Goal: Download file/media

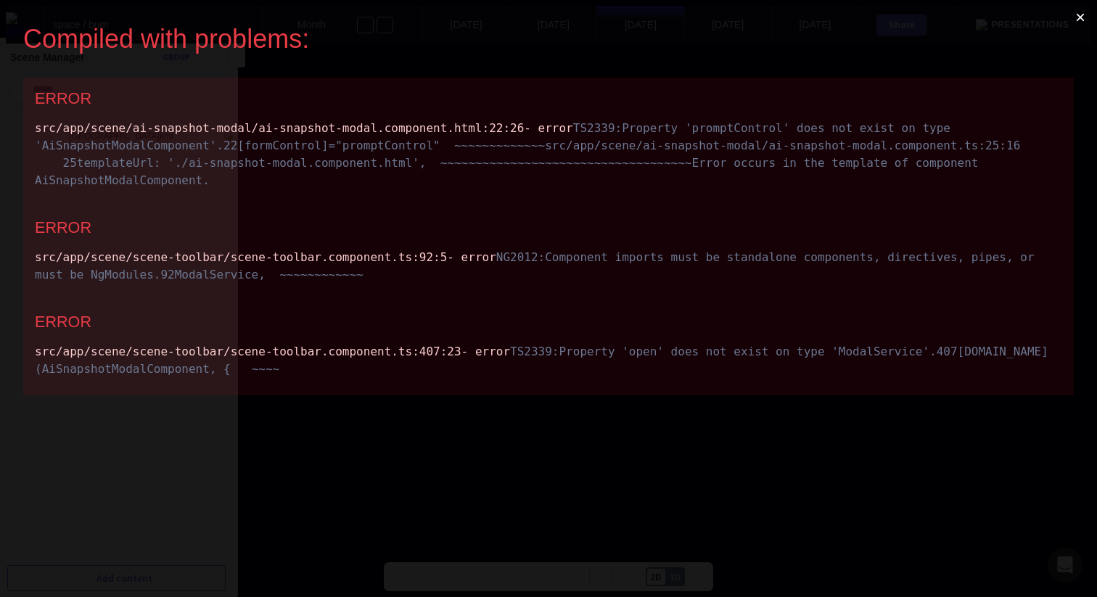
click at [397, 284] on div "src/app/scene/scene-toolbar/scene-toolbar.component.ts :92 :5 - error NG2012: C…" at bounding box center [549, 266] width 1028 height 35
click at [368, 284] on div "src/app/scene/scene-toolbar/scene-toolbar.component.ts :92 :5 - error NG2012: C…" at bounding box center [549, 266] width 1028 height 35
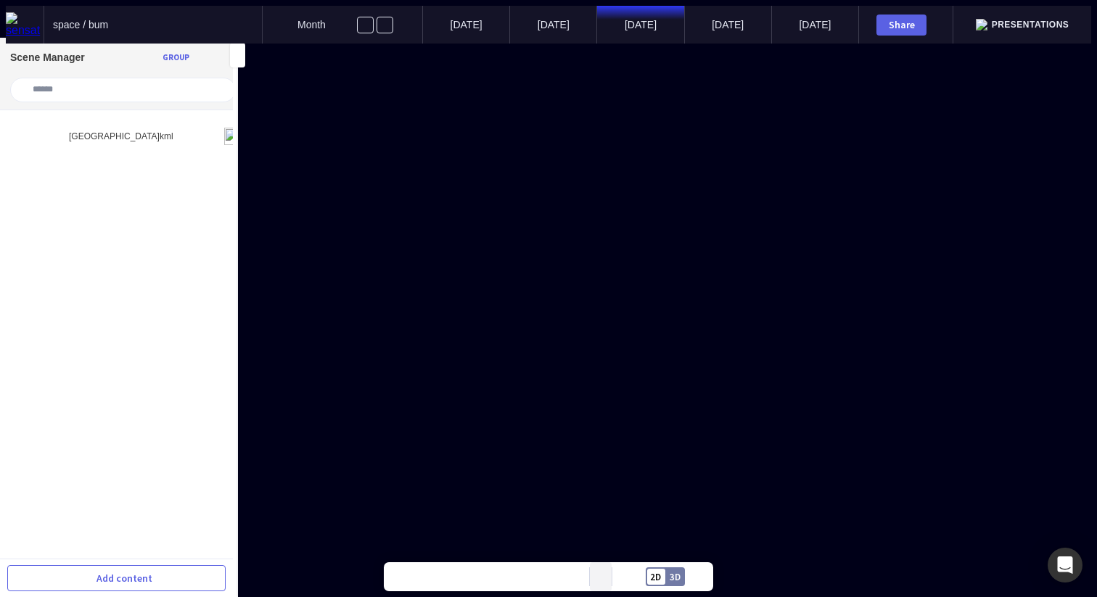
click at [604, 570] on button at bounding box center [601, 576] width 22 height 29
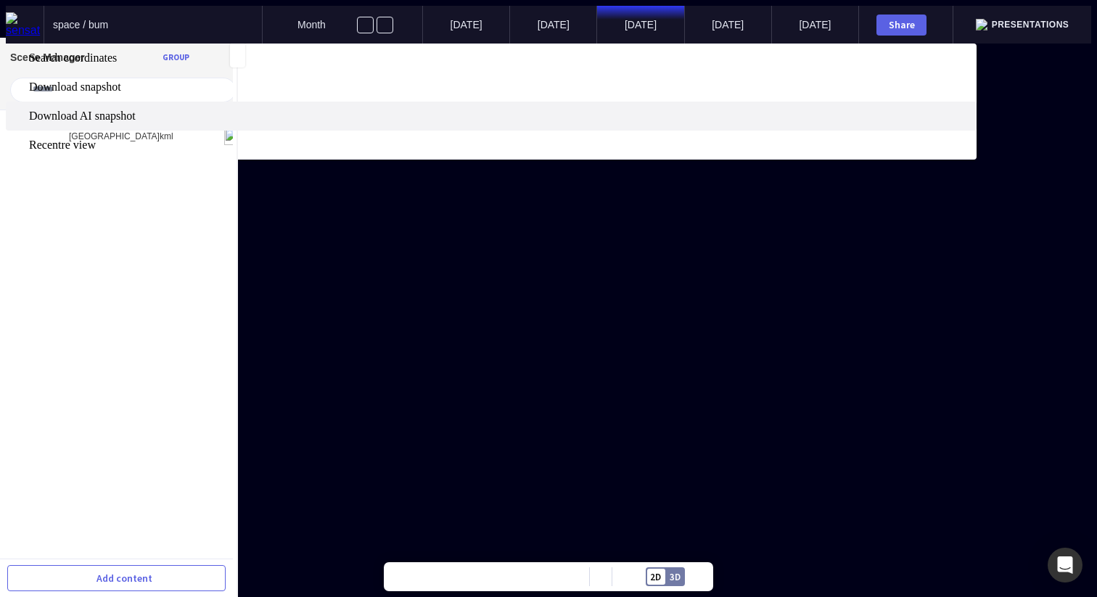
click at [591, 123] on span "Download AI snapshot" at bounding box center [501, 116] width 945 height 13
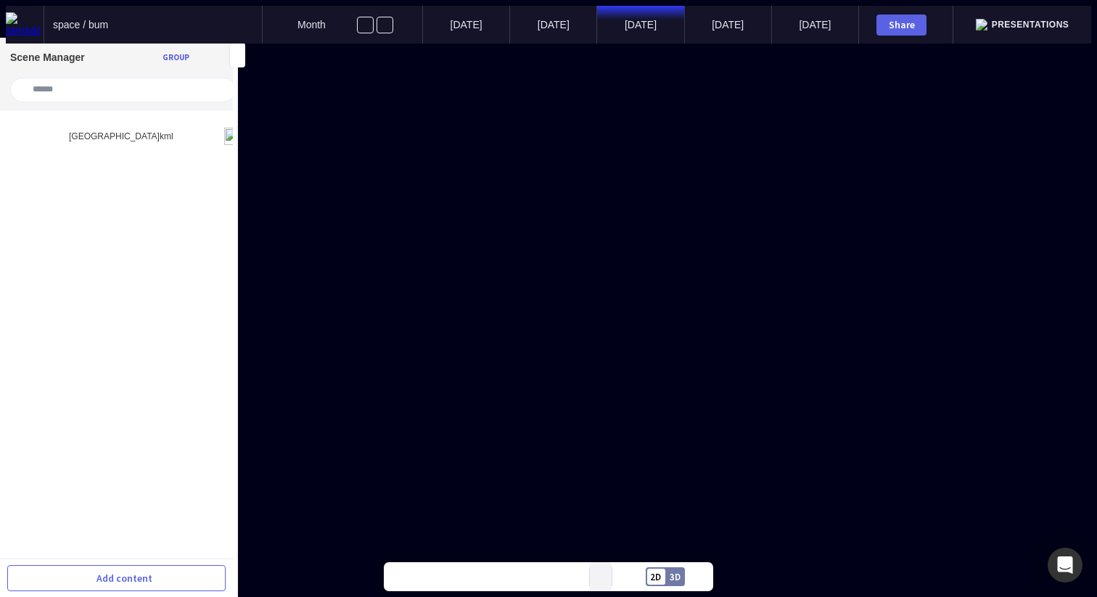
click at [598, 577] on mapp-icon at bounding box center [601, 577] width 6 height 6
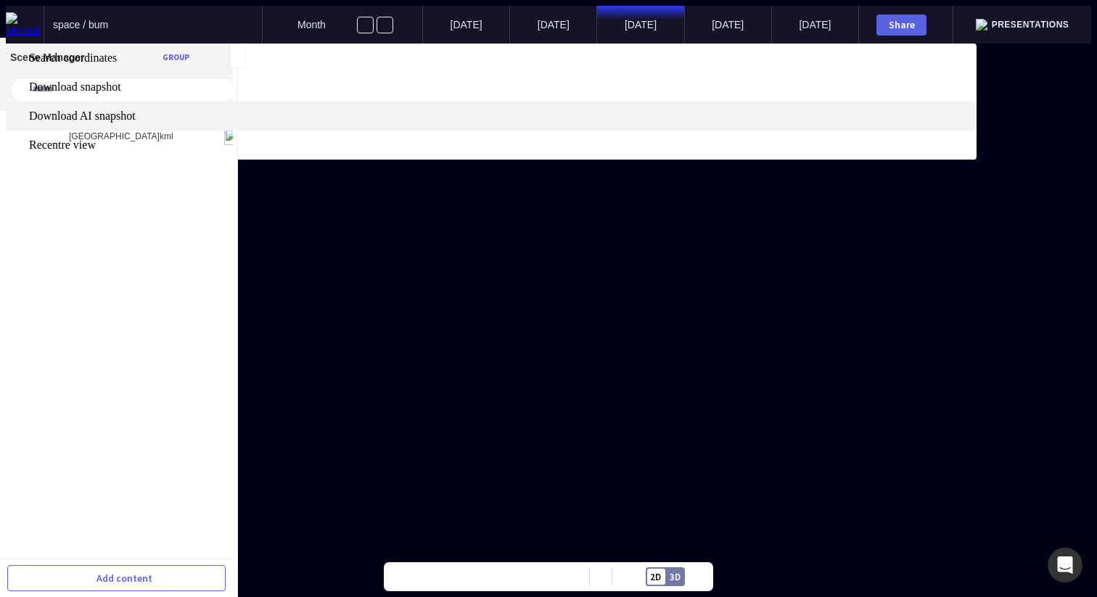
click at [615, 123] on span "Download AI snapshot" at bounding box center [501, 116] width 945 height 13
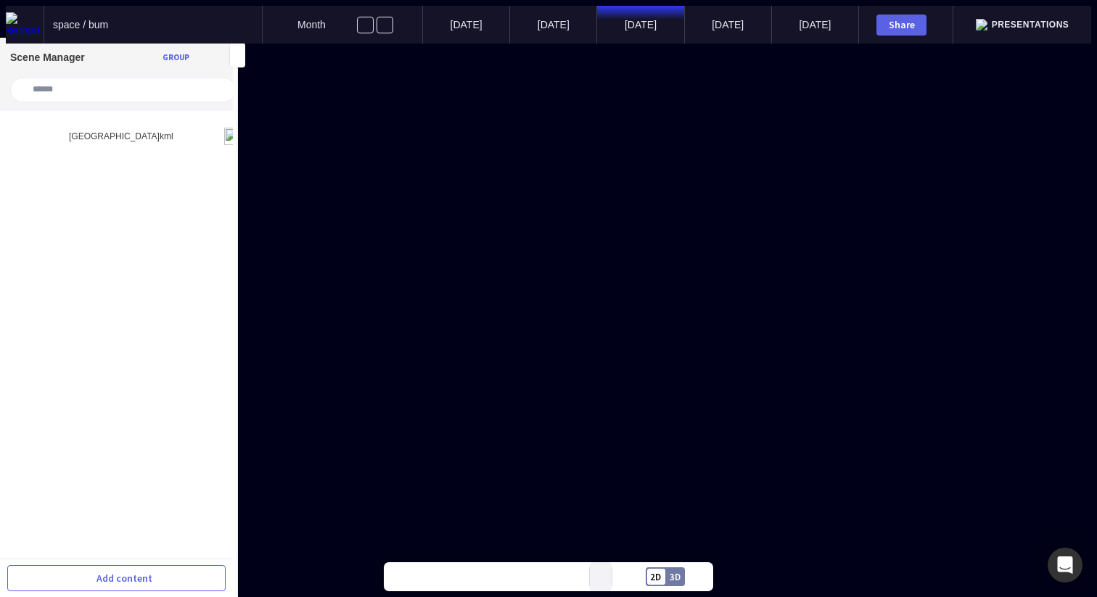
click at [605, 576] on button at bounding box center [601, 576] width 22 height 29
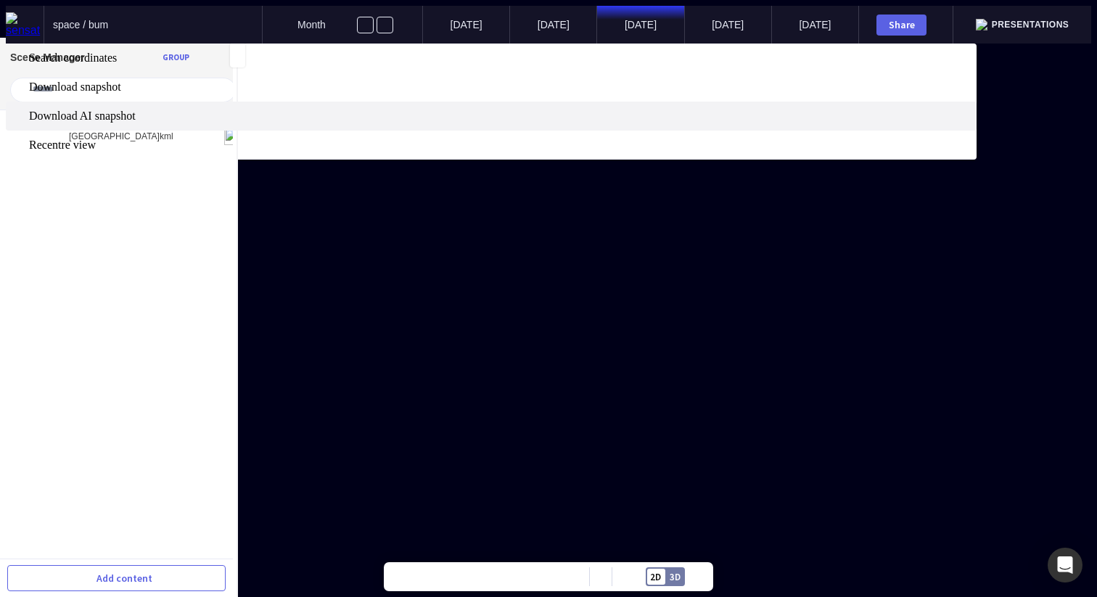
click at [611, 123] on span "Download AI snapshot" at bounding box center [501, 116] width 945 height 13
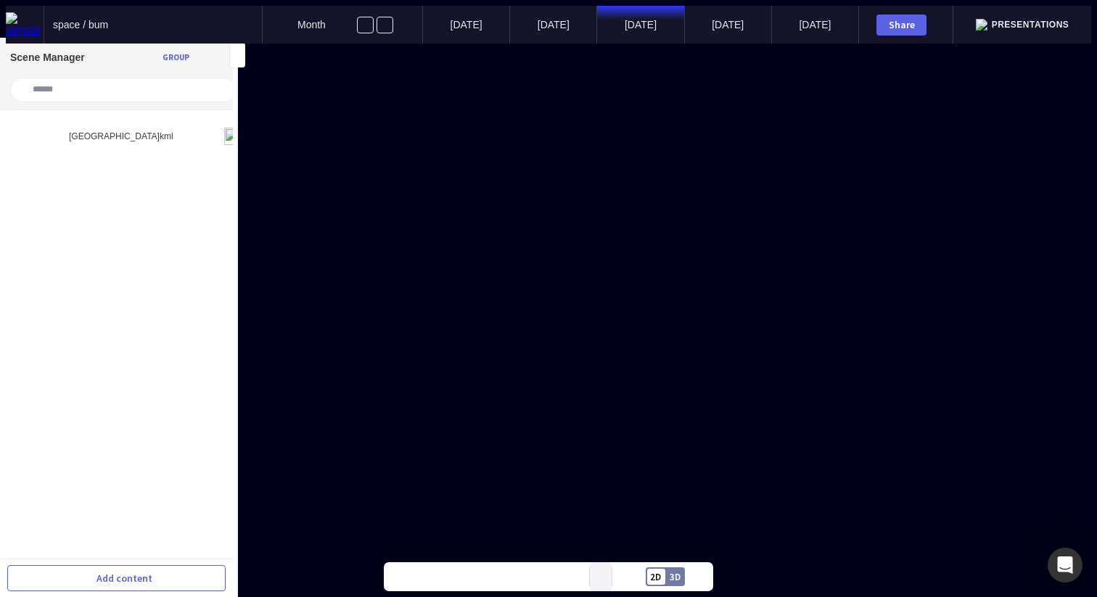
click at [609, 576] on button at bounding box center [601, 576] width 22 height 29
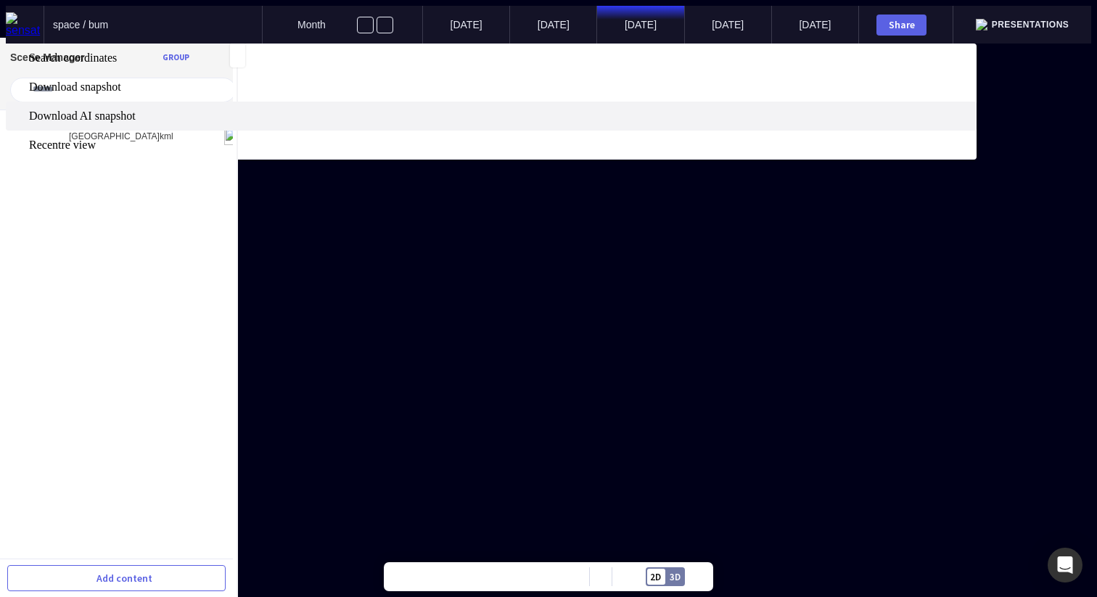
click at [614, 123] on span "Download AI snapshot" at bounding box center [501, 116] width 945 height 13
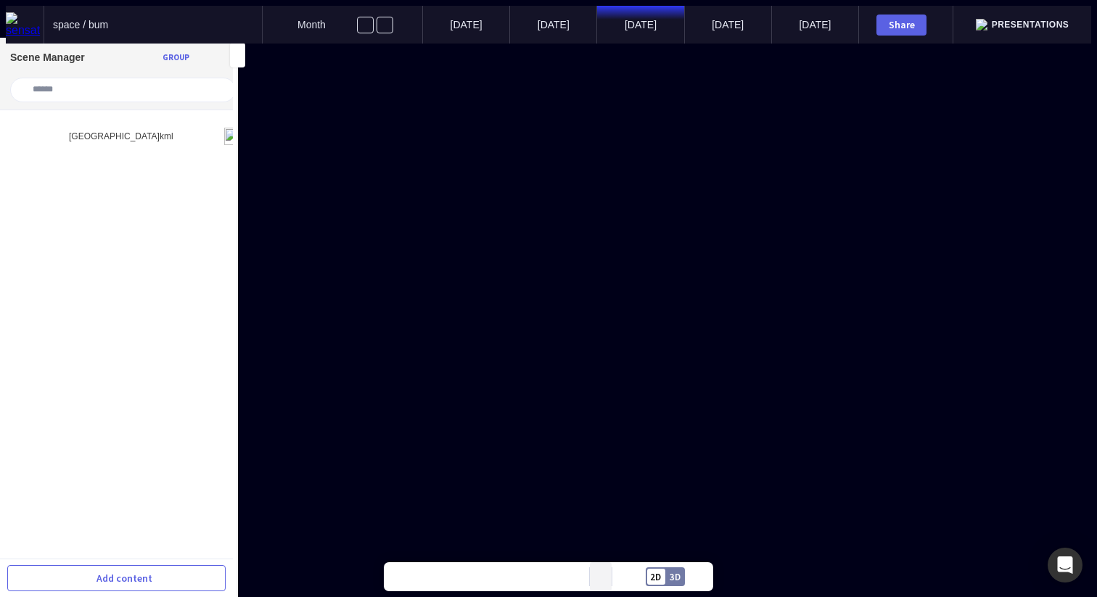
click at [607, 572] on button at bounding box center [601, 576] width 22 height 29
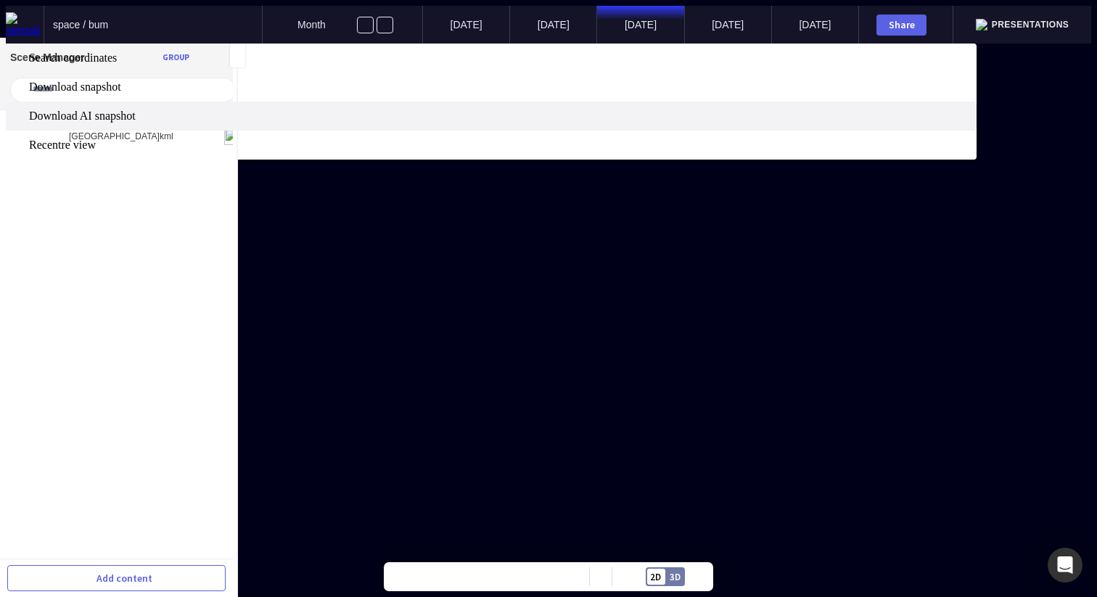
click at [605, 123] on span "Download AI snapshot" at bounding box center [501, 116] width 945 height 13
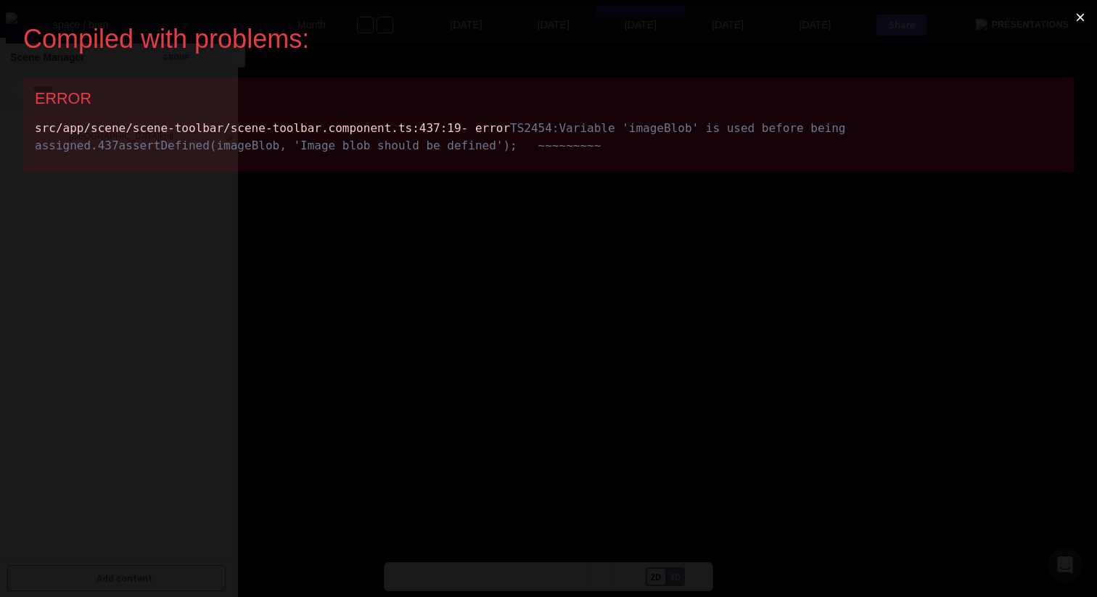
click at [377, 130] on div "src/app/scene/scene-toolbar/scene-toolbar.component.ts :437 :19 - error TS2454:…" at bounding box center [549, 137] width 1028 height 35
click at [388, 123] on div "src/app/scene/scene-toolbar/scene-toolbar.component.ts :437 :19 - error TS2454:…" at bounding box center [549, 137] width 1028 height 35
click at [368, 128] on div "src/app/scene/scene-toolbar/scene-toolbar.component.ts :437 :19 - error TS2454:…" at bounding box center [549, 137] width 1028 height 35
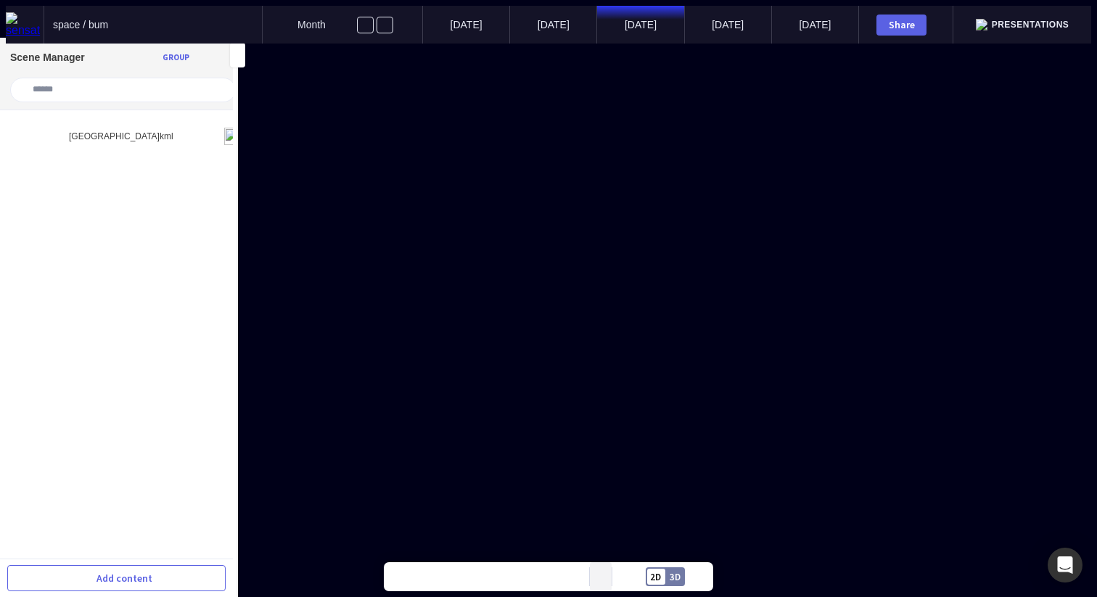
click at [602, 577] on mapp-icon at bounding box center [601, 577] width 6 height 6
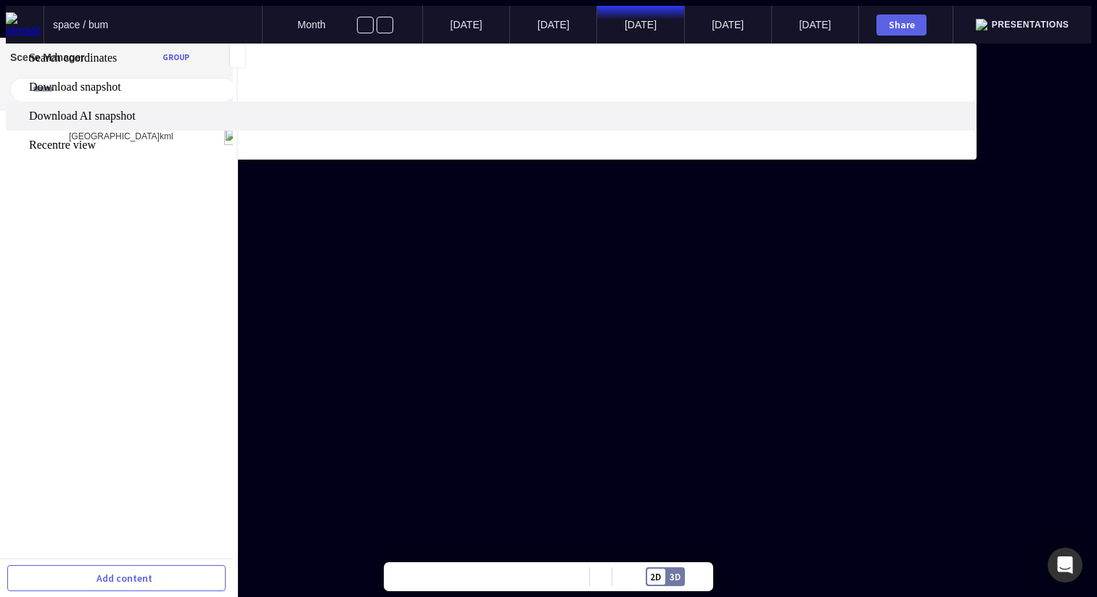
click at [615, 123] on span "Download AI snapshot" at bounding box center [501, 116] width 945 height 13
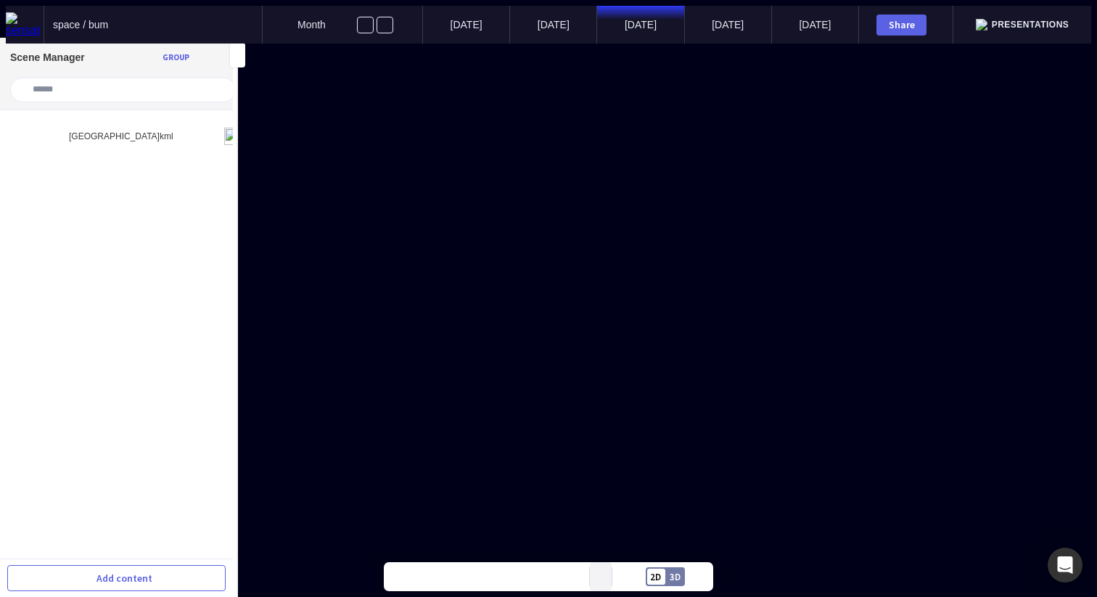
click at [602, 576] on mapp-icon at bounding box center [601, 577] width 6 height 6
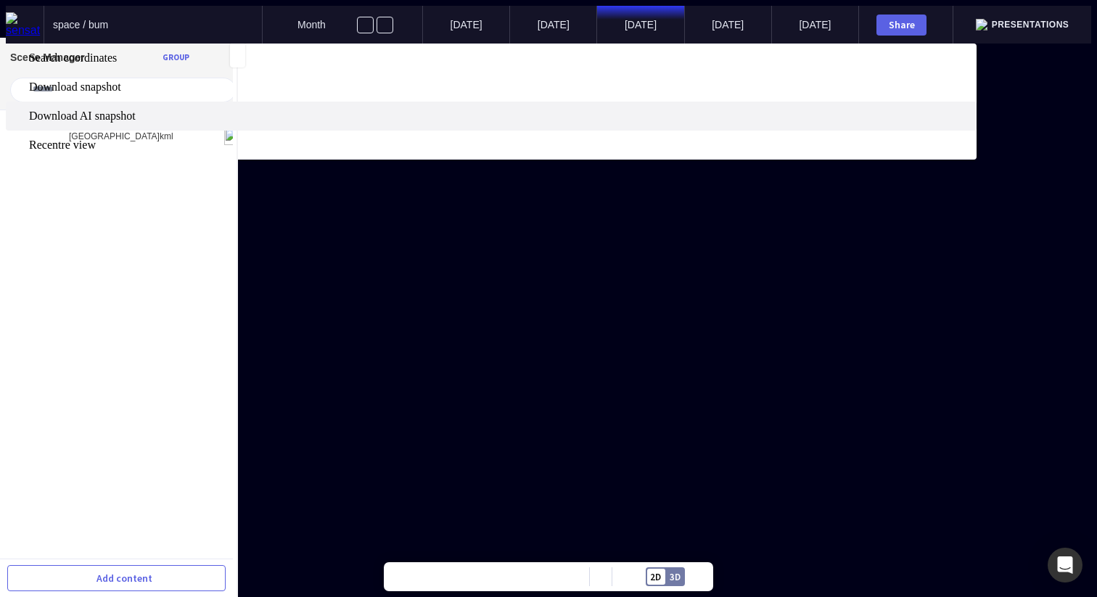
click at [591, 123] on span "Download AI snapshot" at bounding box center [501, 116] width 945 height 13
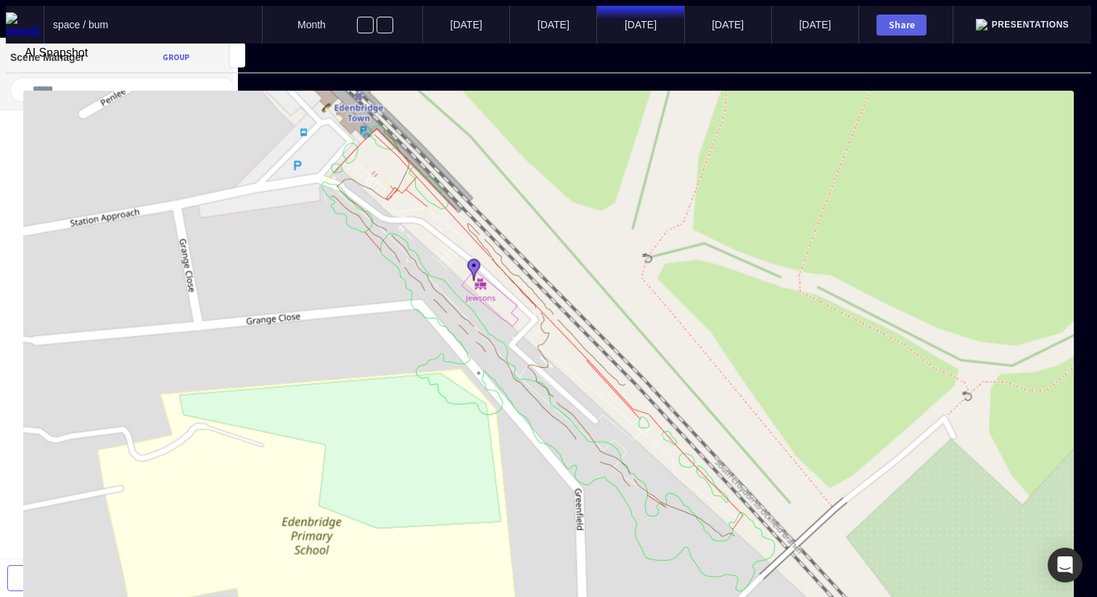
type textarea "****"
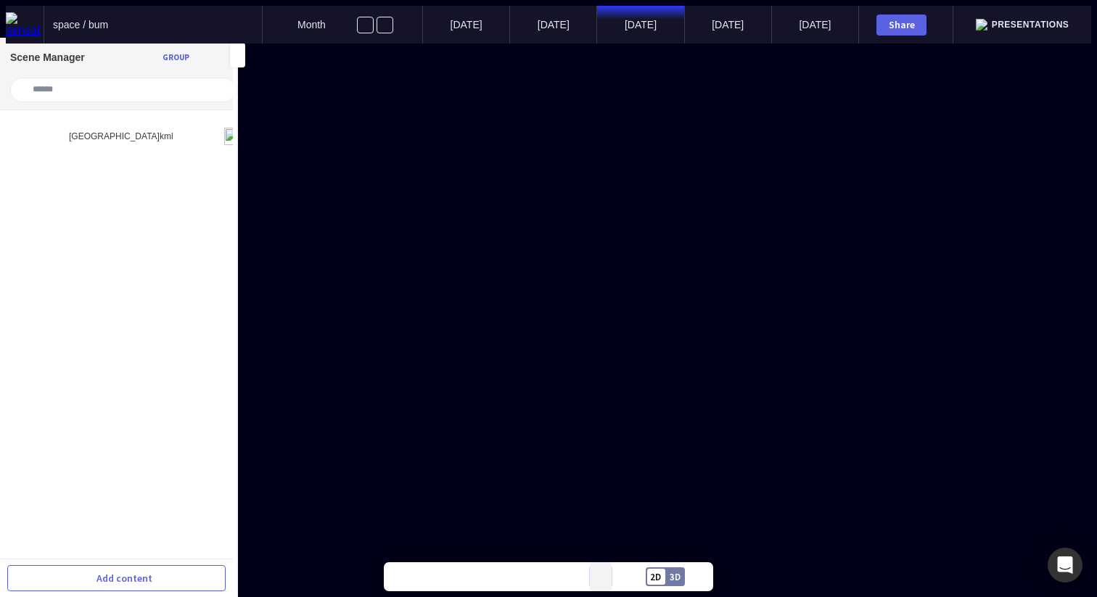
click at [603, 578] on mapp-icon at bounding box center [601, 577] width 6 height 6
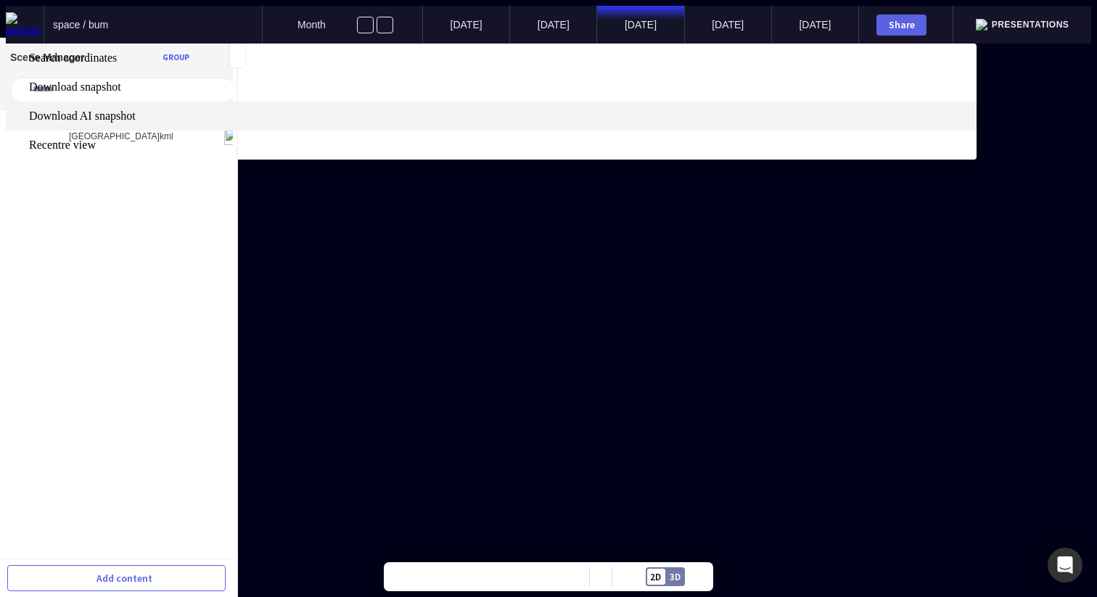
click at [617, 123] on span "Download AI snapshot" at bounding box center [501, 116] width 945 height 13
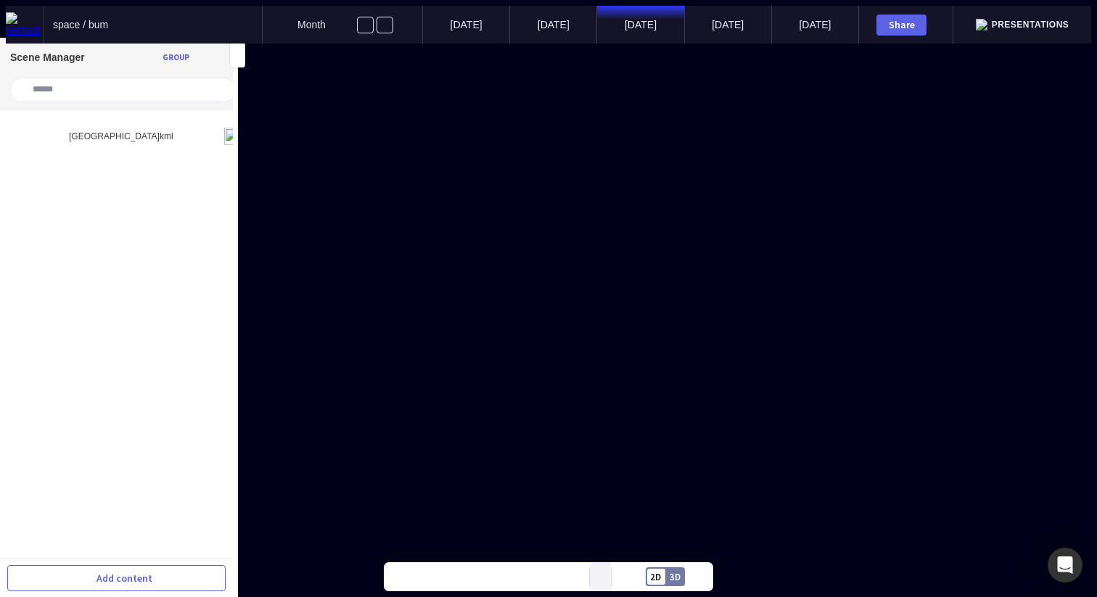
click at [599, 577] on mapp-icon at bounding box center [601, 577] width 6 height 6
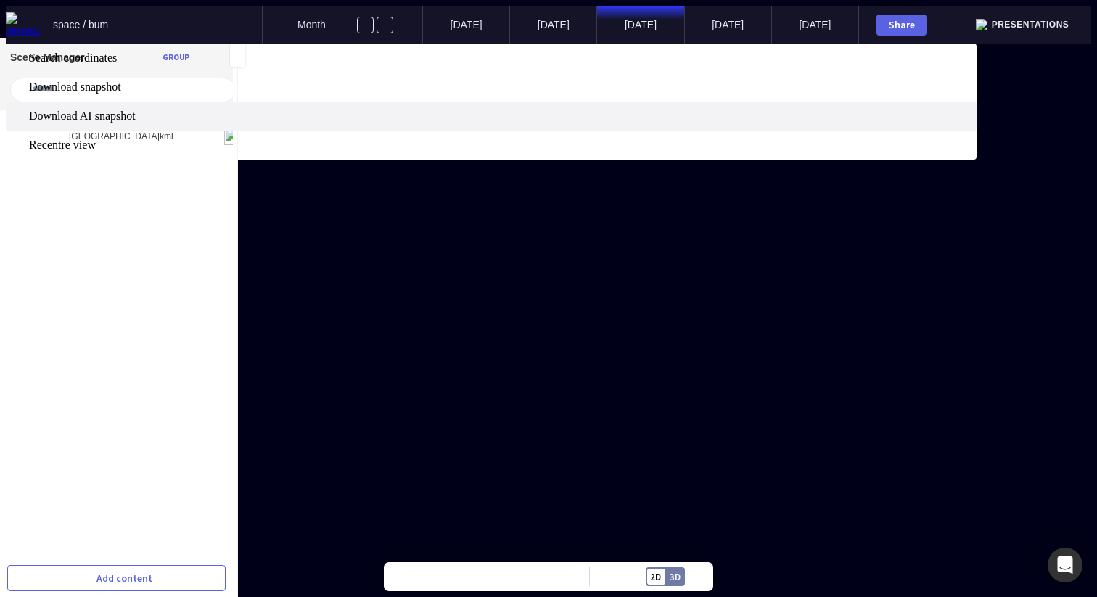
click at [607, 123] on span "Download AI snapshot" at bounding box center [501, 116] width 945 height 13
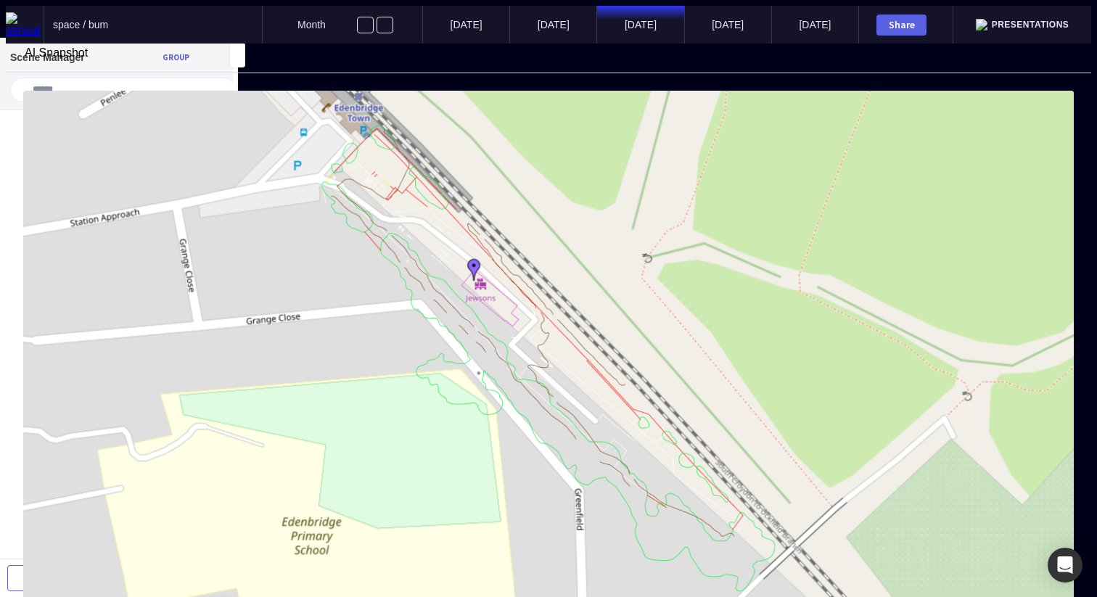
click at [19, 65] on mapp-icon at bounding box center [12, 66] width 13 height 13
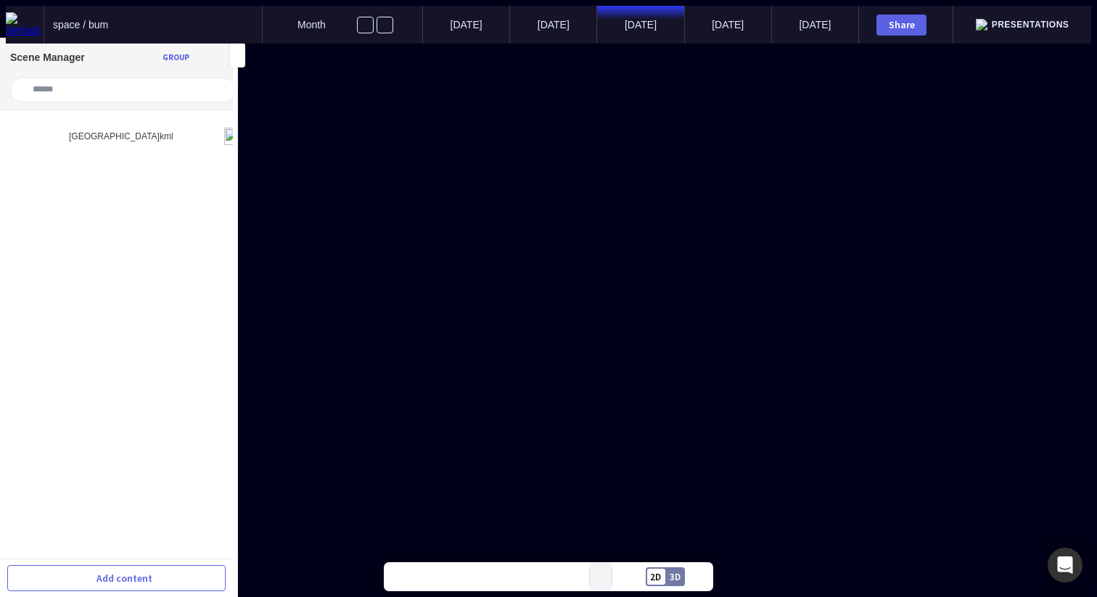
click at [603, 586] on button at bounding box center [601, 576] width 22 height 29
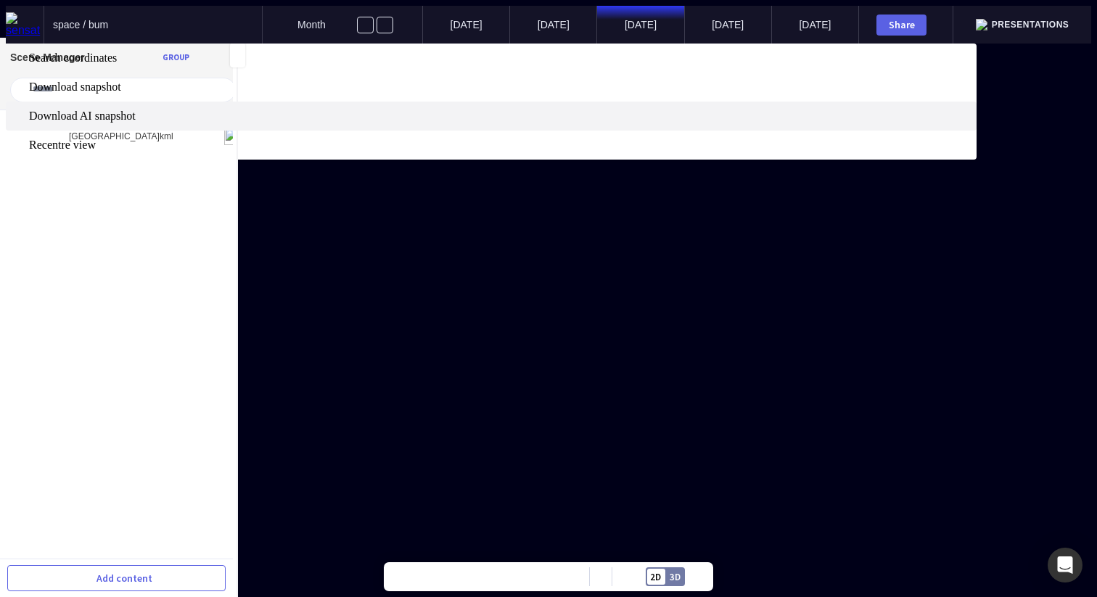
click at [602, 123] on span "Download AI snapshot" at bounding box center [501, 116] width 945 height 13
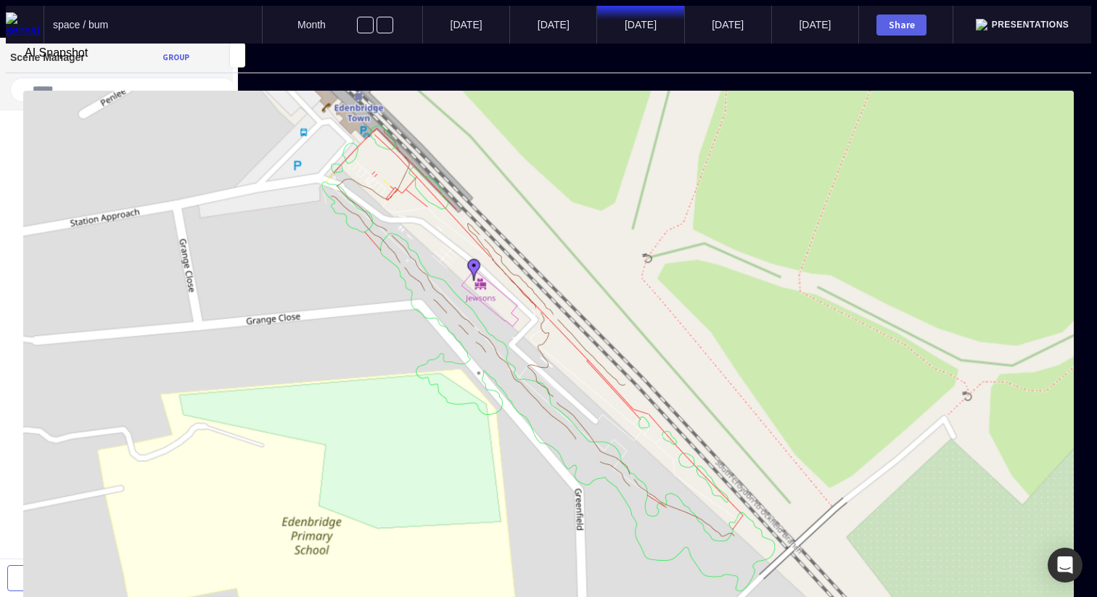
click at [19, 60] on mapp-icon at bounding box center [12, 66] width 13 height 13
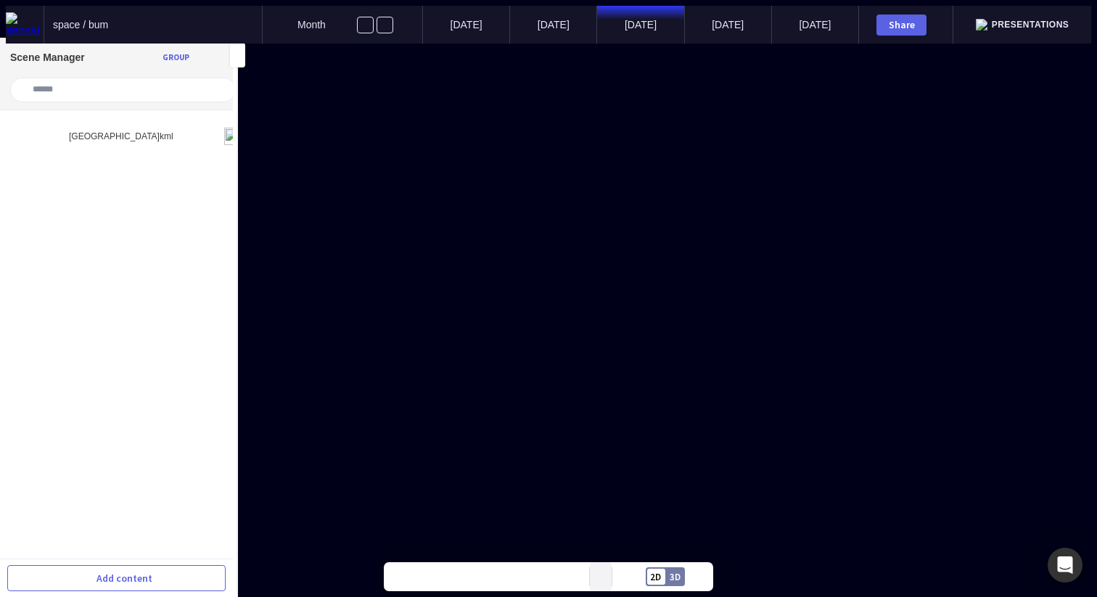
click at [603, 572] on button at bounding box center [601, 576] width 22 height 29
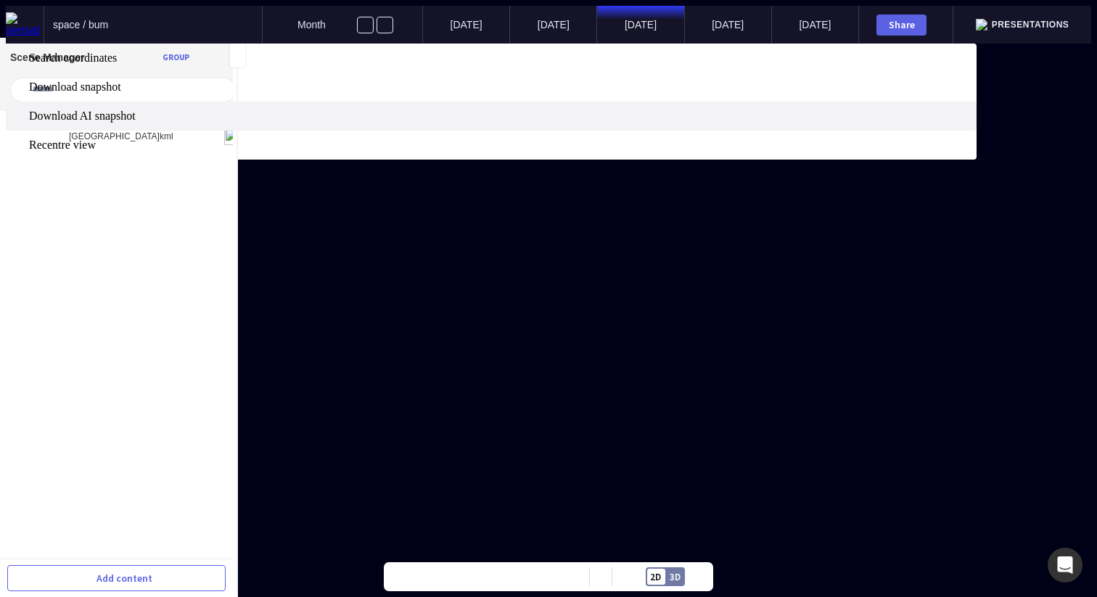
click at [609, 123] on span "Download AI snapshot" at bounding box center [501, 116] width 945 height 13
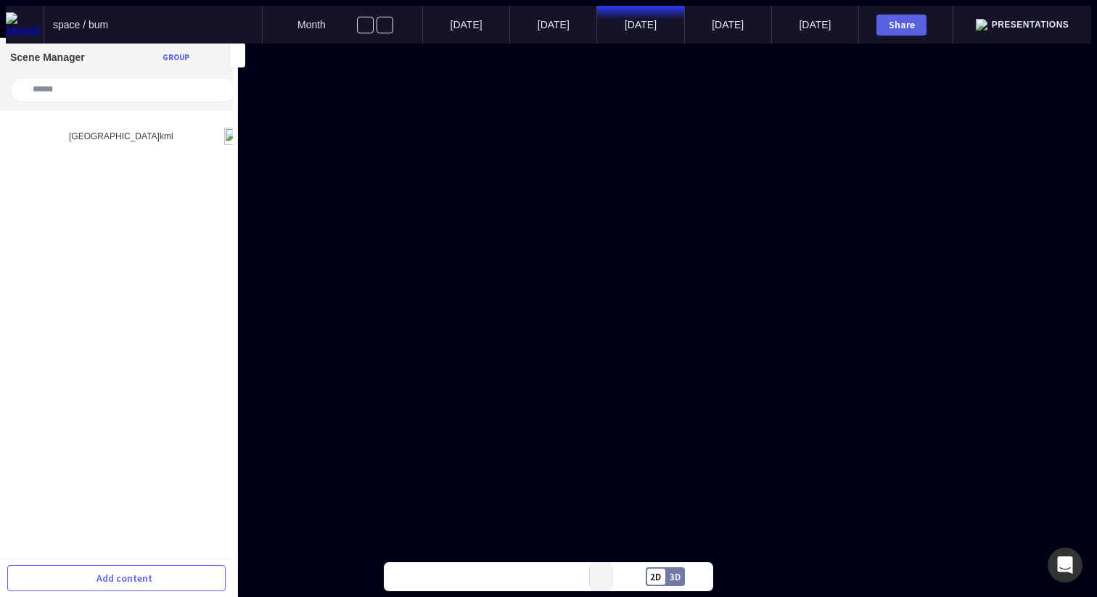
click at [604, 576] on button at bounding box center [601, 576] width 22 height 29
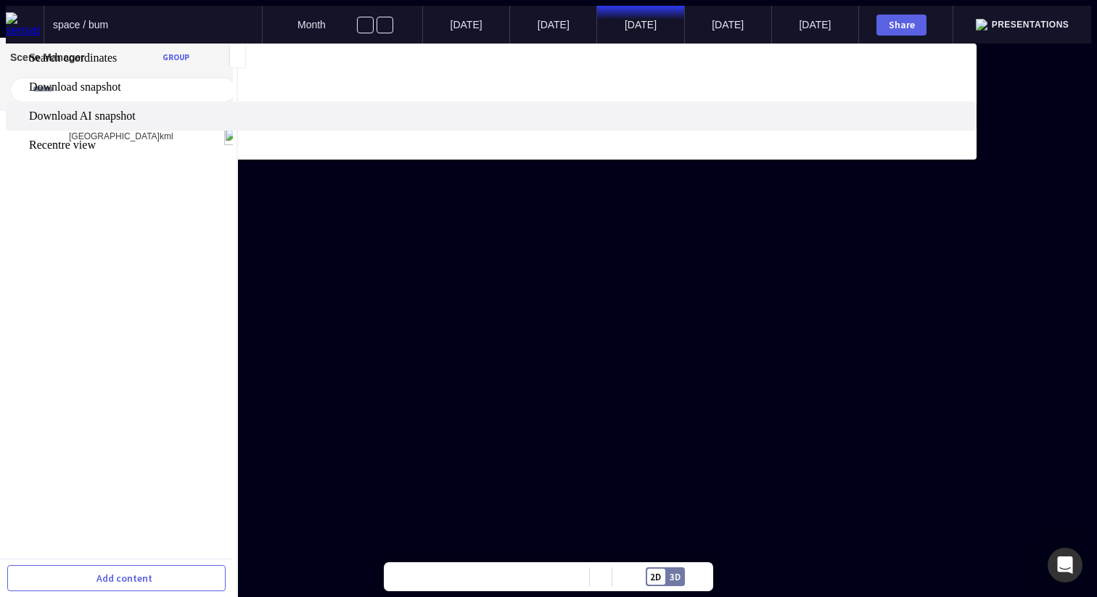
click at [607, 123] on span "Download AI snapshot" at bounding box center [501, 116] width 945 height 13
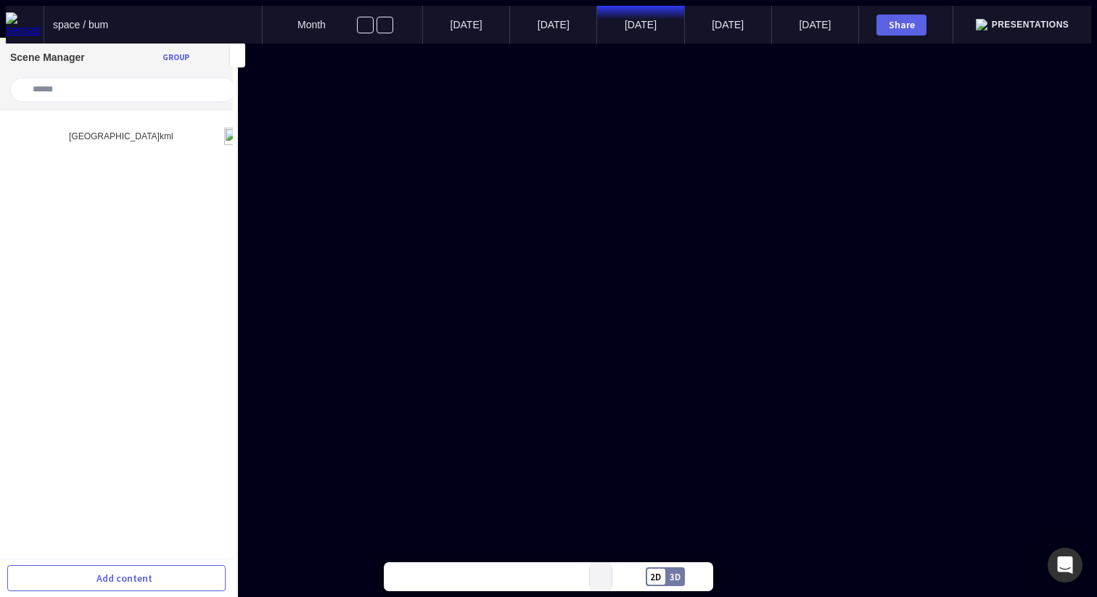
click at [599, 578] on mapp-icon at bounding box center [601, 577] width 6 height 6
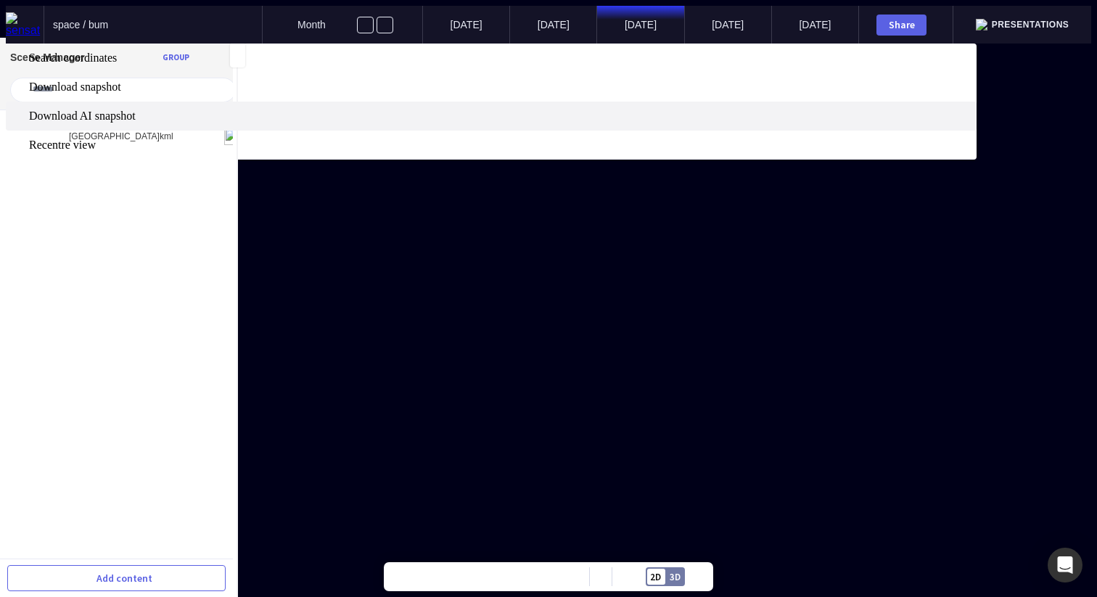
click at [602, 123] on span "Download AI snapshot" at bounding box center [501, 116] width 945 height 13
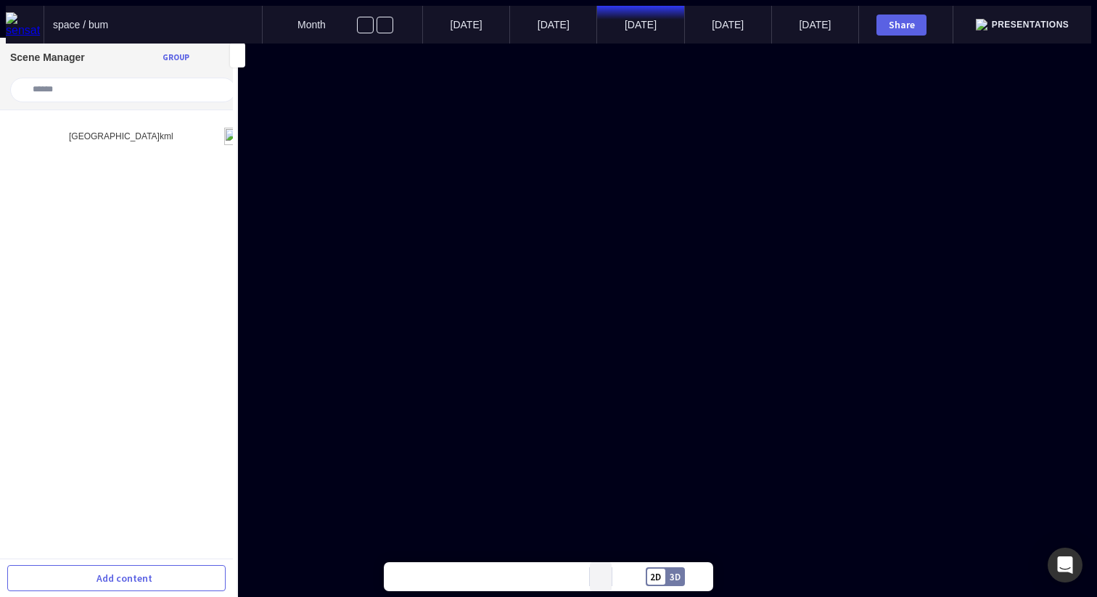
click at [602, 576] on mapp-icon at bounding box center [601, 577] width 6 height 6
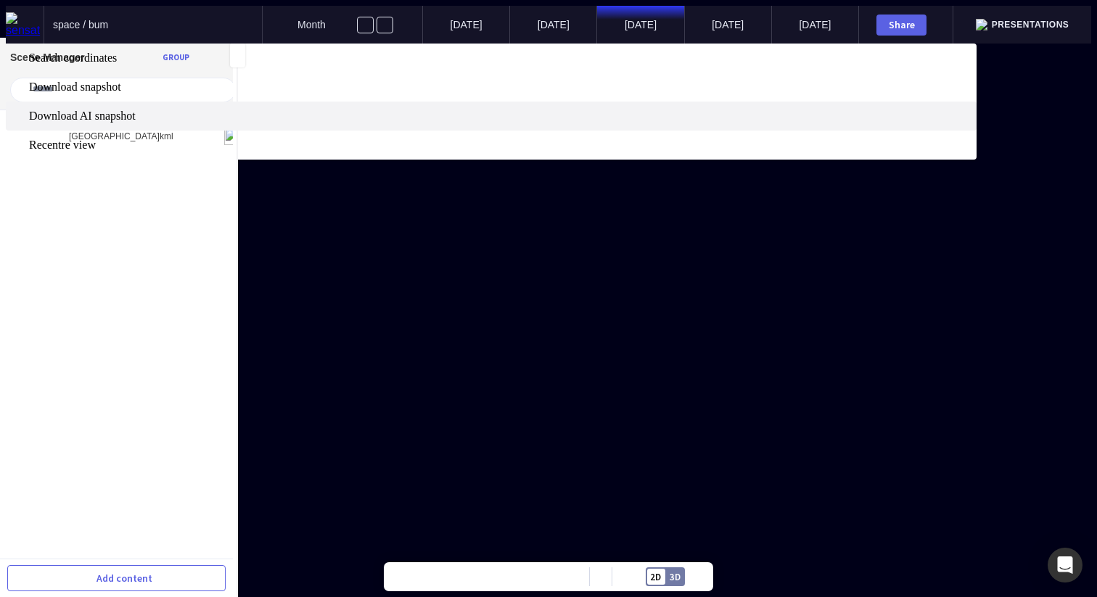
click at [622, 123] on span "Download AI snapshot" at bounding box center [501, 116] width 945 height 13
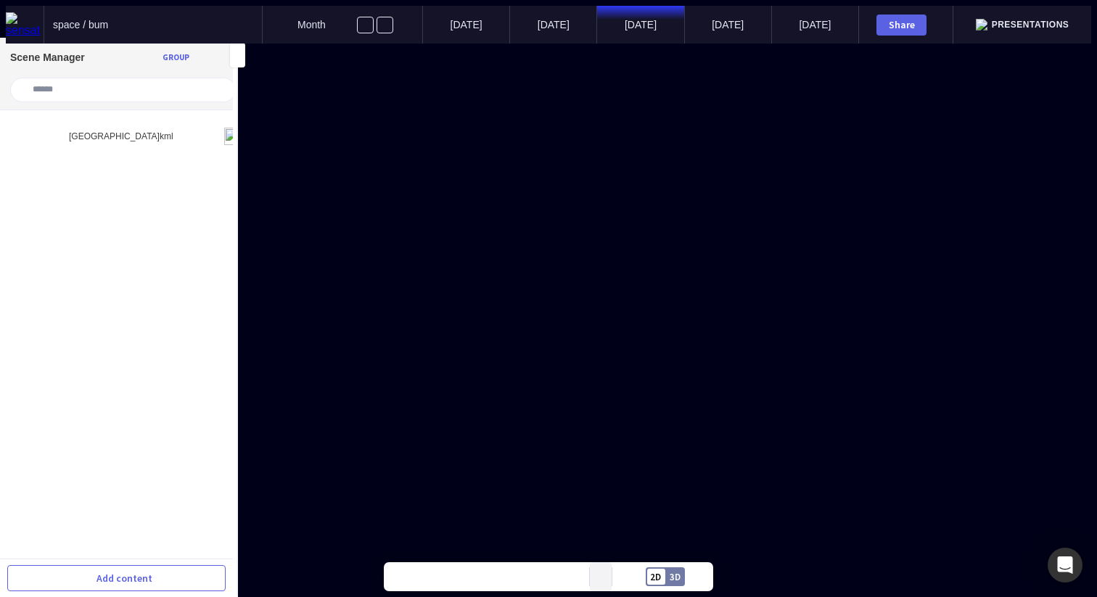
click at [600, 575] on mapp-icon at bounding box center [601, 577] width 6 height 6
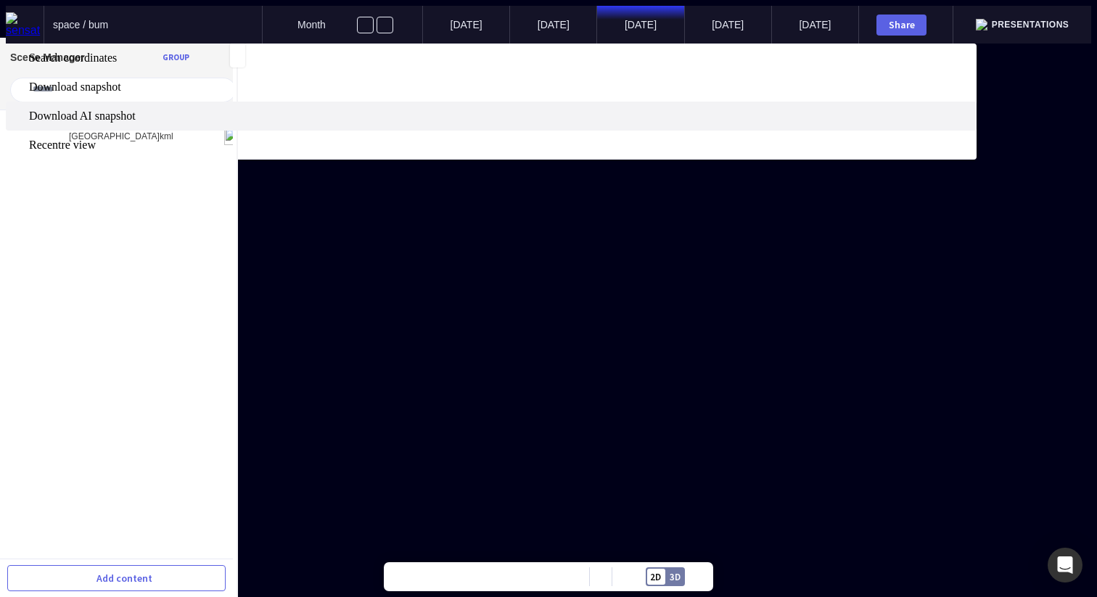
click at [598, 123] on span "Download AI snapshot" at bounding box center [501, 116] width 945 height 13
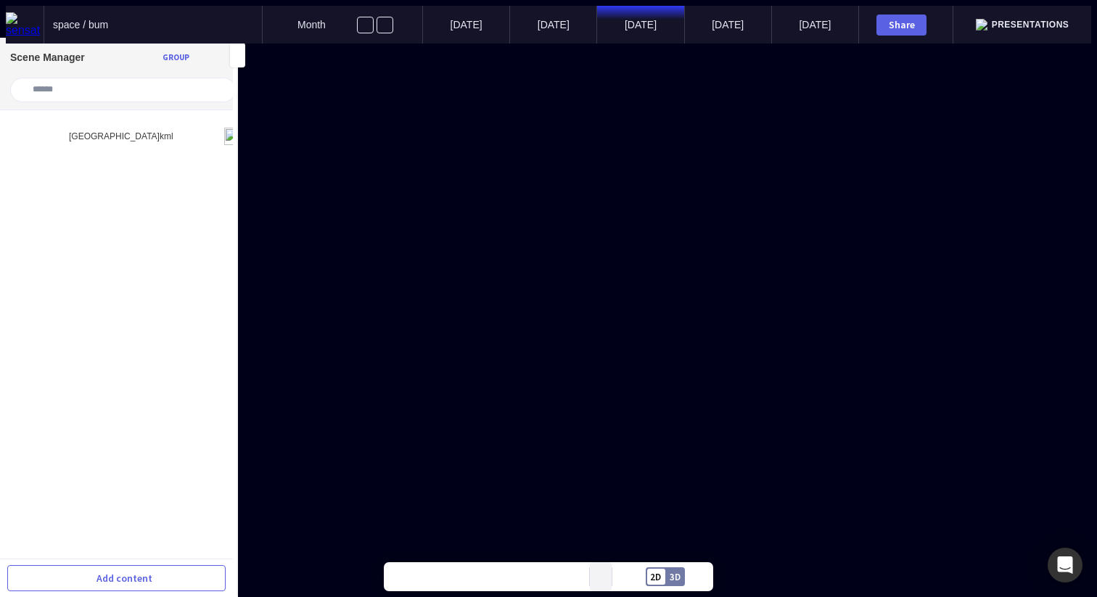
click at [598, 575] on mapp-icon at bounding box center [601, 577] width 6 height 6
click at [598, 44] on body "space / bum Month Jul ’25 Aug ’25 Sep ’25 Oct ’25 Nov ’25 Share Presentations S…" at bounding box center [549, 25] width 1086 height 38
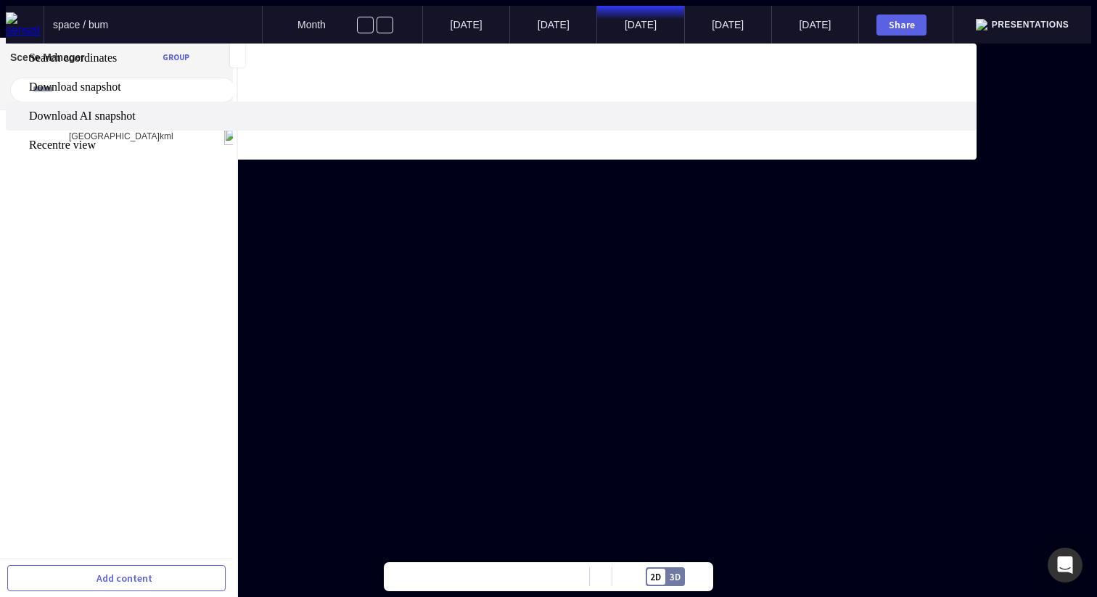
click at [605, 123] on span "Download AI snapshot" at bounding box center [501, 116] width 945 height 13
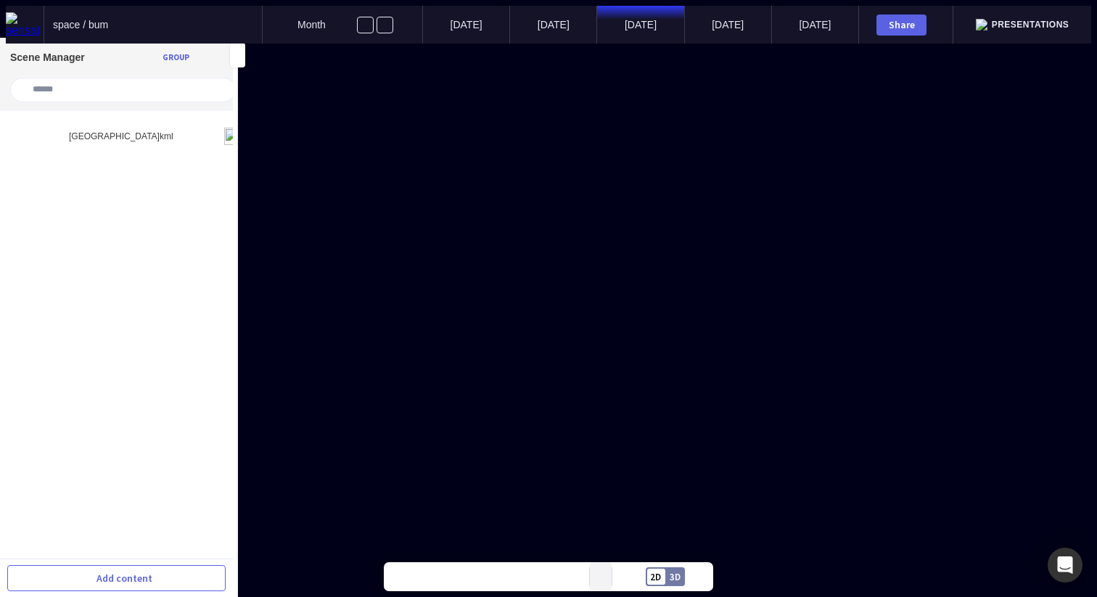
click at [602, 576] on mapp-icon at bounding box center [601, 577] width 6 height 6
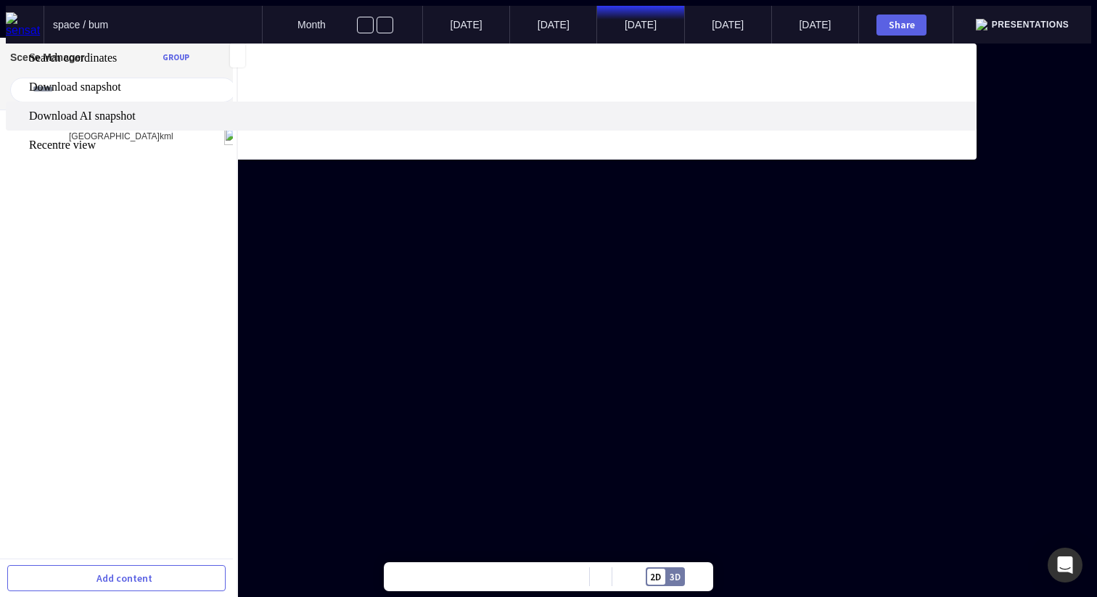
click at [618, 123] on span "Download AI snapshot" at bounding box center [501, 116] width 945 height 13
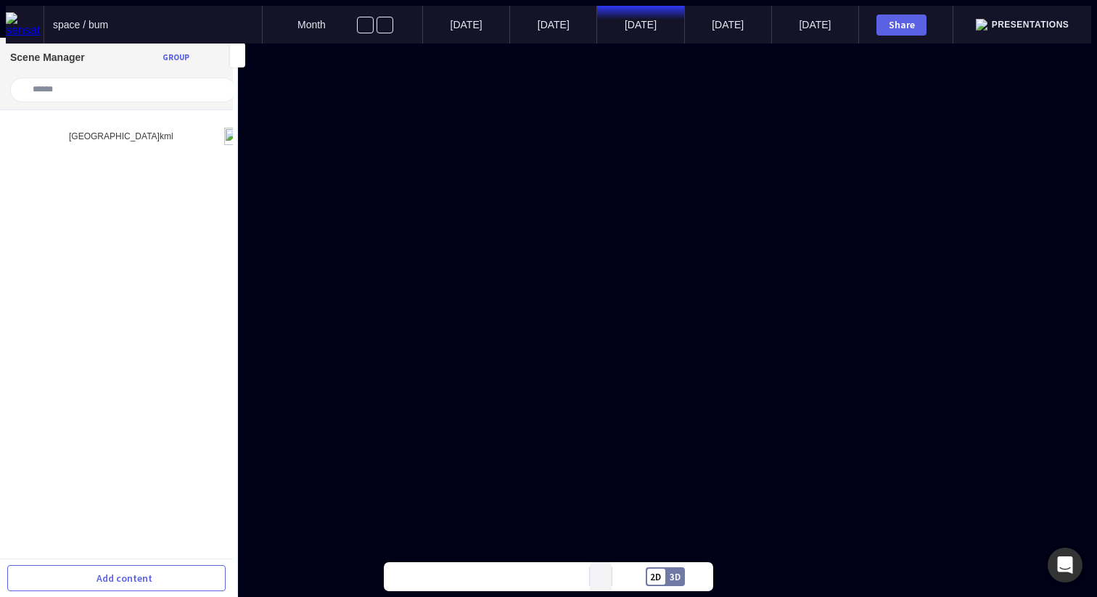
click at [599, 575] on mapp-icon at bounding box center [601, 577] width 6 height 6
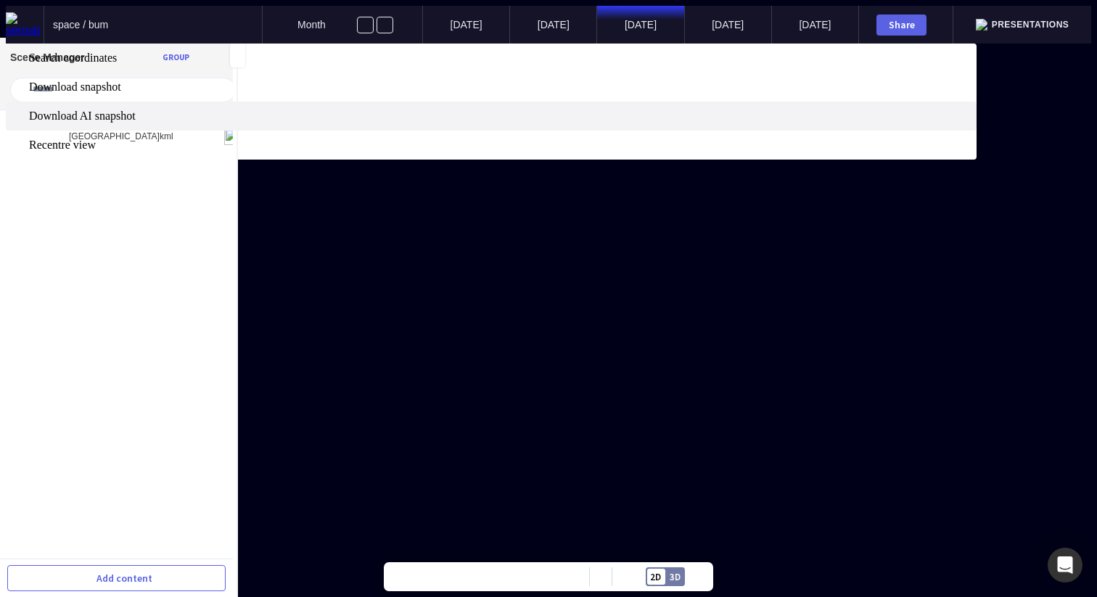
click at [599, 123] on span "Download AI snapshot" at bounding box center [501, 116] width 945 height 13
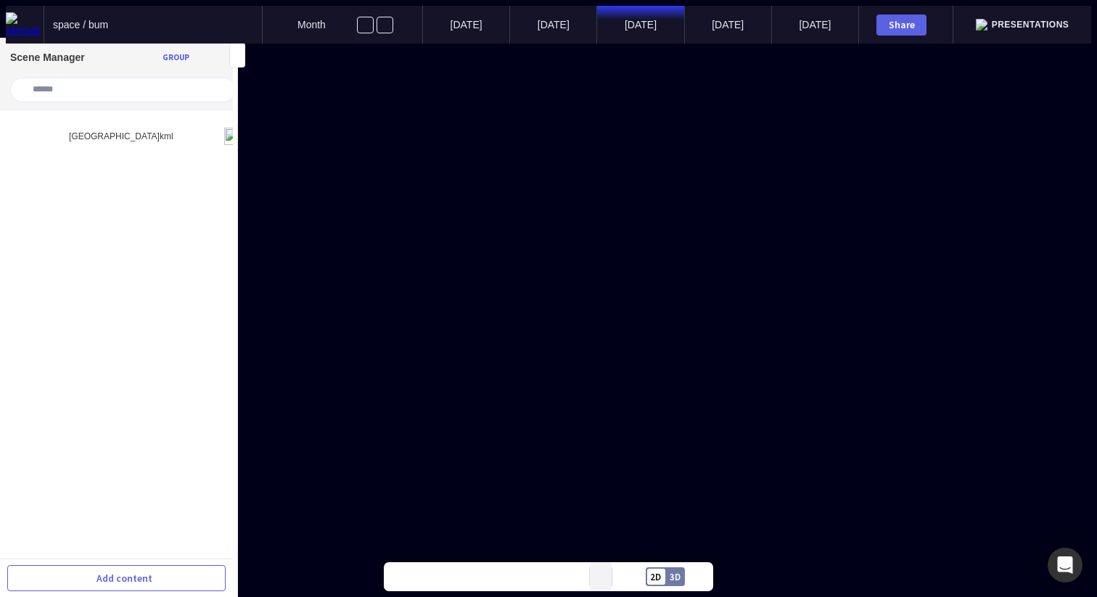
click at [600, 575] on mapp-icon at bounding box center [601, 577] width 6 height 6
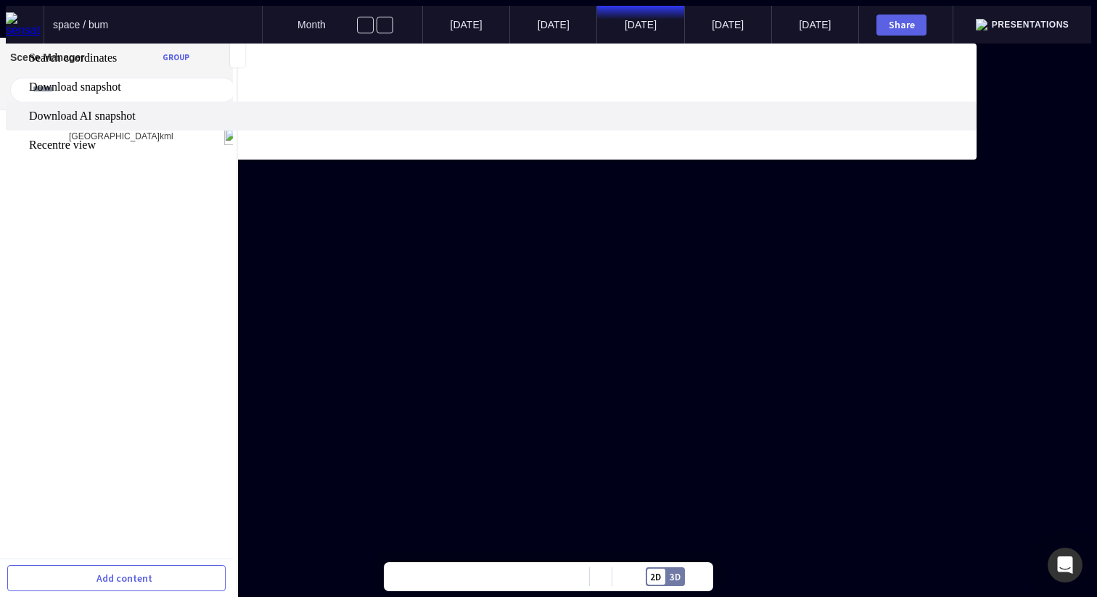
click at [602, 131] on label "Download AI snapshot" at bounding box center [491, 116] width 971 height 29
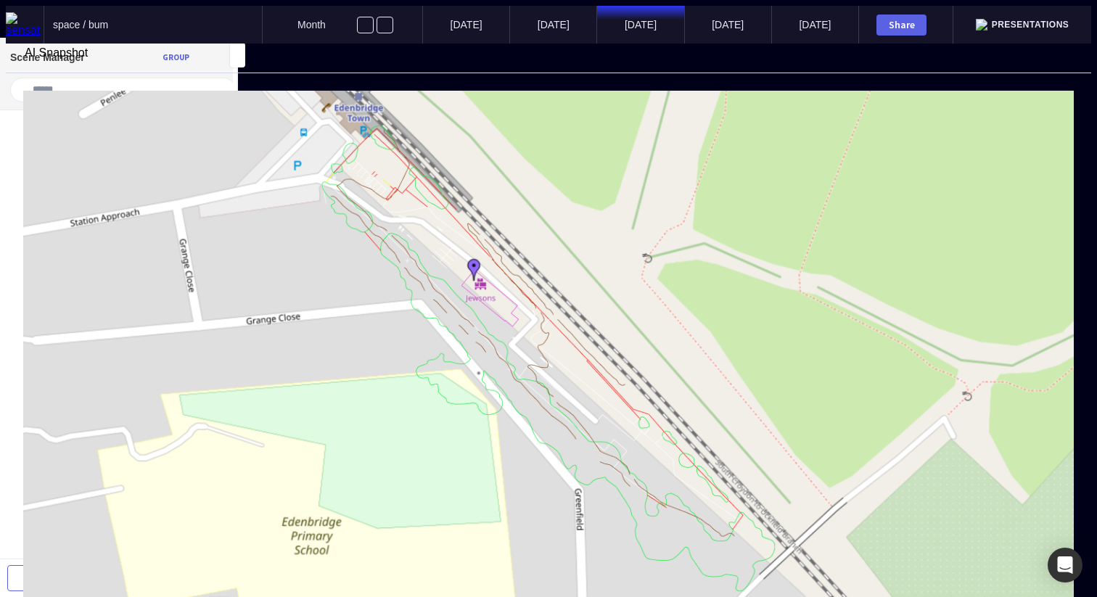
drag, startPoint x: 819, startPoint y: 468, endPoint x: 805, endPoint y: 414, distance: 56.3
click at [668, 489] on mapp-modal-body at bounding box center [549, 413] width 1086 height 680
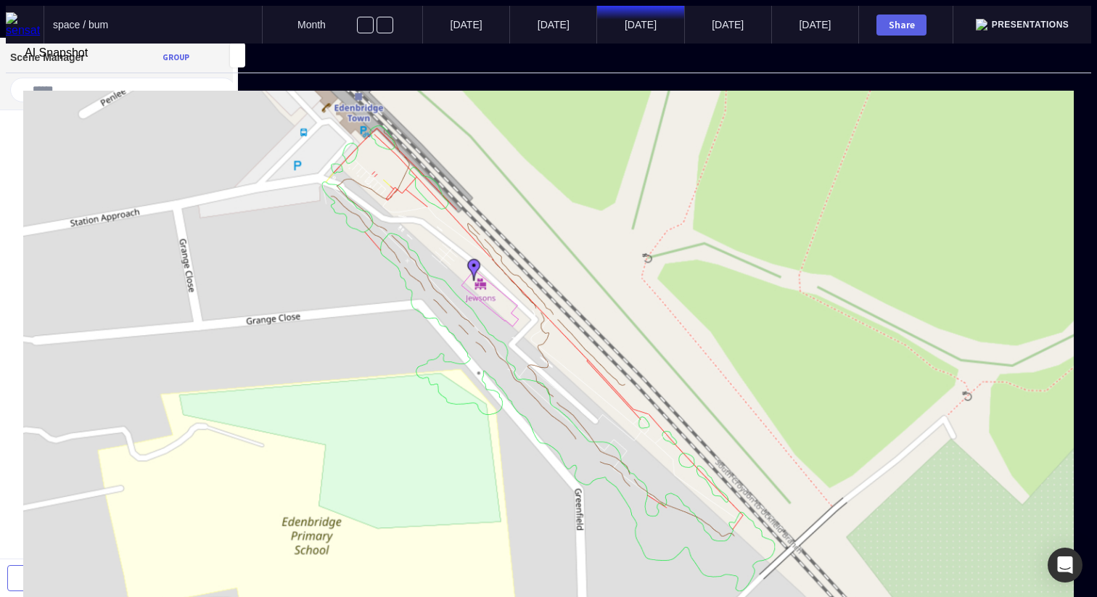
click at [776, 397] on div at bounding box center [548, 413] width 1051 height 644
click at [901, 44] on div at bounding box center [549, 44] width 1086 height 0
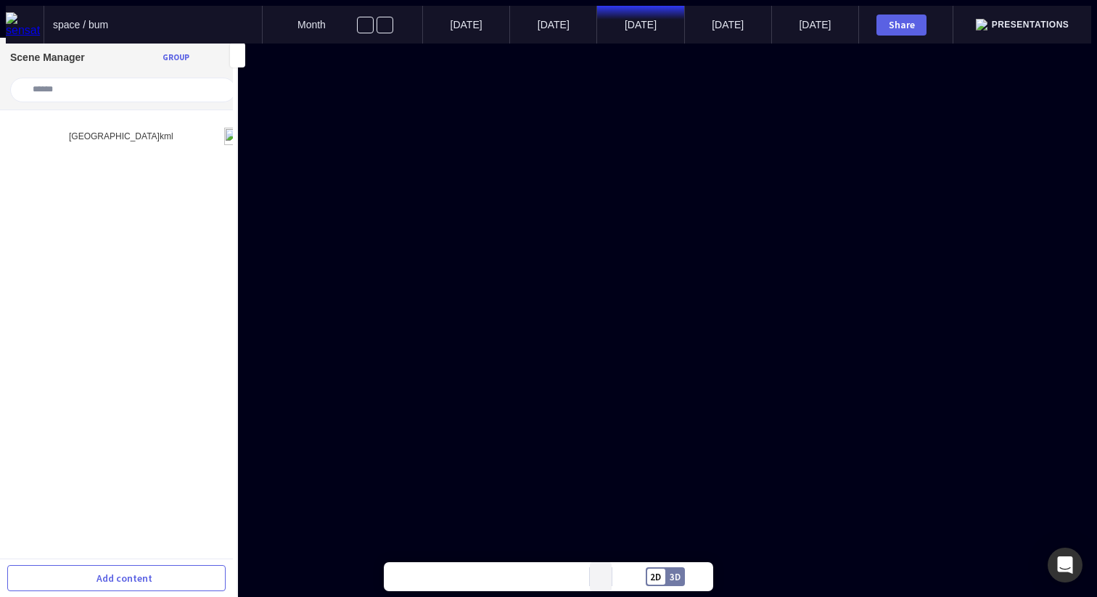
click at [602, 580] on button at bounding box center [601, 576] width 22 height 29
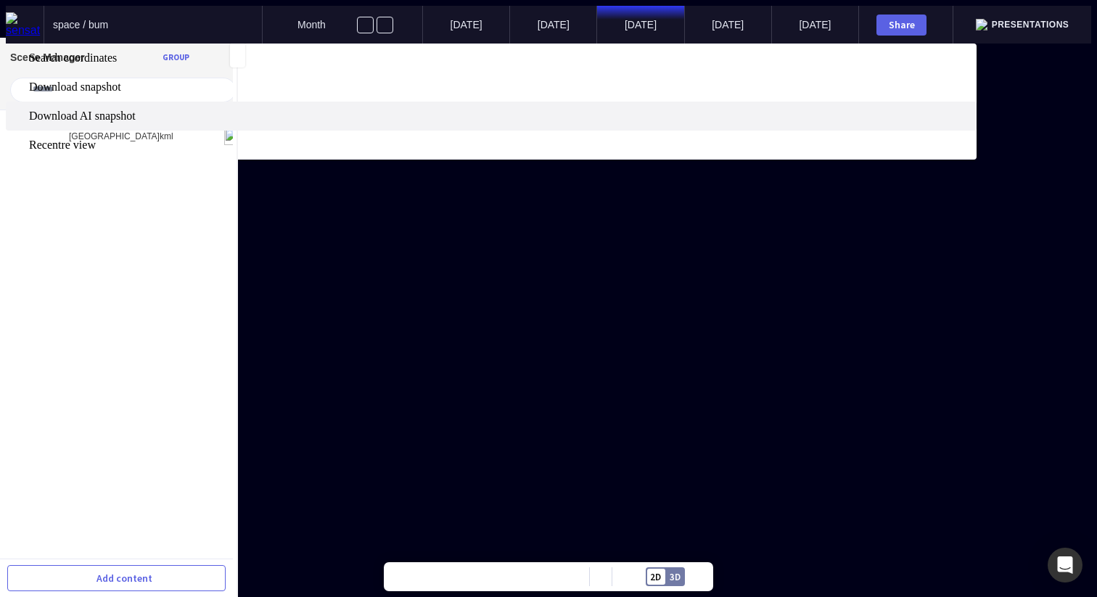
click at [608, 123] on span "Download AI snapshot" at bounding box center [501, 116] width 945 height 13
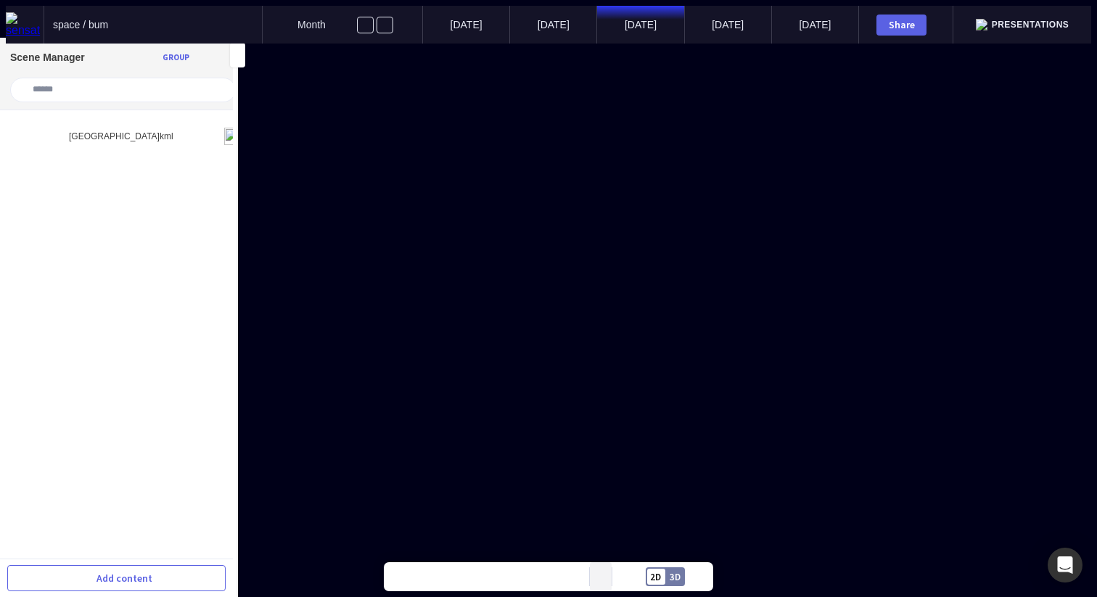
click at [601, 577] on mapp-icon at bounding box center [601, 577] width 6 height 6
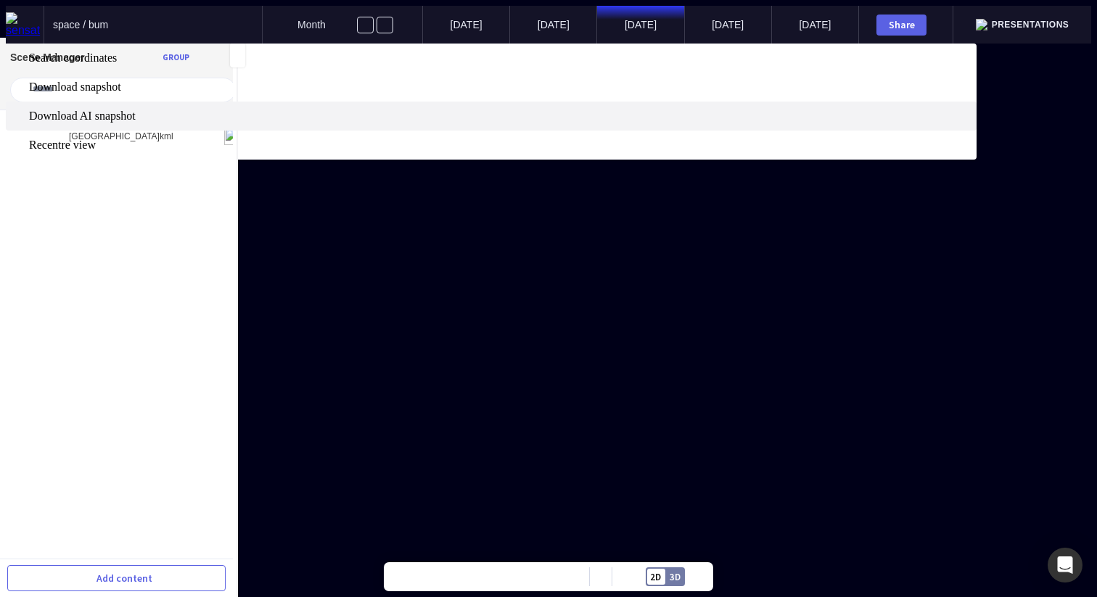
click at [602, 123] on span "Download AI snapshot" at bounding box center [501, 116] width 945 height 13
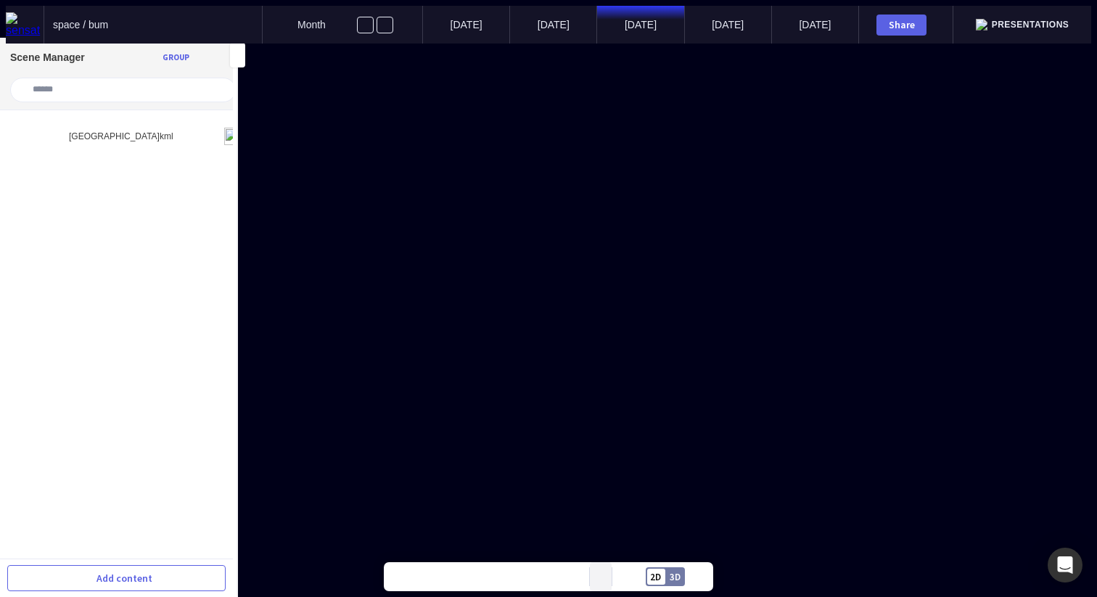
click at [597, 578] on button at bounding box center [601, 576] width 22 height 29
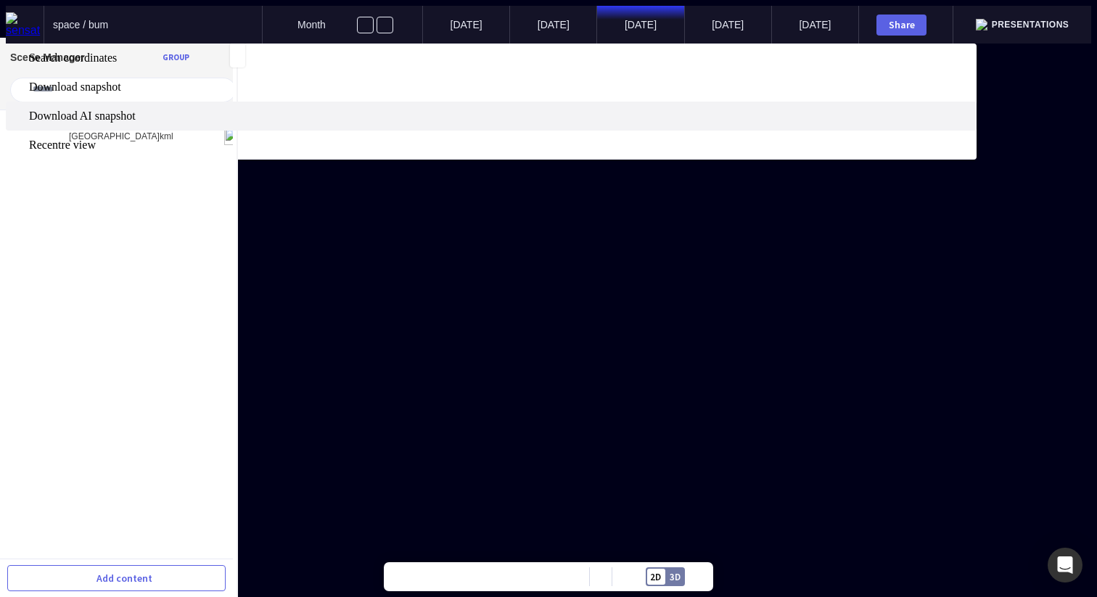
click at [596, 123] on span "Download AI snapshot" at bounding box center [501, 116] width 945 height 13
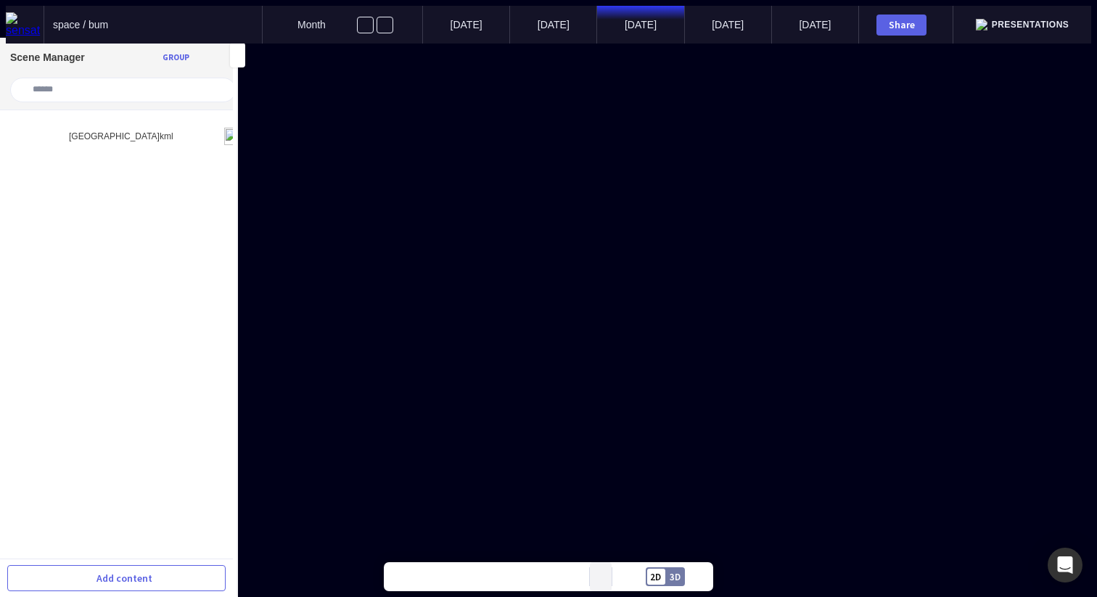
click at [600, 576] on mapp-icon at bounding box center [601, 577] width 6 height 6
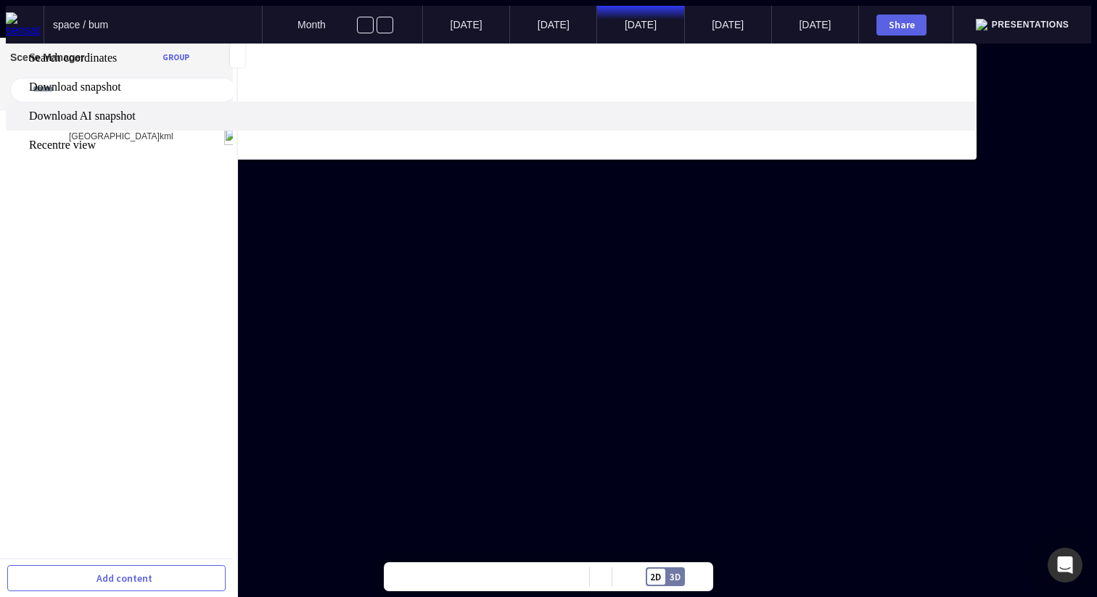
click at [601, 123] on span "Download AI snapshot" at bounding box center [501, 116] width 945 height 13
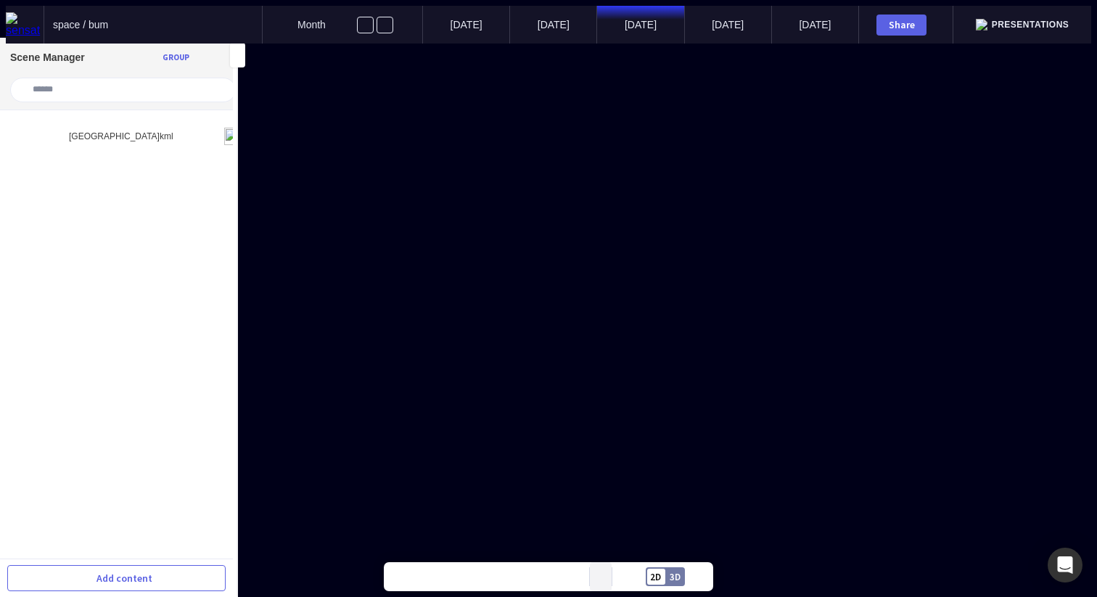
click at [597, 577] on button at bounding box center [601, 576] width 22 height 29
click at [607, 575] on button at bounding box center [601, 576] width 22 height 29
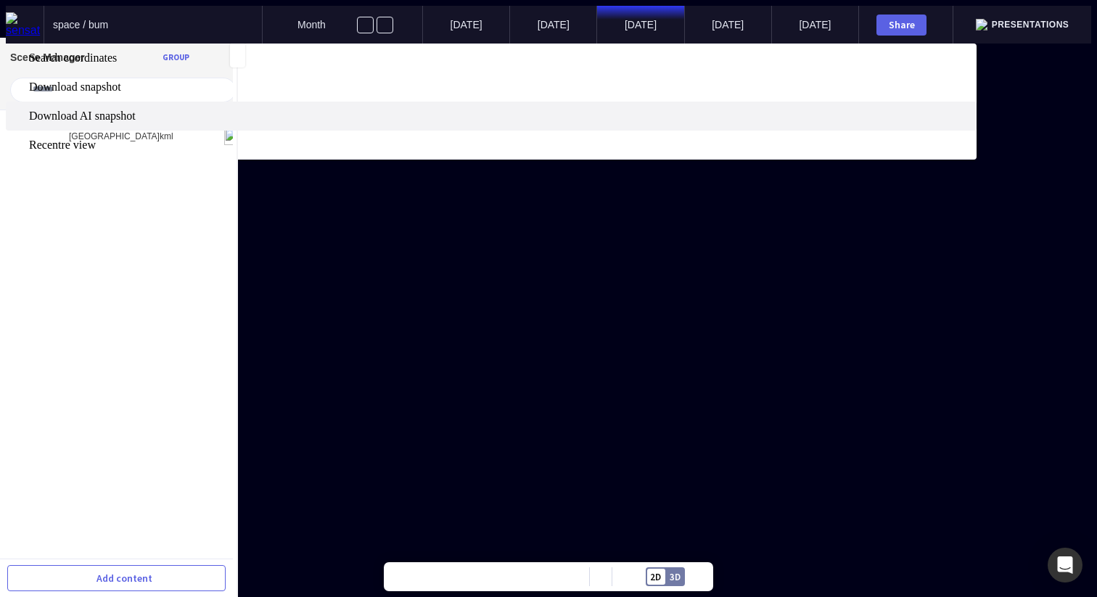
click at [611, 123] on span "Download AI snapshot" at bounding box center [501, 116] width 945 height 13
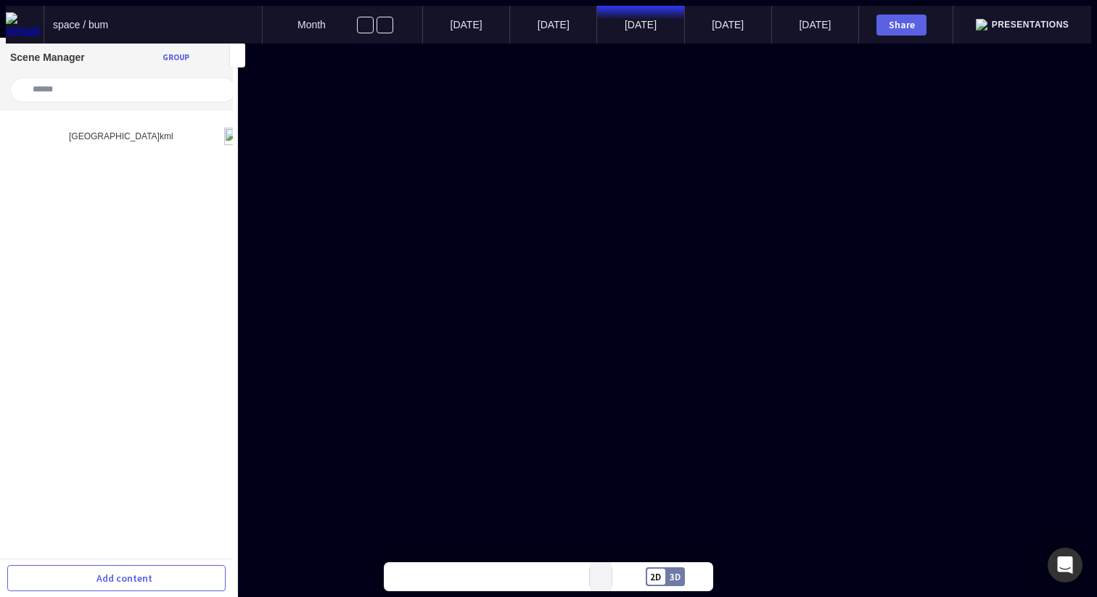
click at [604, 573] on button at bounding box center [601, 576] width 22 height 29
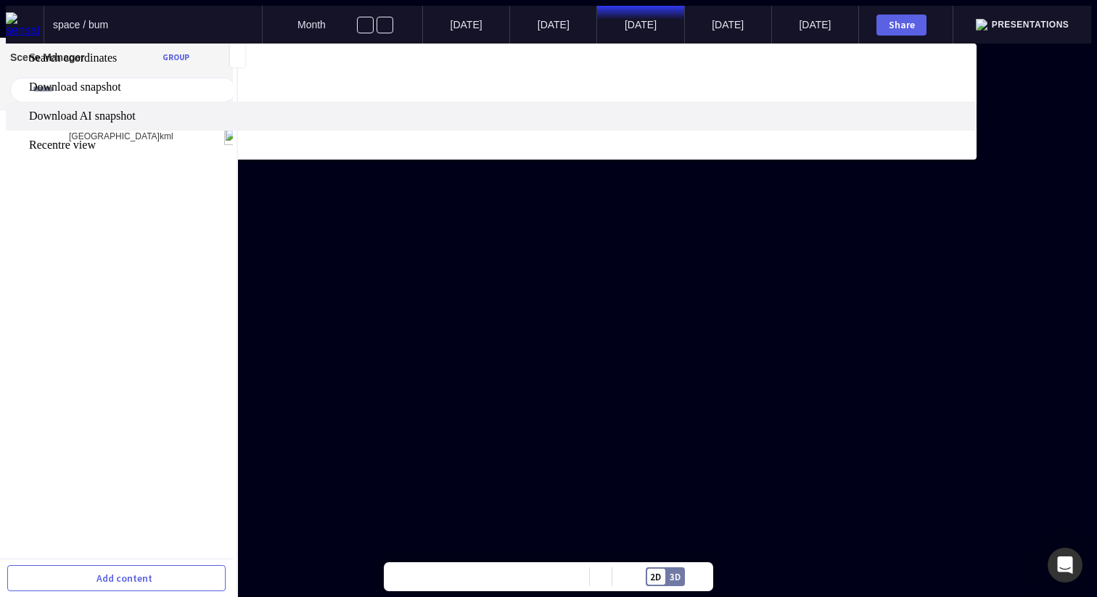
click at [604, 123] on span "Download AI snapshot" at bounding box center [501, 116] width 945 height 13
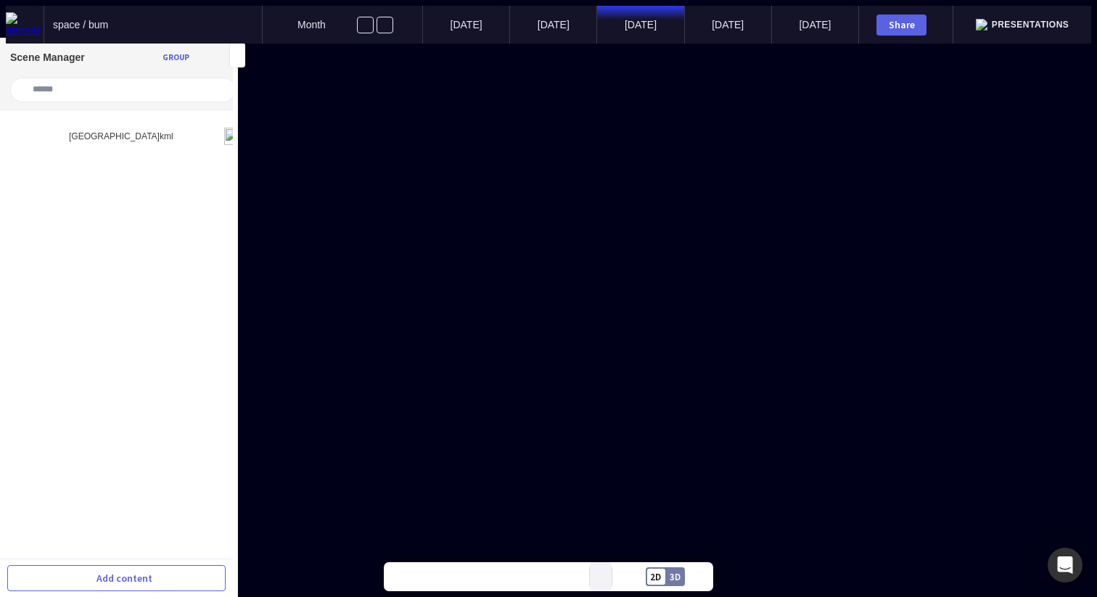
click at [602, 577] on mapp-icon at bounding box center [601, 577] width 6 height 6
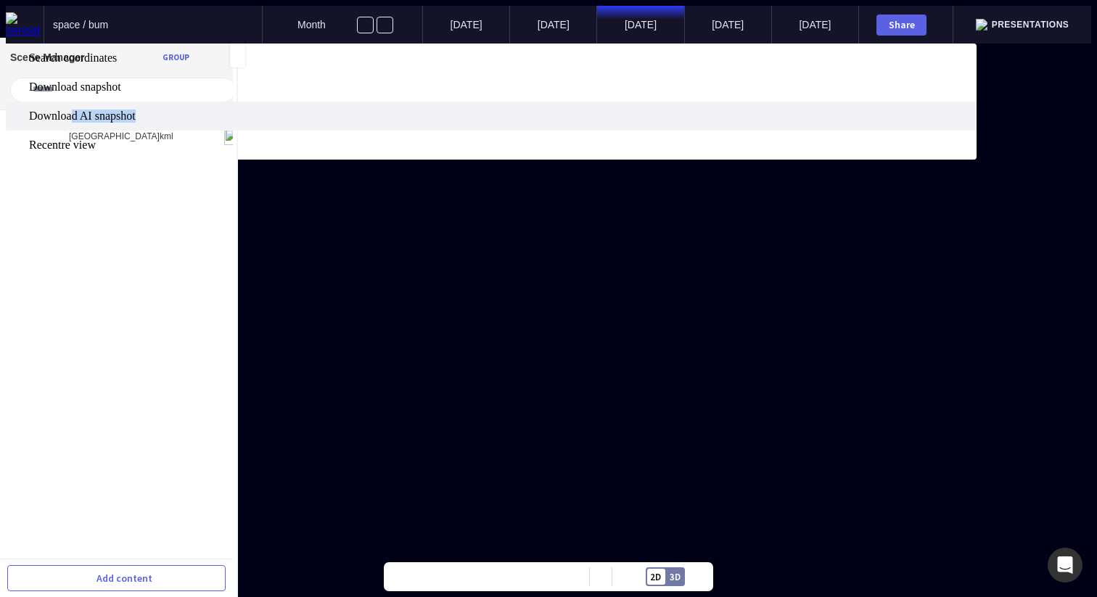
click at [610, 131] on label "Download AI snapshot" at bounding box center [491, 116] width 971 height 29
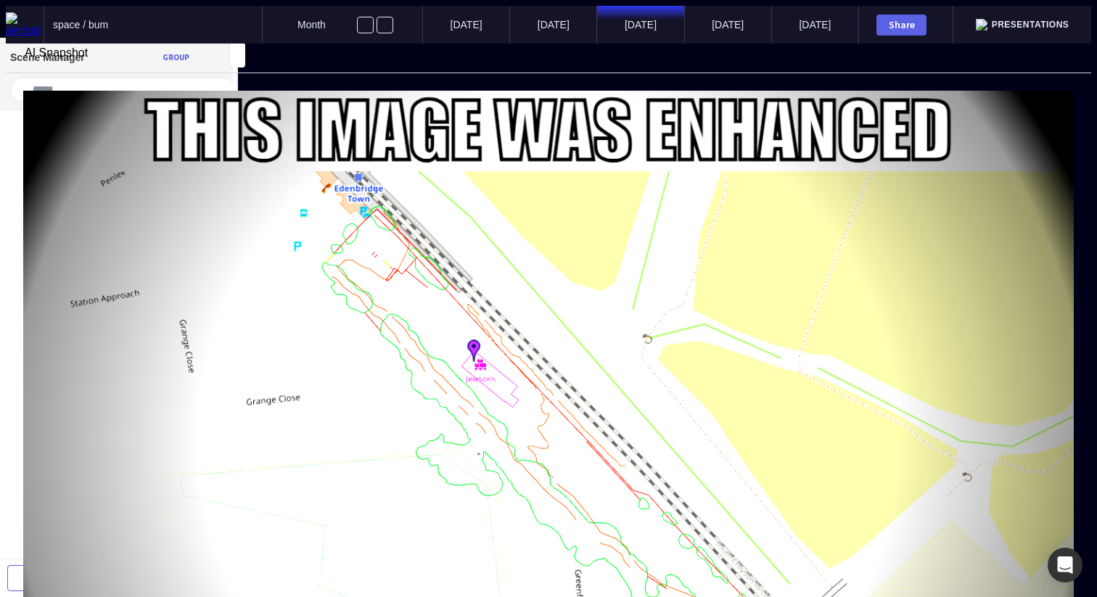
click at [19, 61] on mapp-icon at bounding box center [12, 66] width 13 height 13
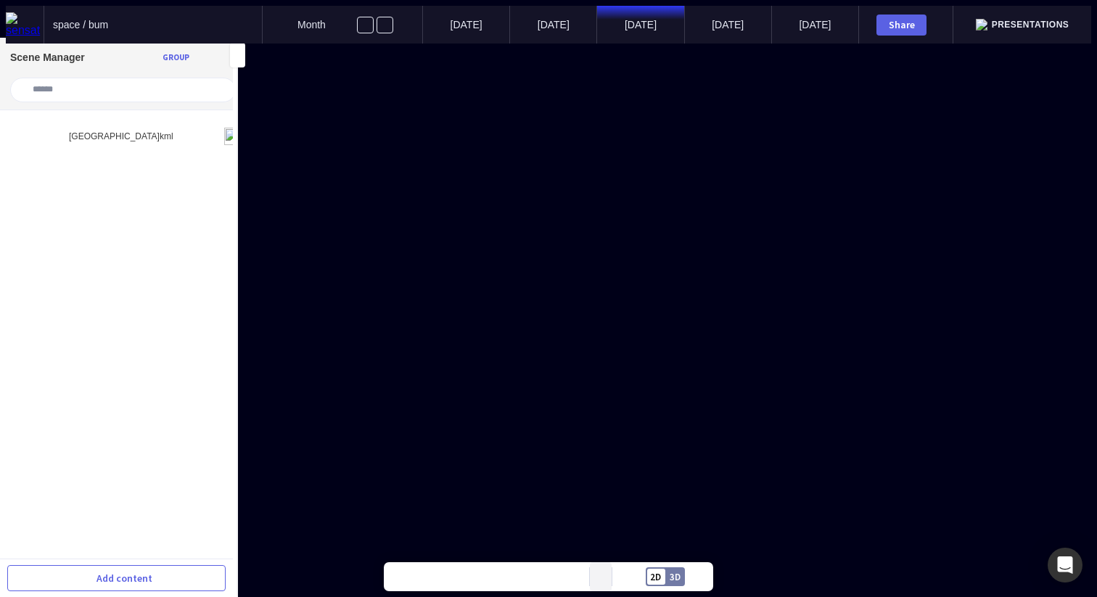
click at [602, 576] on mapp-icon at bounding box center [601, 577] width 6 height 6
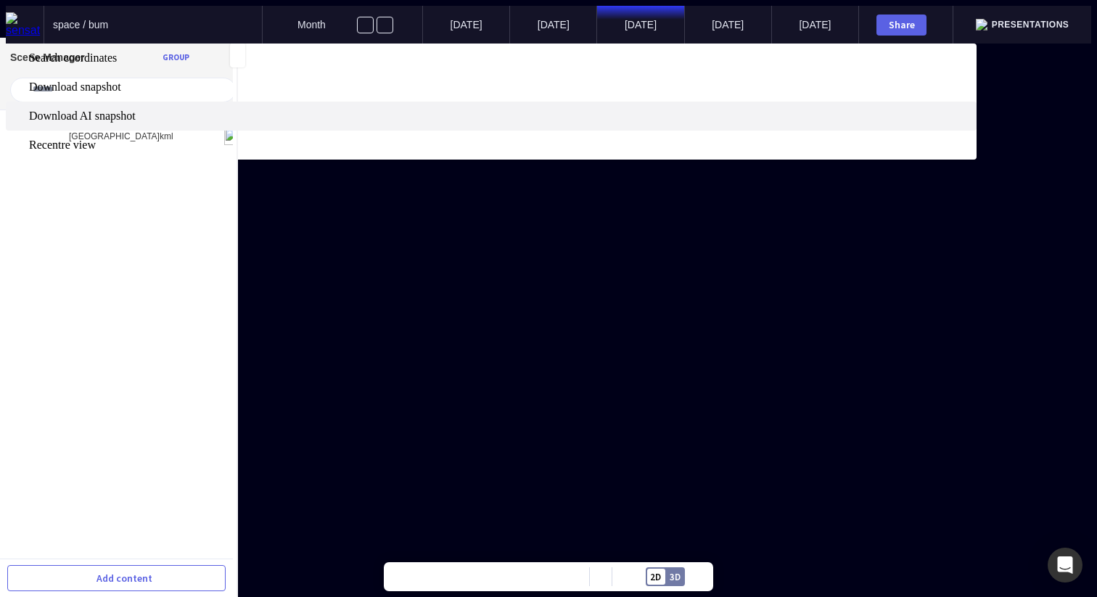
click at [612, 123] on span "Download AI snapshot" at bounding box center [501, 116] width 945 height 13
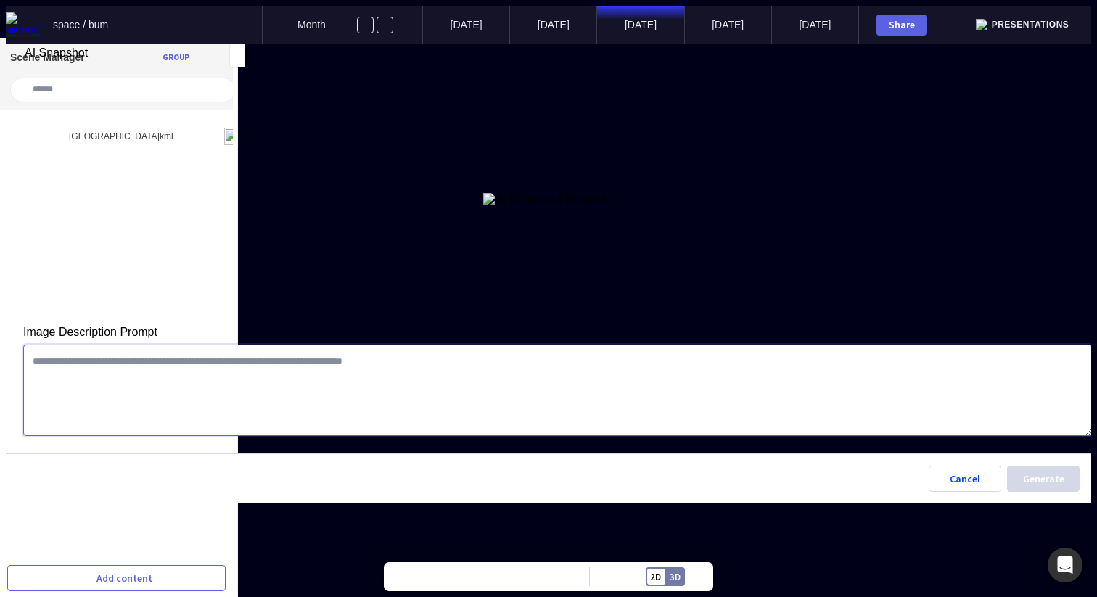
click at [515, 420] on textarea "Image Description Prompt" at bounding box center [558, 390] width 1070 height 91
type textarea "**********"
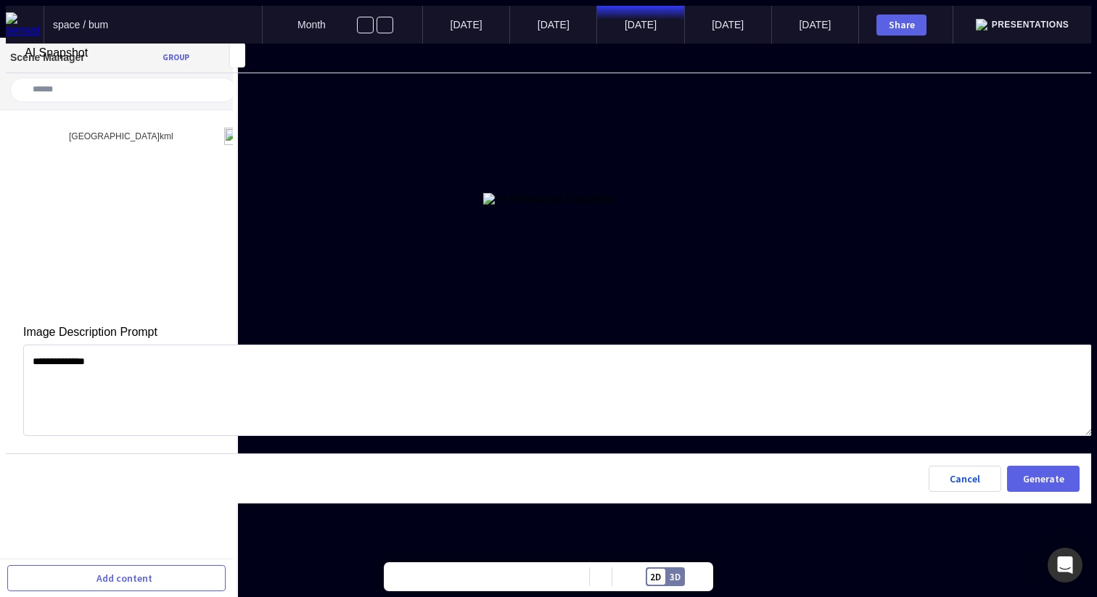
click at [928, 44] on div at bounding box center [549, 44] width 1086 height 0
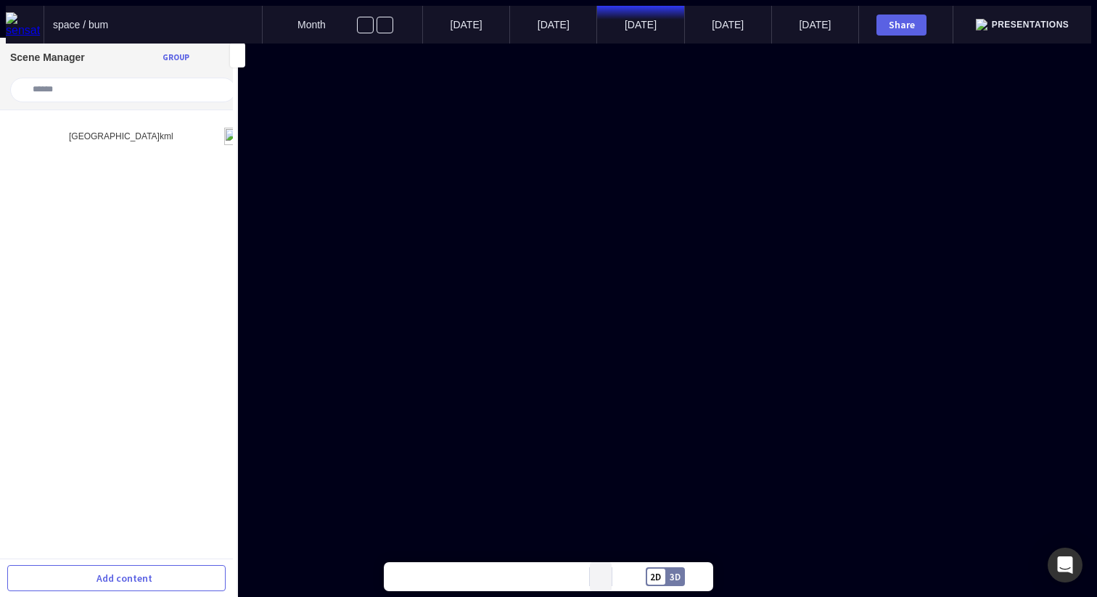
click at [601, 574] on mapp-icon at bounding box center [601, 577] width 6 height 6
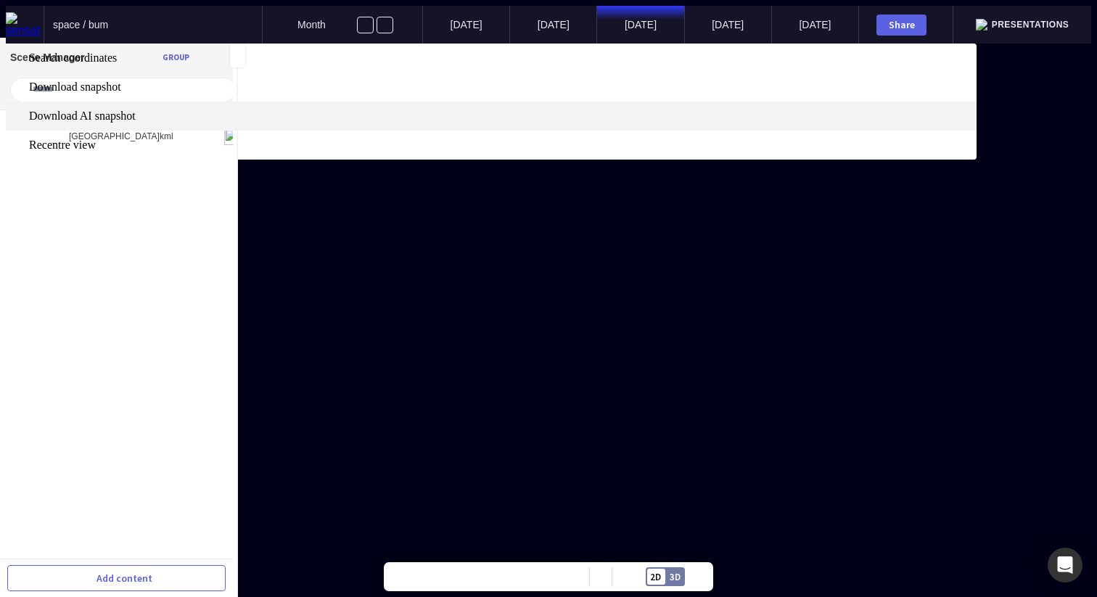
click at [605, 123] on span "Download AI snapshot" at bounding box center [501, 116] width 945 height 13
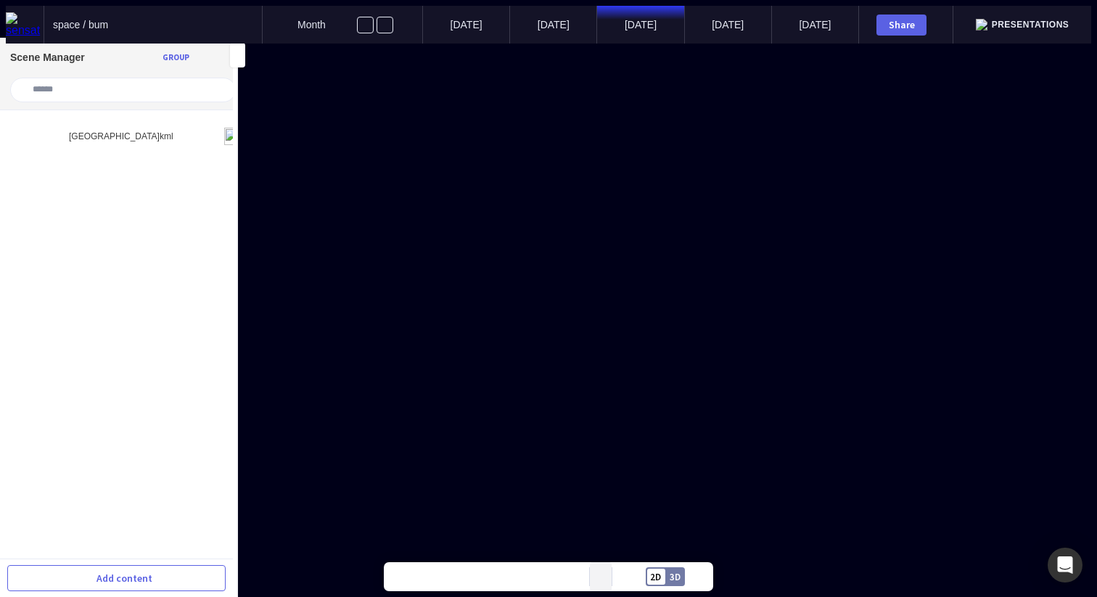
click at [605, 574] on button at bounding box center [601, 576] width 22 height 29
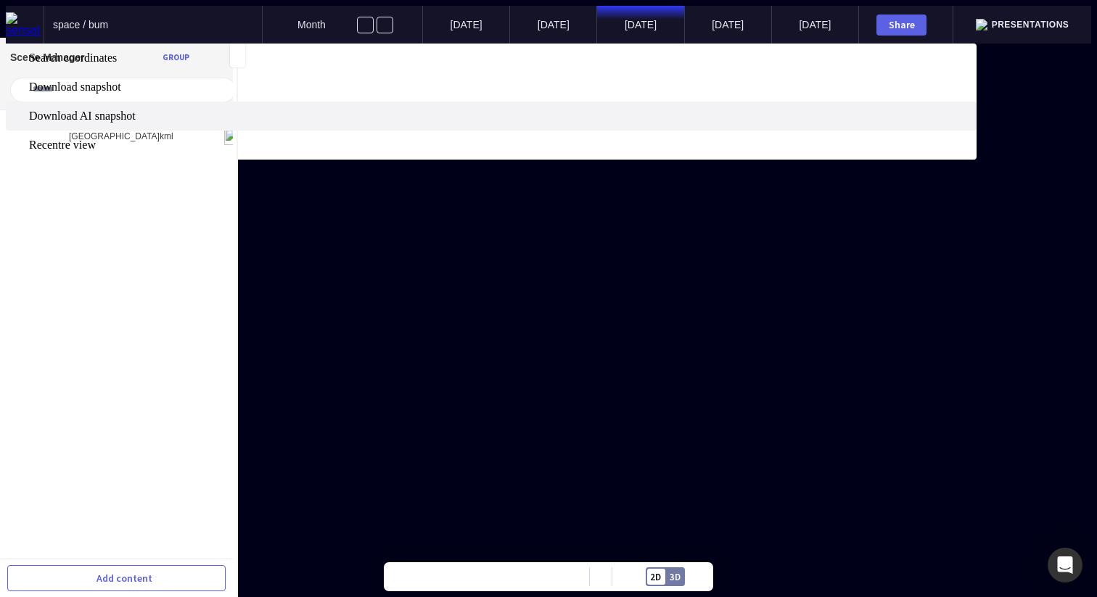
click at [609, 131] on label "Download AI snapshot" at bounding box center [491, 116] width 971 height 29
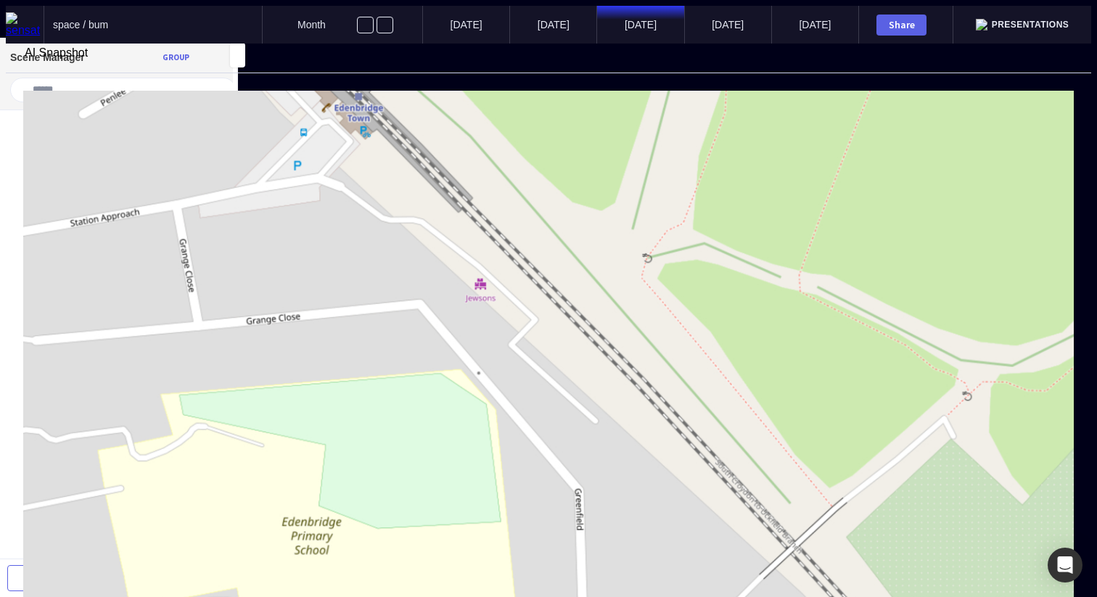
type textarea "**********"
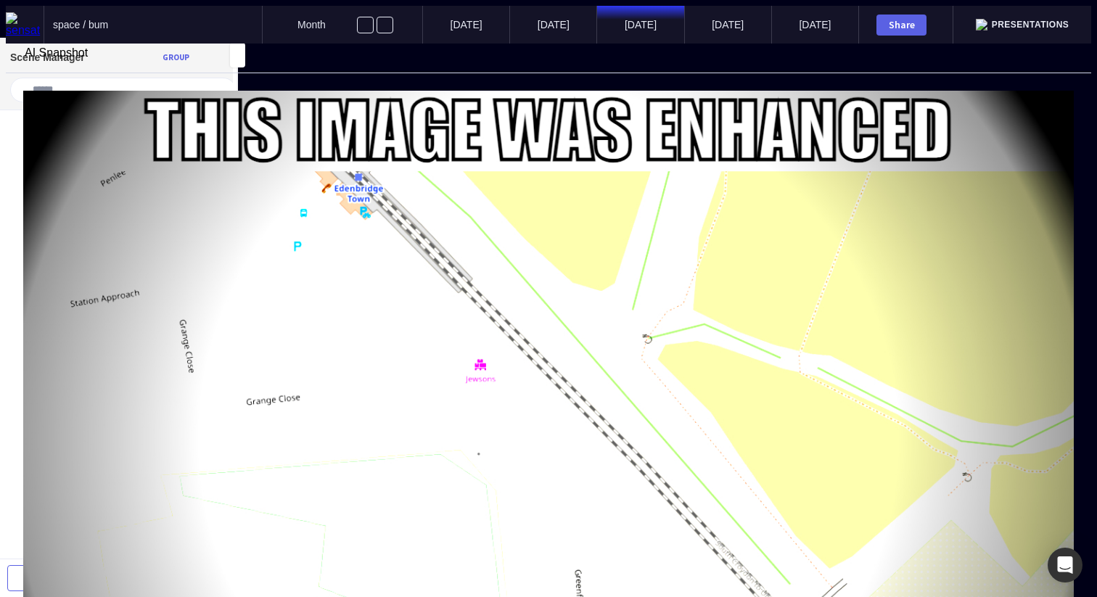
click at [19, 66] on mapp-icon at bounding box center [12, 66] width 13 height 13
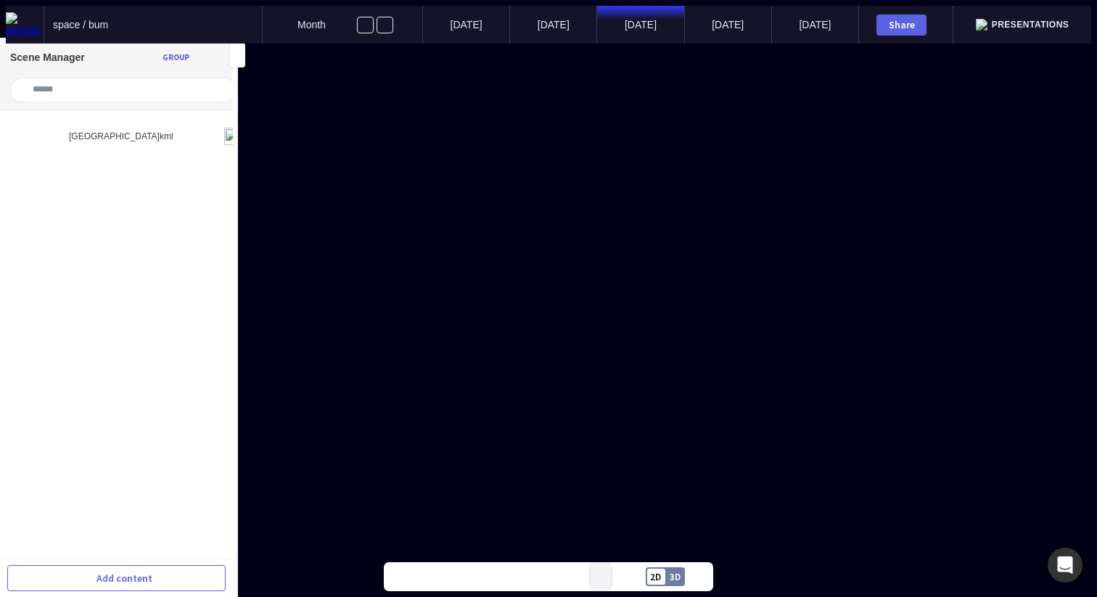
click at [600, 575] on mapp-icon at bounding box center [601, 577] width 6 height 6
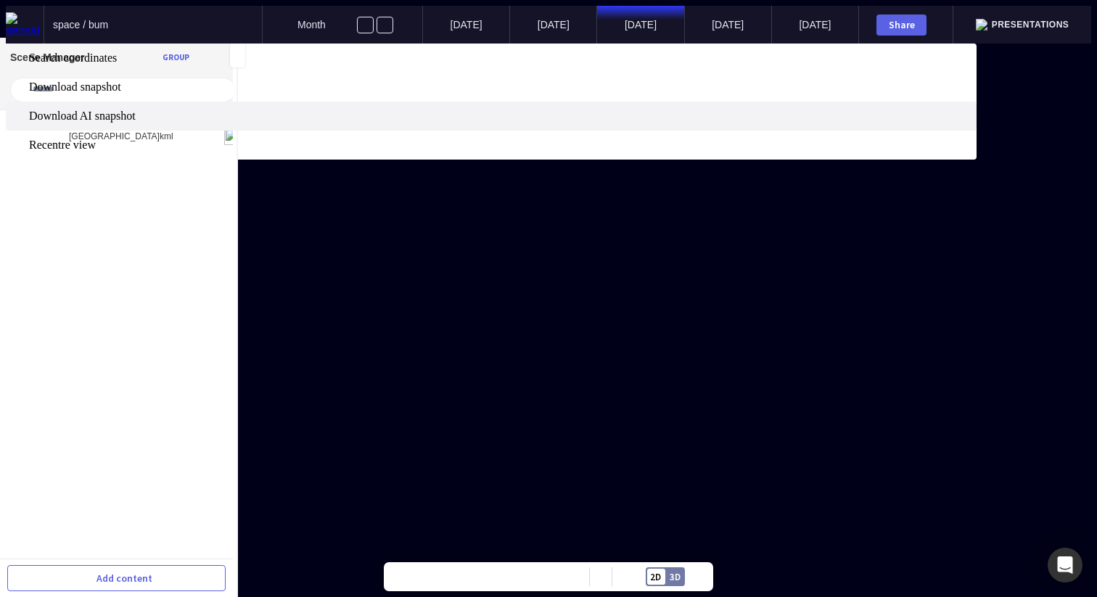
click at [604, 123] on span "Download AI snapshot" at bounding box center [501, 116] width 945 height 13
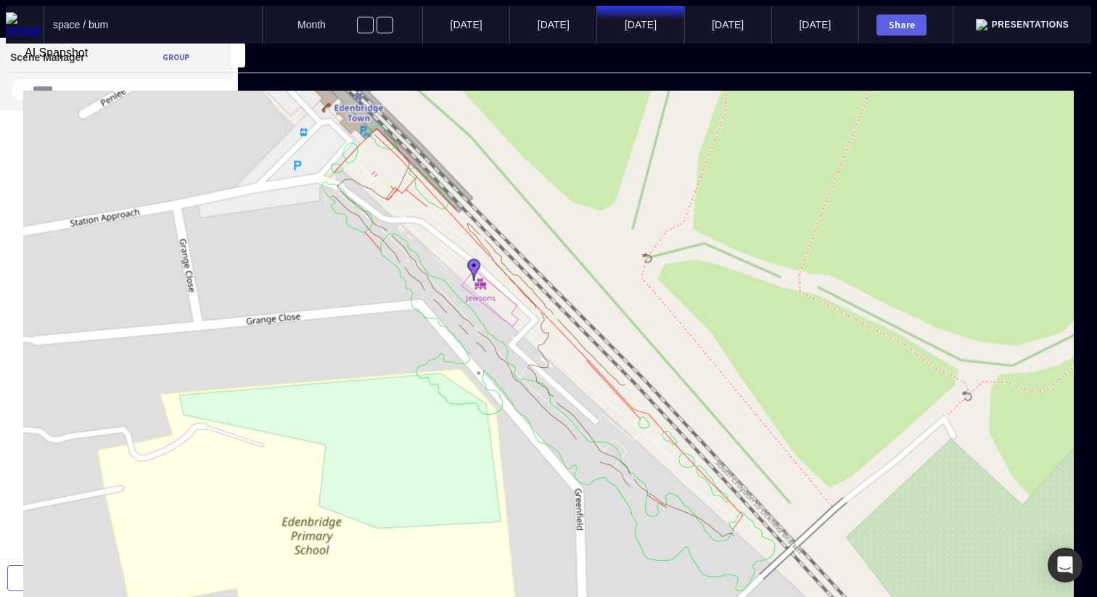
type textarea "*"
type textarea "**********"
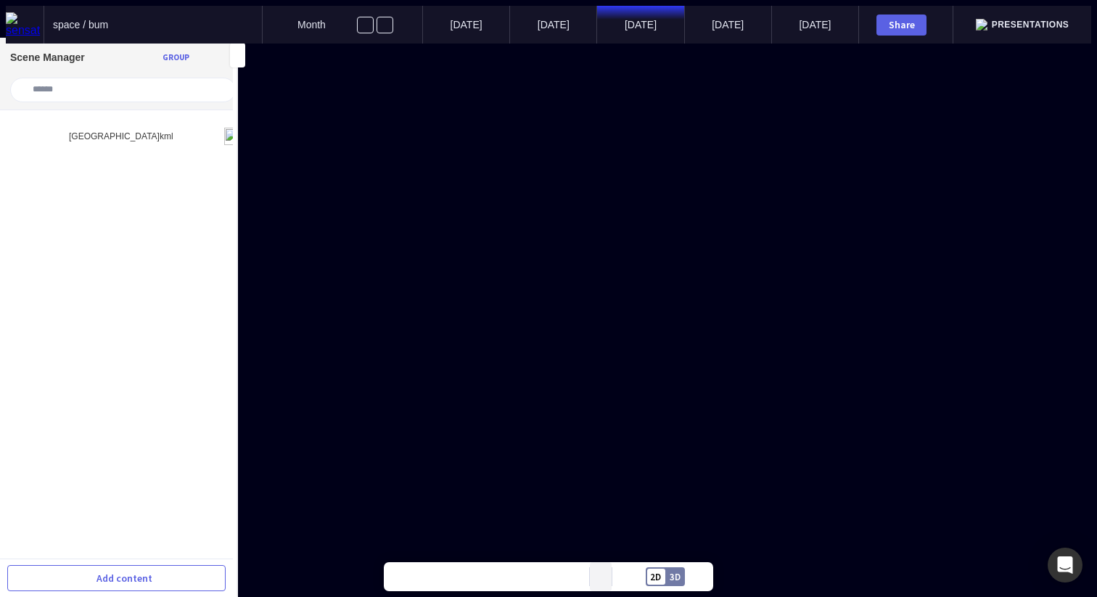
click at [602, 575] on mapp-icon at bounding box center [601, 577] width 6 height 6
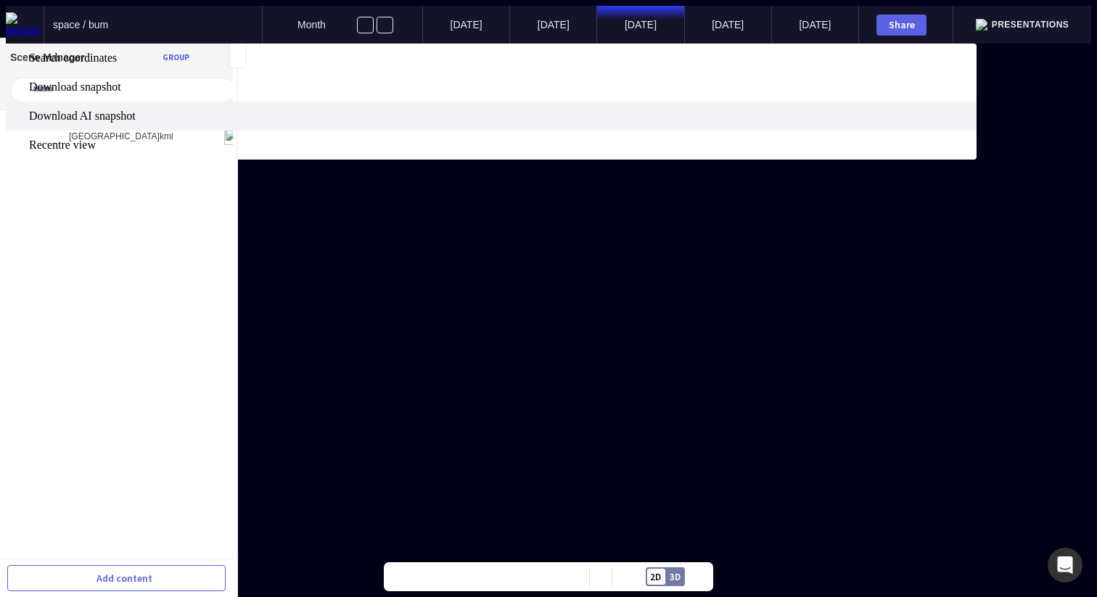
click at [628, 123] on span "Download AI snapshot" at bounding box center [501, 116] width 945 height 13
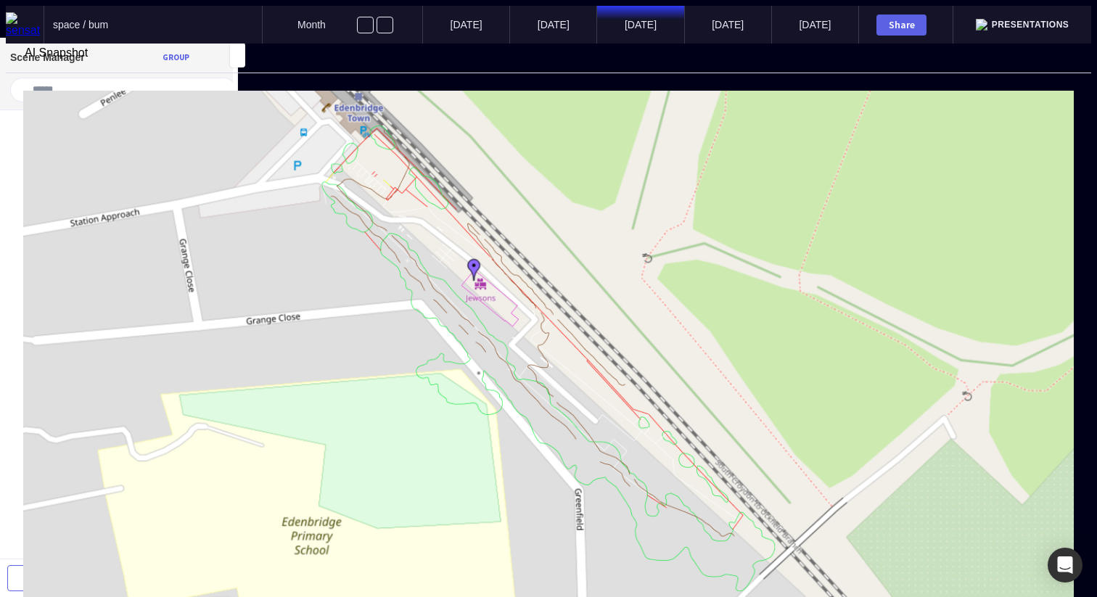
click at [19, 64] on mapp-icon at bounding box center [12, 66] width 13 height 13
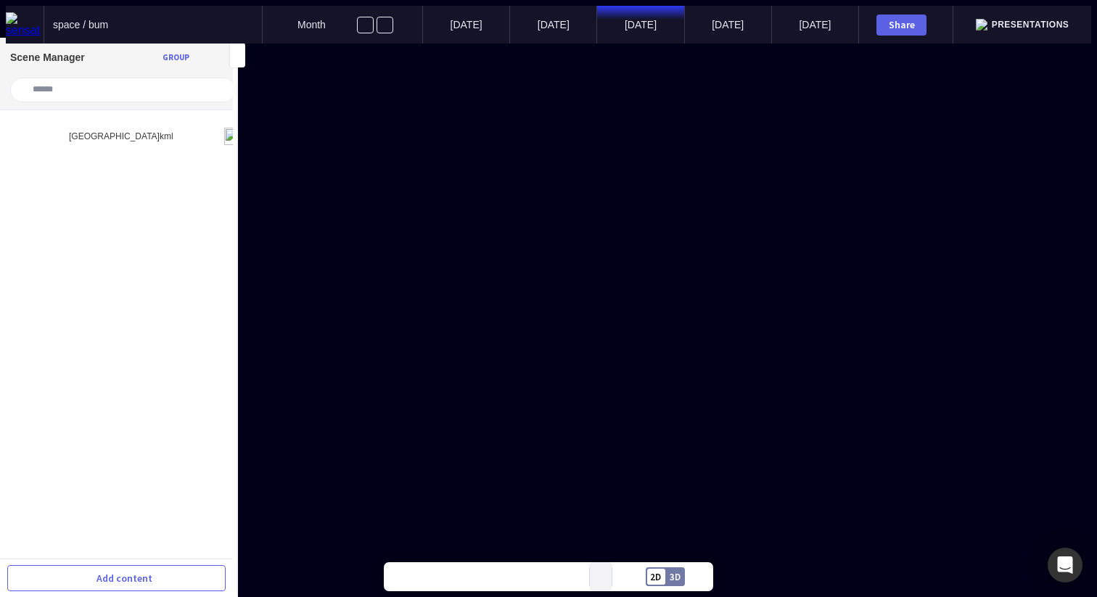
click at [603, 579] on mapp-icon at bounding box center [601, 577] width 6 height 6
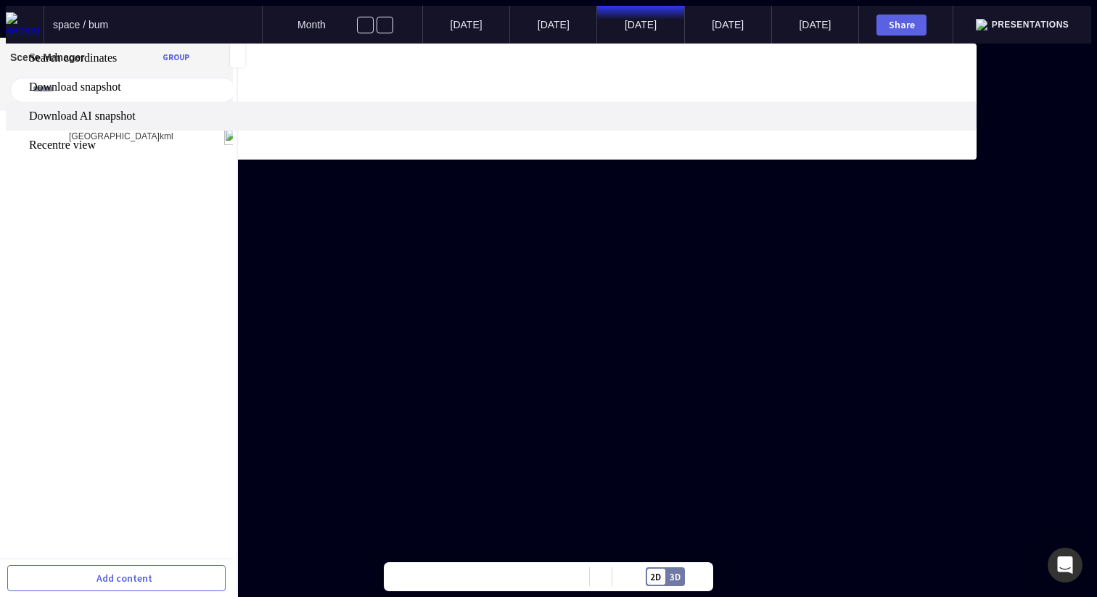
click at [611, 123] on span "Download AI snapshot" at bounding box center [501, 116] width 945 height 13
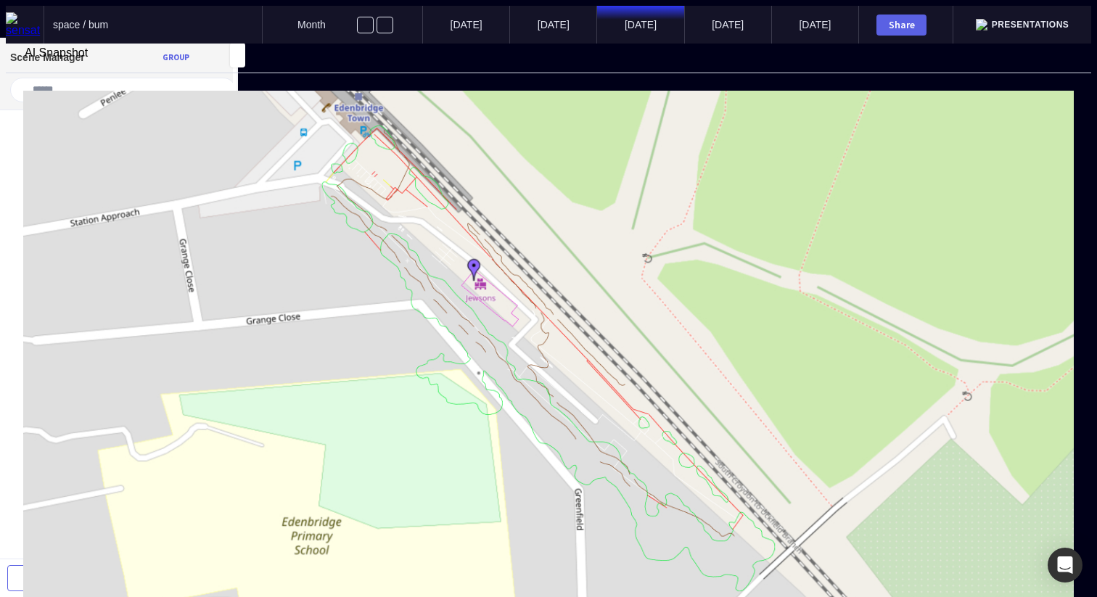
click at [19, 65] on mapp-icon at bounding box center [12, 66] width 13 height 13
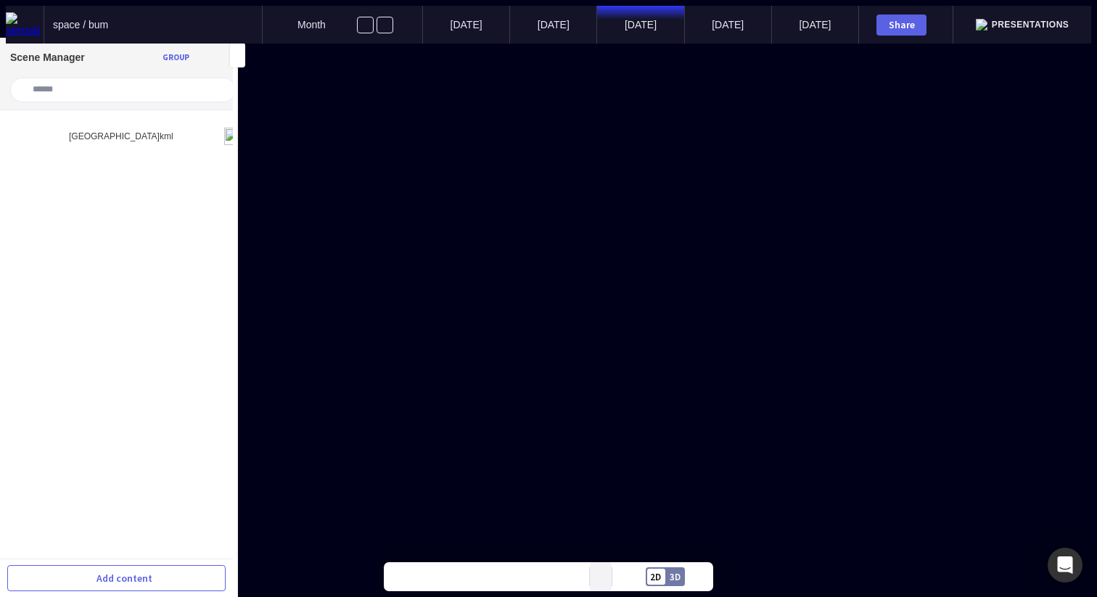
click at [605, 583] on button at bounding box center [601, 576] width 22 height 29
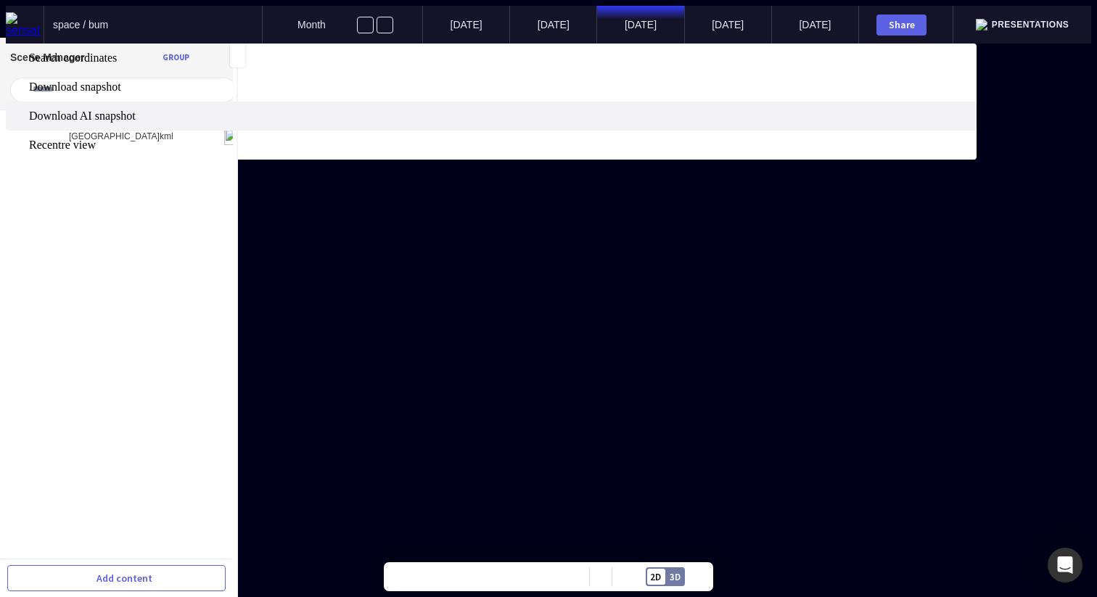
click at [607, 123] on span "Download AI snapshot" at bounding box center [501, 116] width 945 height 13
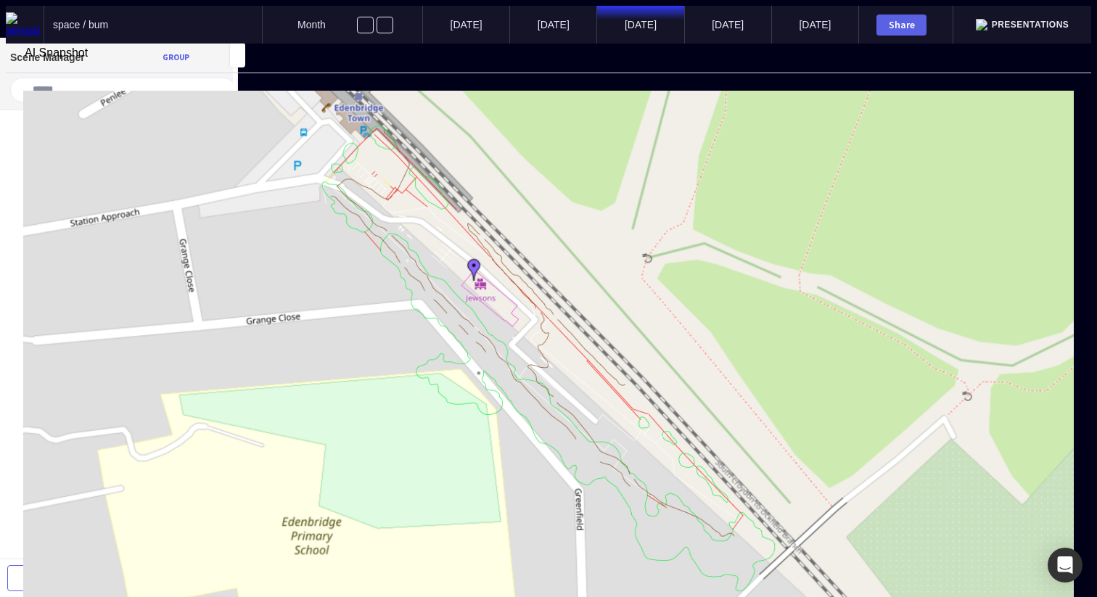
type textarea "**********"
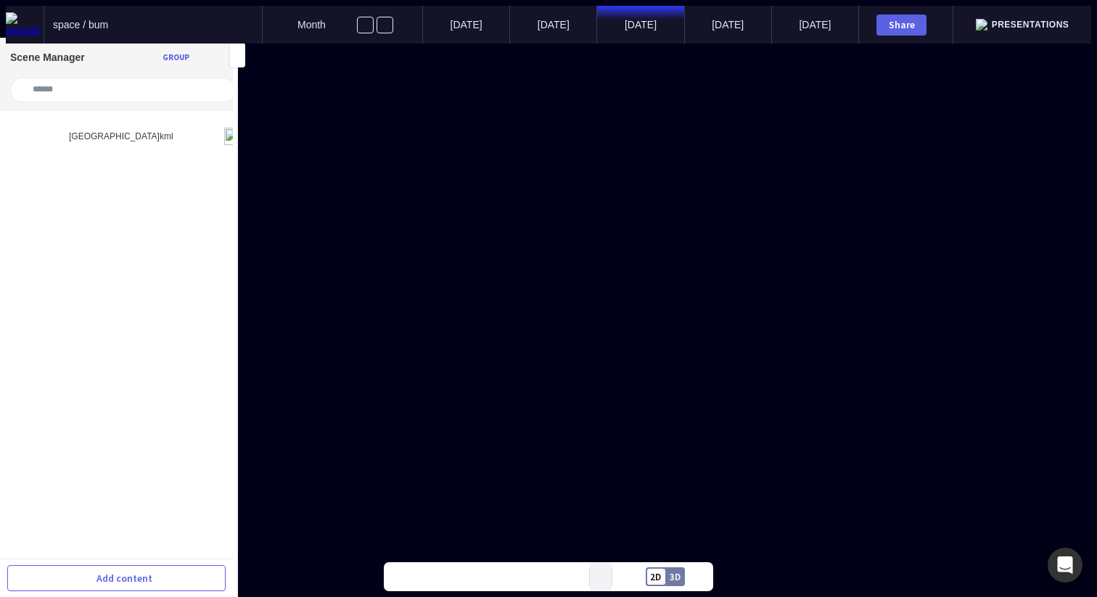
click at [600, 573] on button at bounding box center [601, 576] width 22 height 29
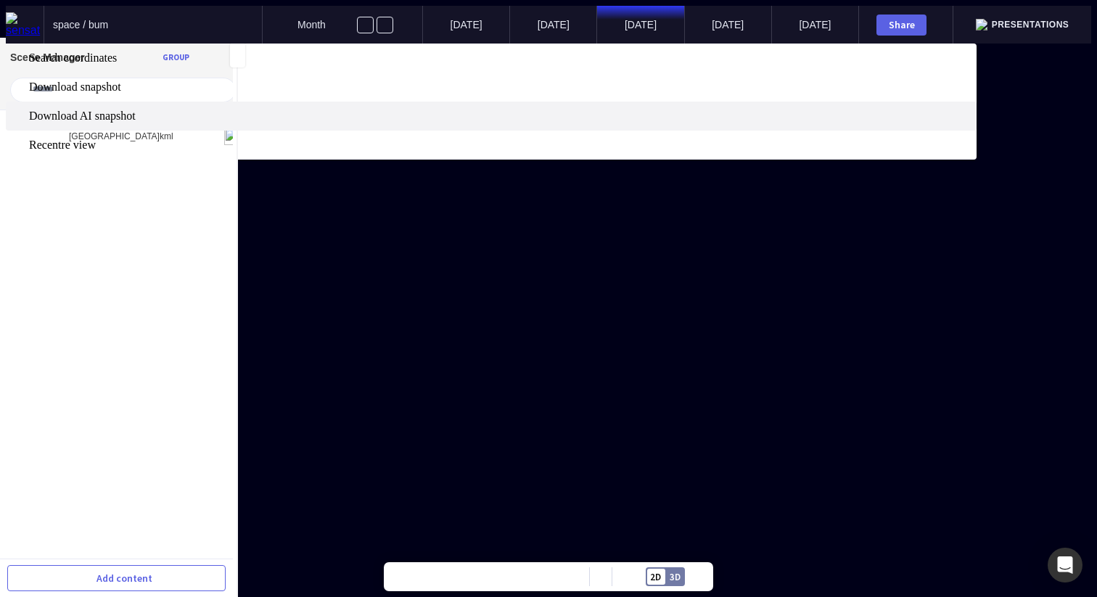
click at [611, 123] on span "Download AI snapshot" at bounding box center [501, 116] width 945 height 13
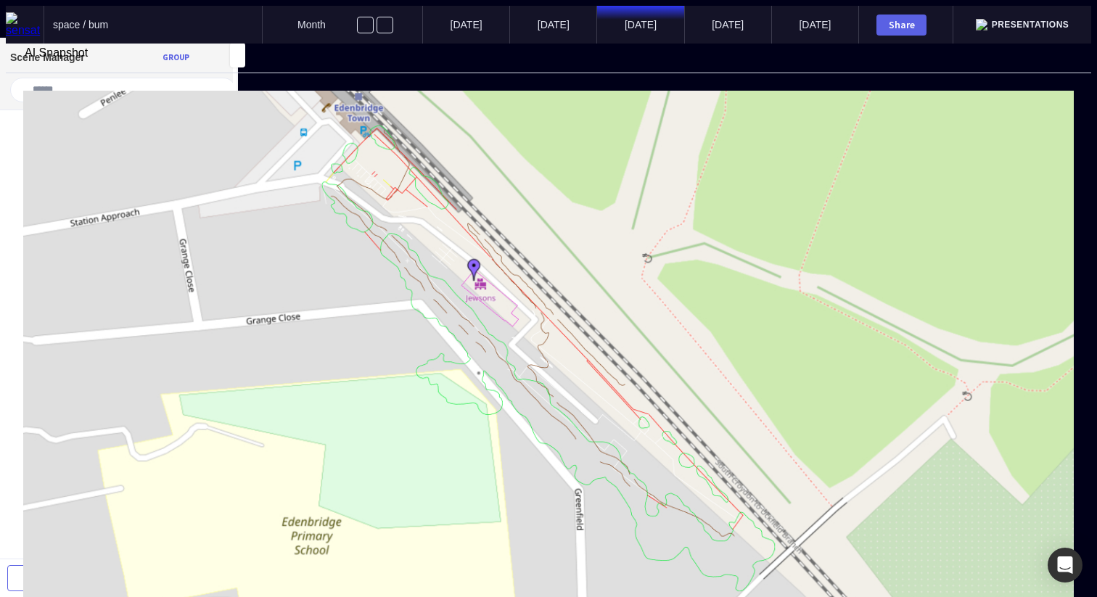
type textarea "**********"
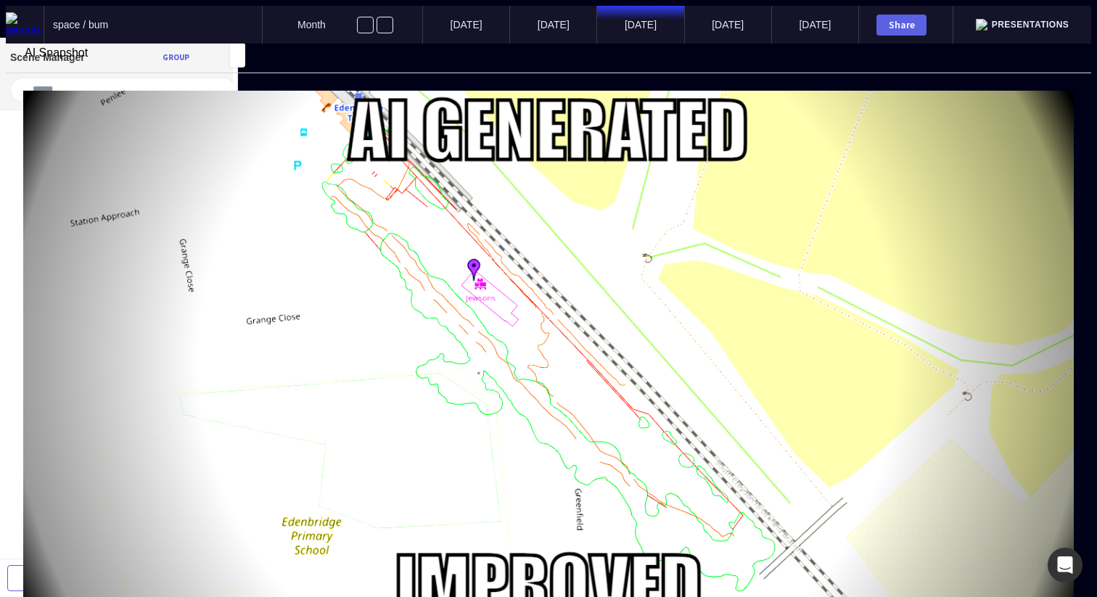
click at [19, 64] on mapp-icon at bounding box center [12, 66] width 13 height 13
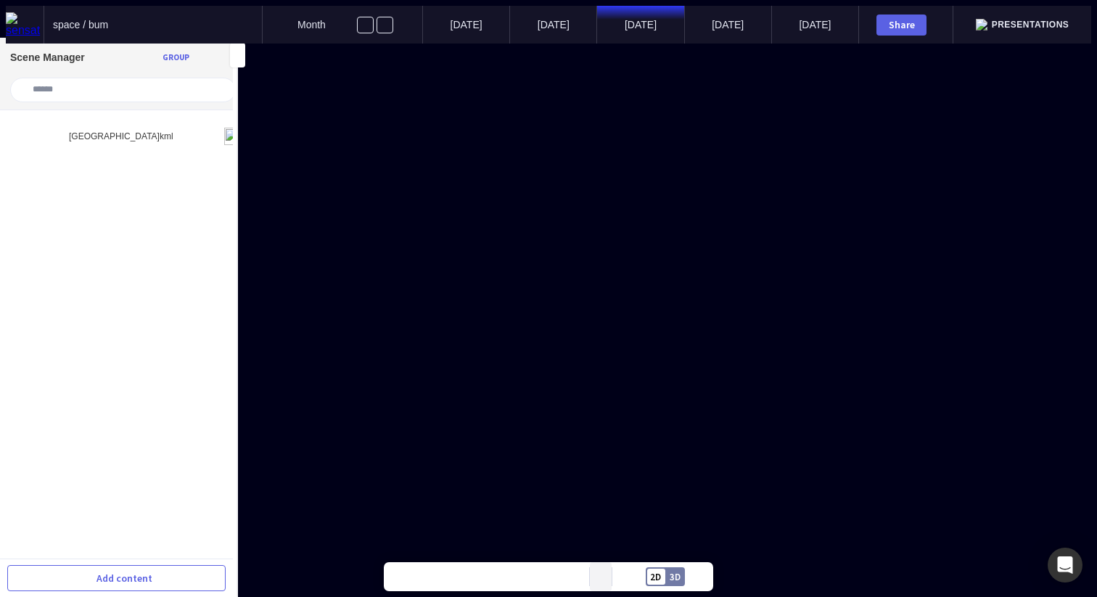
click at [597, 575] on button at bounding box center [601, 576] width 22 height 29
click at [597, 44] on body "space / bum Month [DATE] Aug ’[DATE] Oct ’[DATE] Share Presentations Scene Mana…" at bounding box center [549, 25] width 1086 height 38
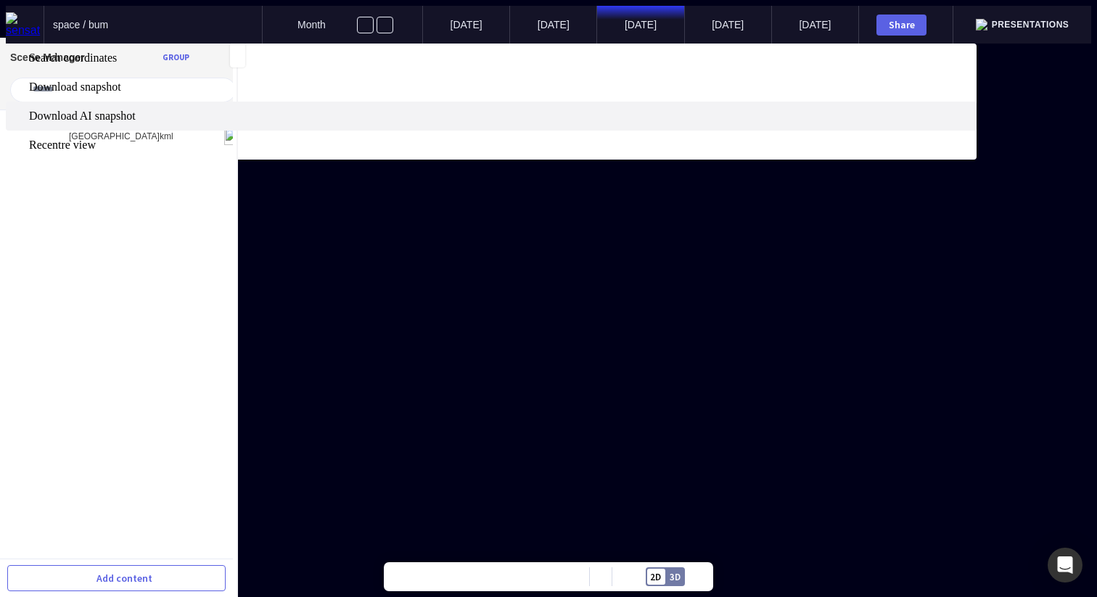
click at [607, 123] on span "Download AI snapshot" at bounding box center [501, 116] width 945 height 13
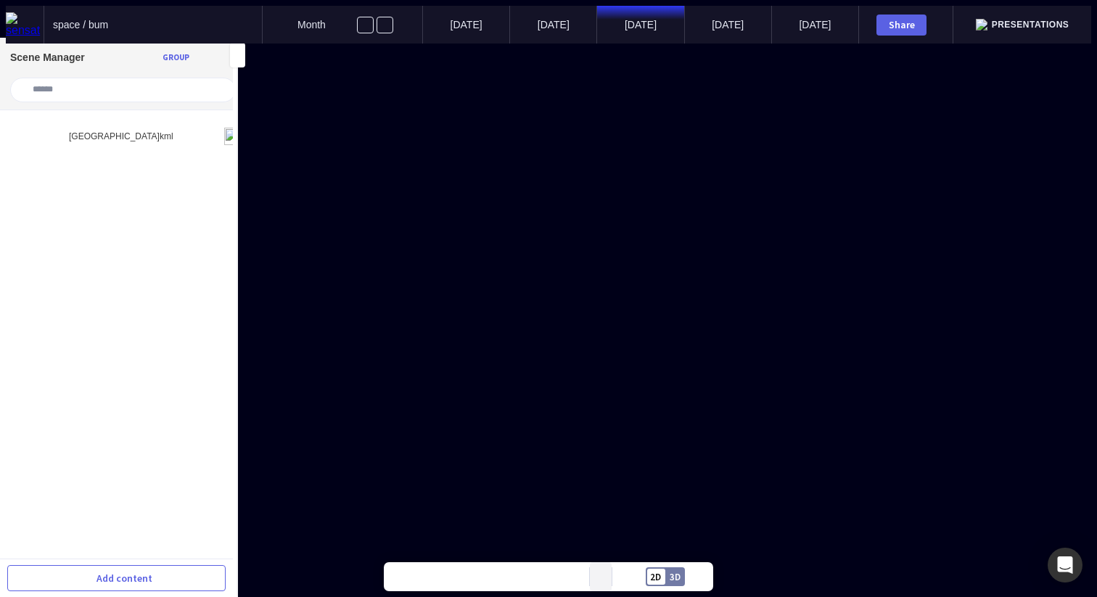
click at [604, 576] on button at bounding box center [601, 576] width 22 height 29
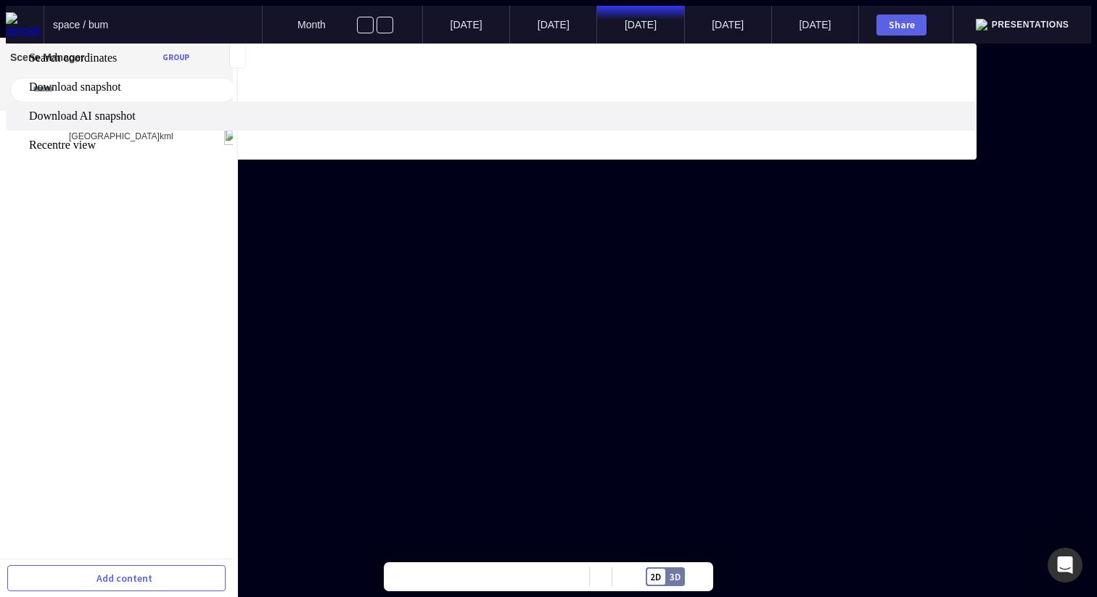
click at [612, 123] on span "Download AI snapshot" at bounding box center [501, 116] width 945 height 13
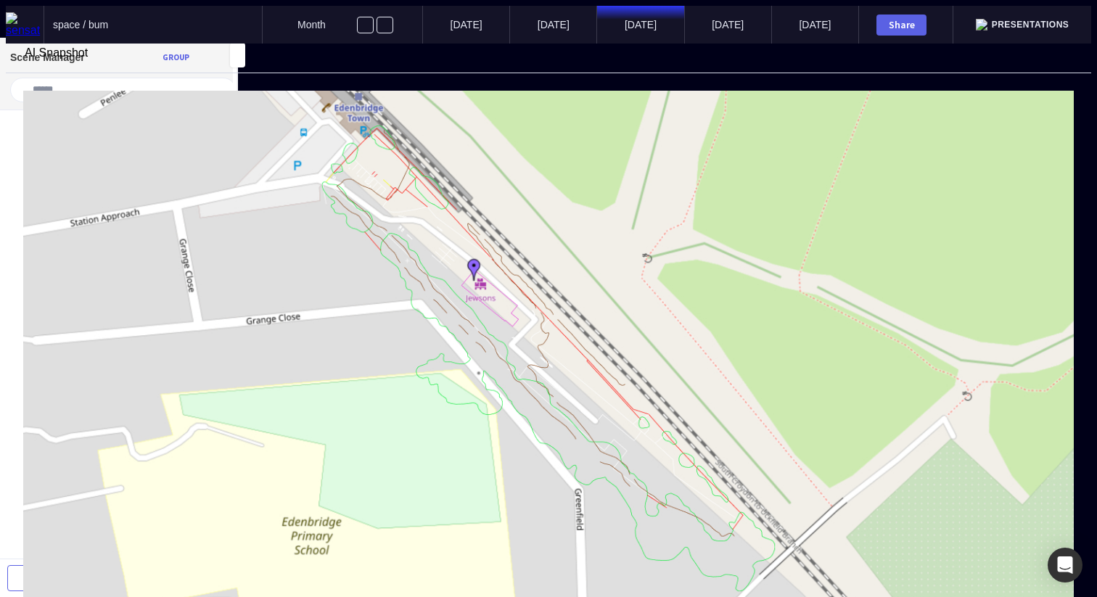
type textarea "**********"
click at [19, 66] on mapp-icon at bounding box center [12, 66] width 13 height 13
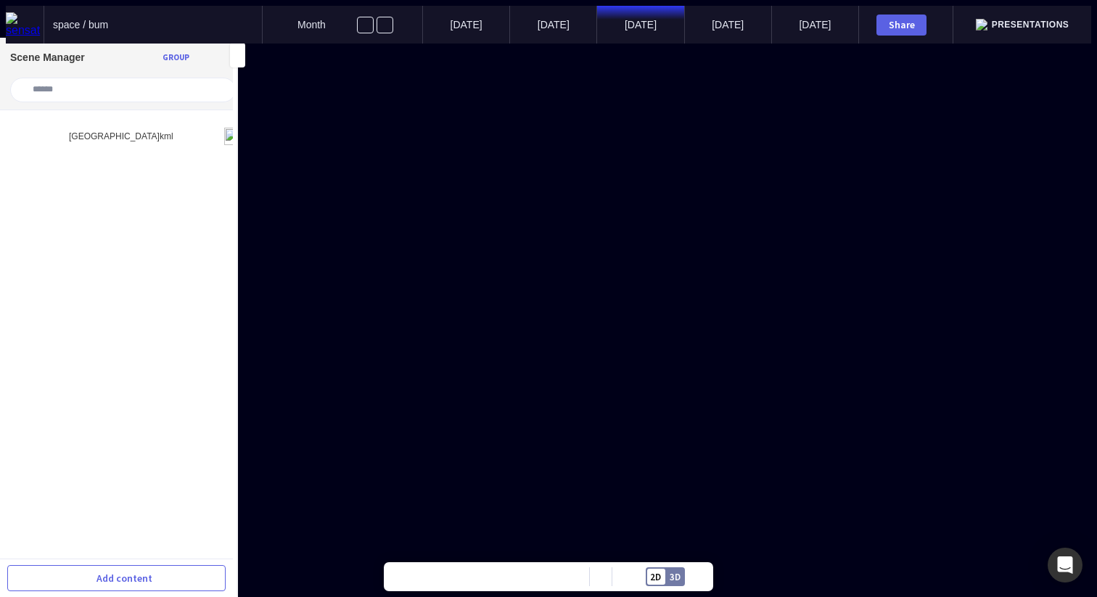
click at [234, 59] on mapp-icon at bounding box center [237, 55] width 15 height 15
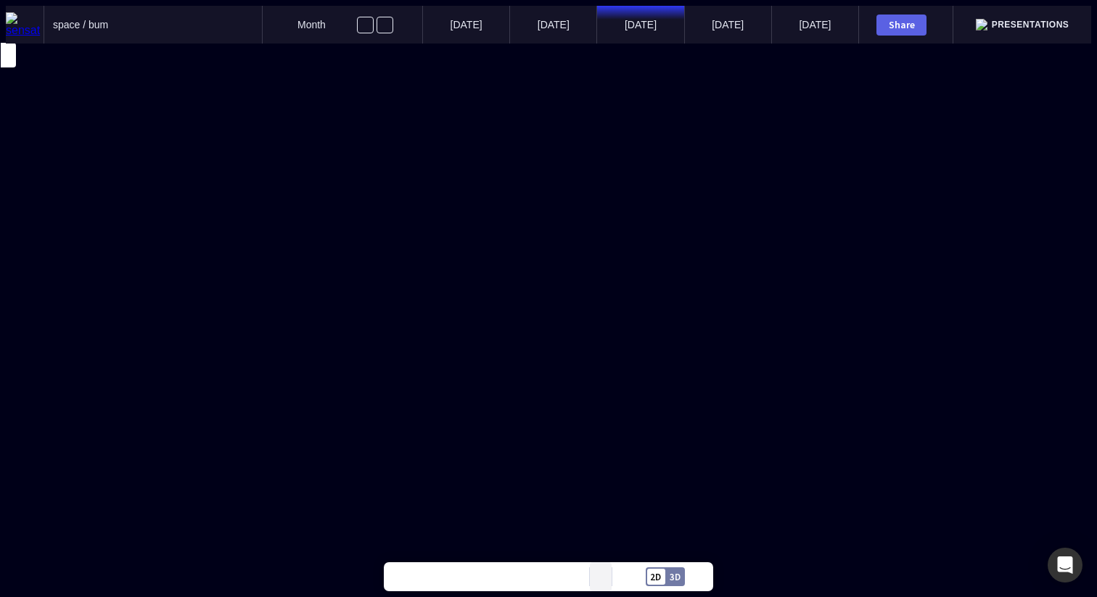
click at [603, 576] on mapp-icon at bounding box center [601, 577] width 6 height 6
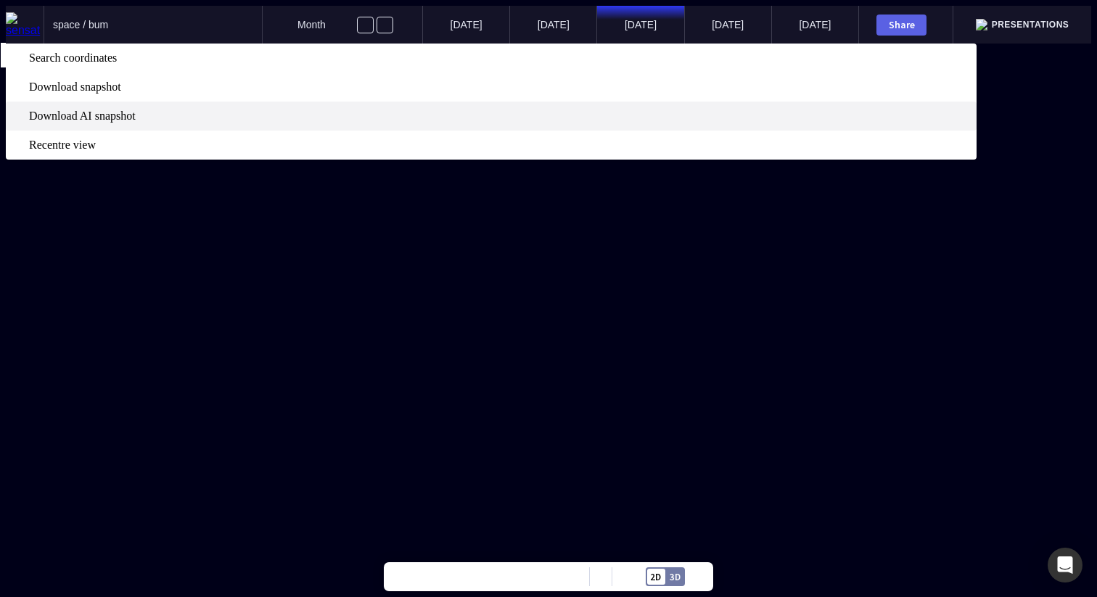
click at [654, 123] on span "Download AI snapshot" at bounding box center [501, 116] width 945 height 13
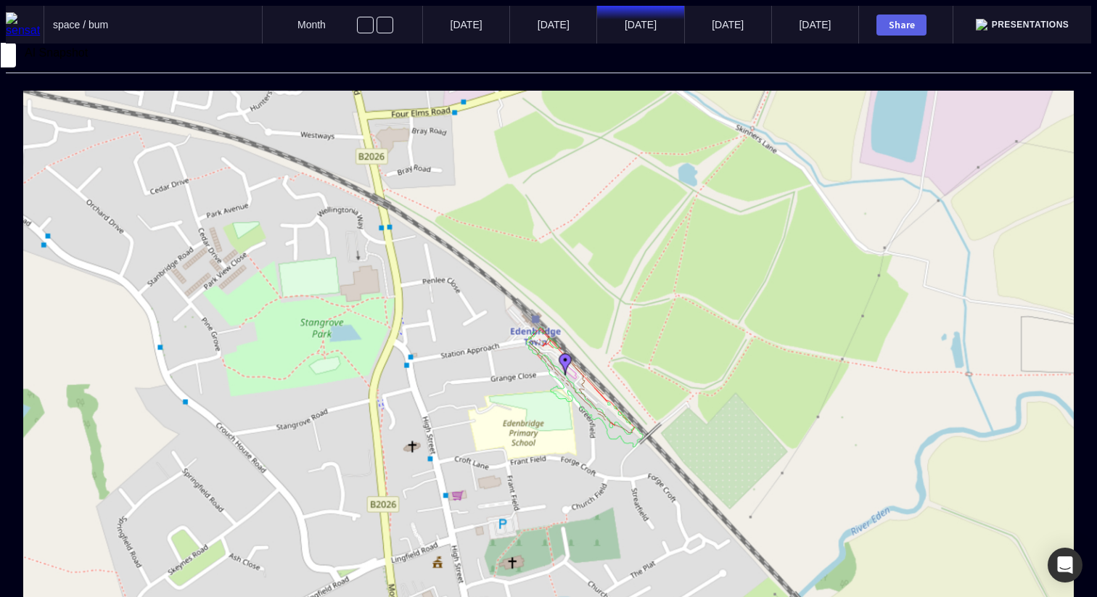
type textarea "**********"
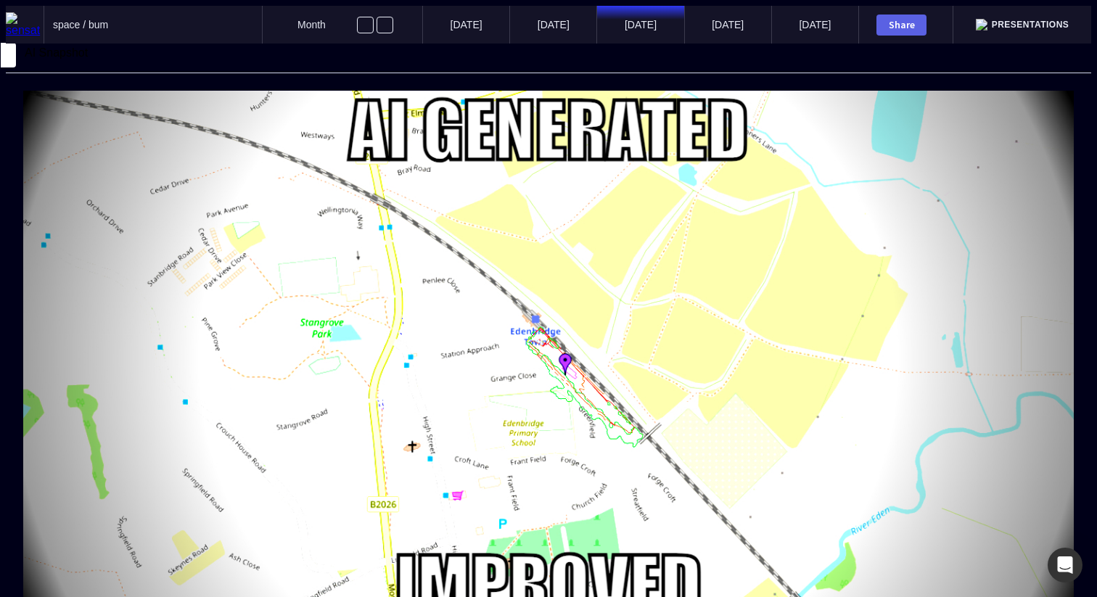
click at [19, 65] on mapp-icon at bounding box center [12, 66] width 13 height 13
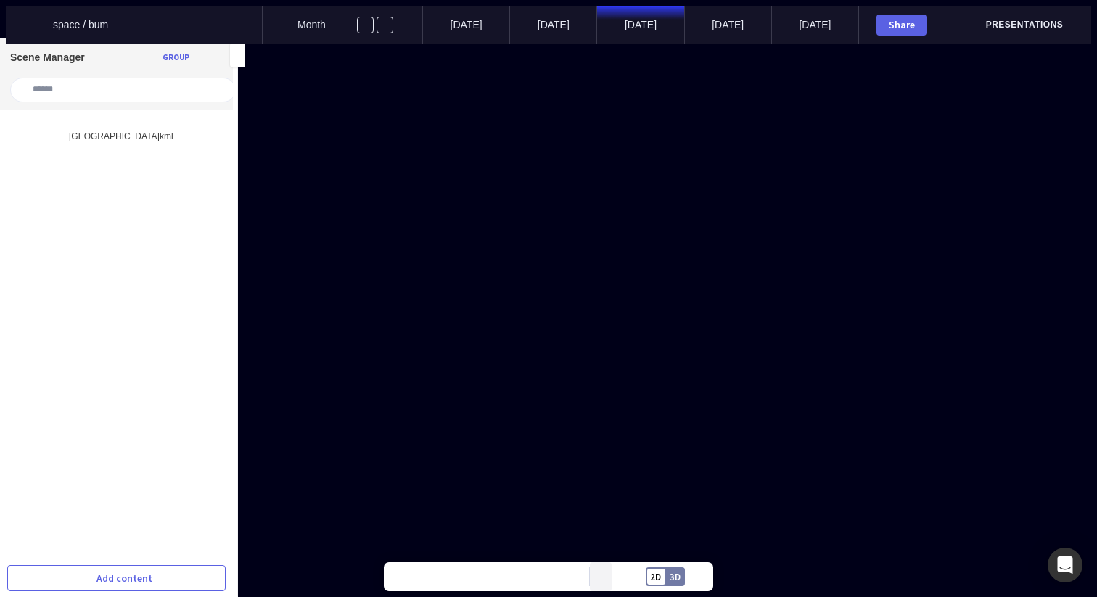
click at [601, 578] on mapp-icon at bounding box center [601, 577] width 6 height 6
click at [605, 577] on button at bounding box center [601, 576] width 22 height 29
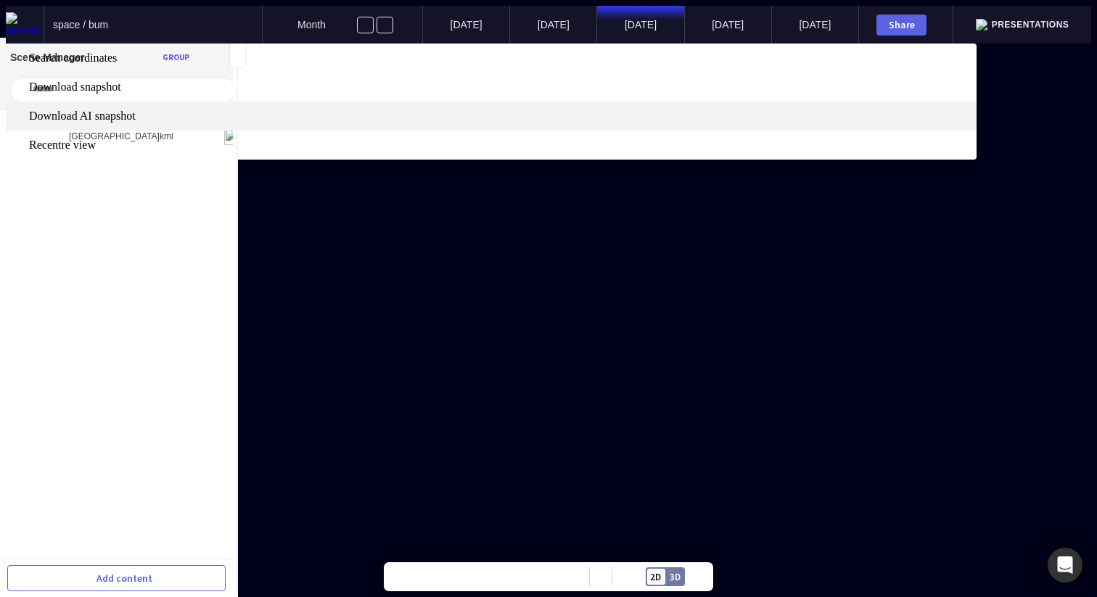
click at [607, 123] on span "Download AI snapshot" at bounding box center [501, 116] width 945 height 13
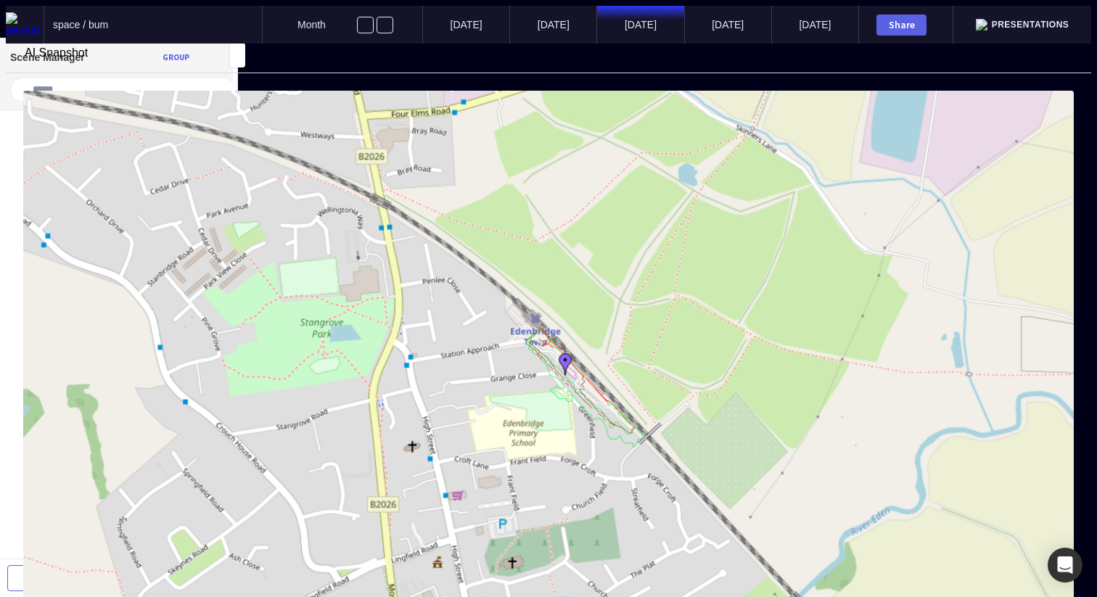
type textarea "*"
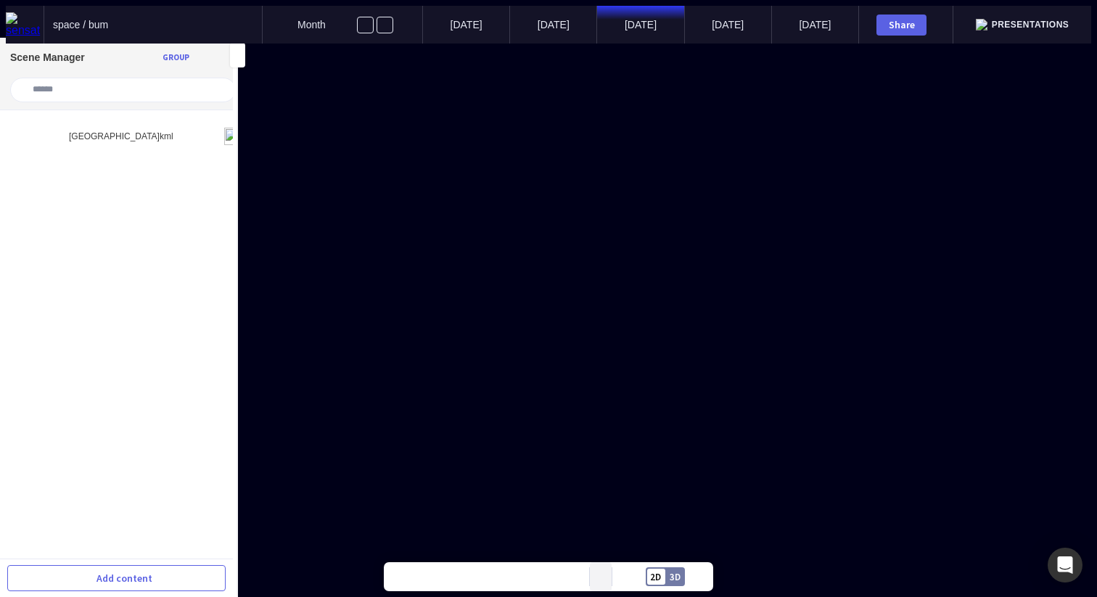
click at [599, 578] on mapp-icon at bounding box center [601, 577] width 6 height 6
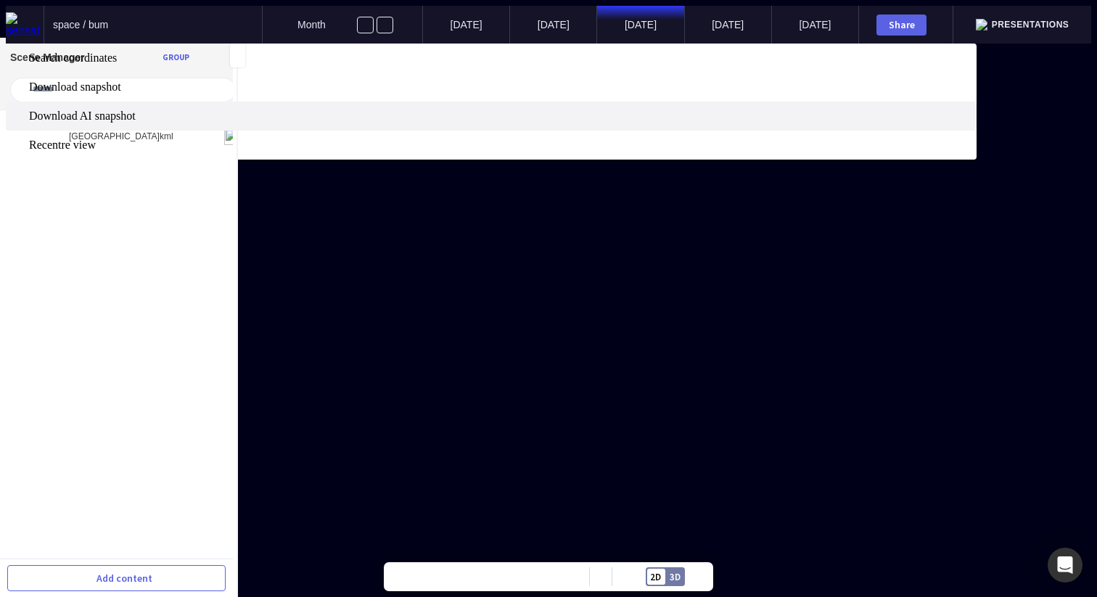
click at [610, 123] on span "Download AI snapshot" at bounding box center [501, 116] width 945 height 13
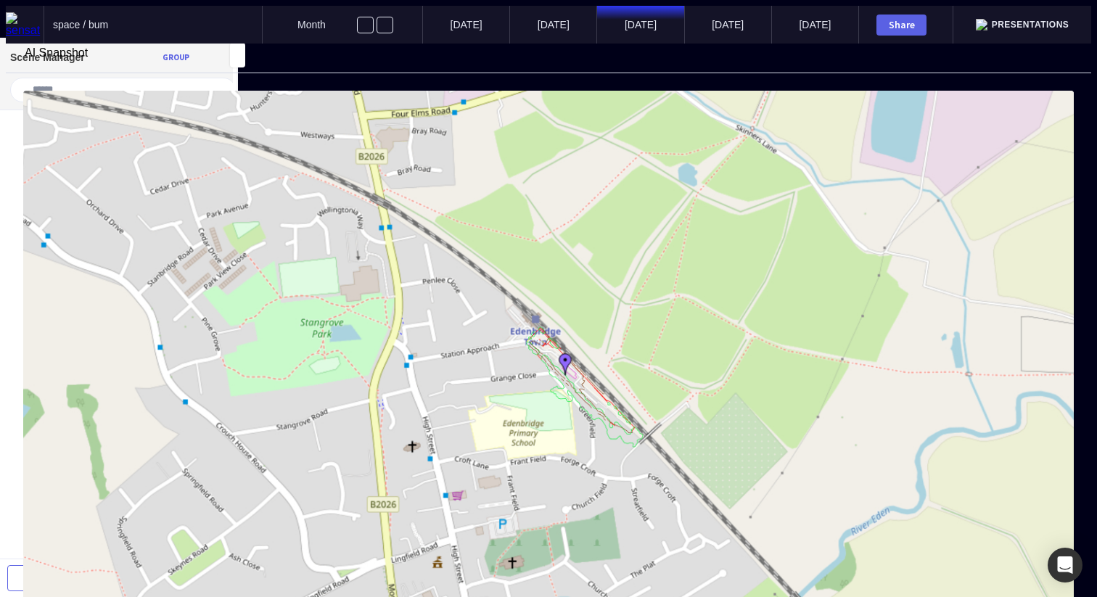
type textarea "*****"
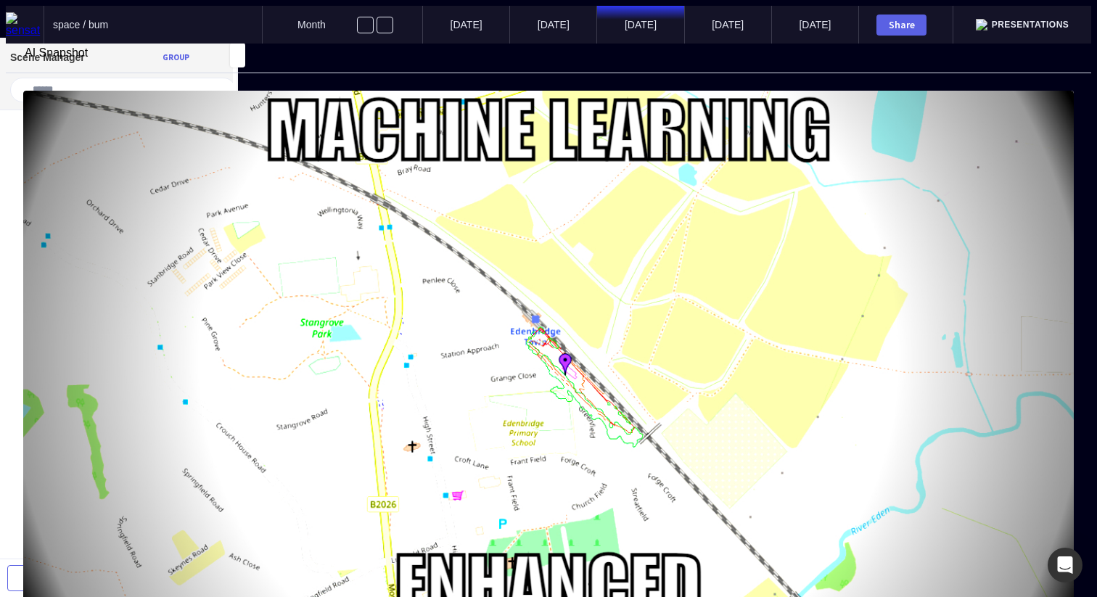
click at [19, 62] on mapp-icon at bounding box center [12, 66] width 13 height 13
